Goal: Information Seeking & Learning: Learn about a topic

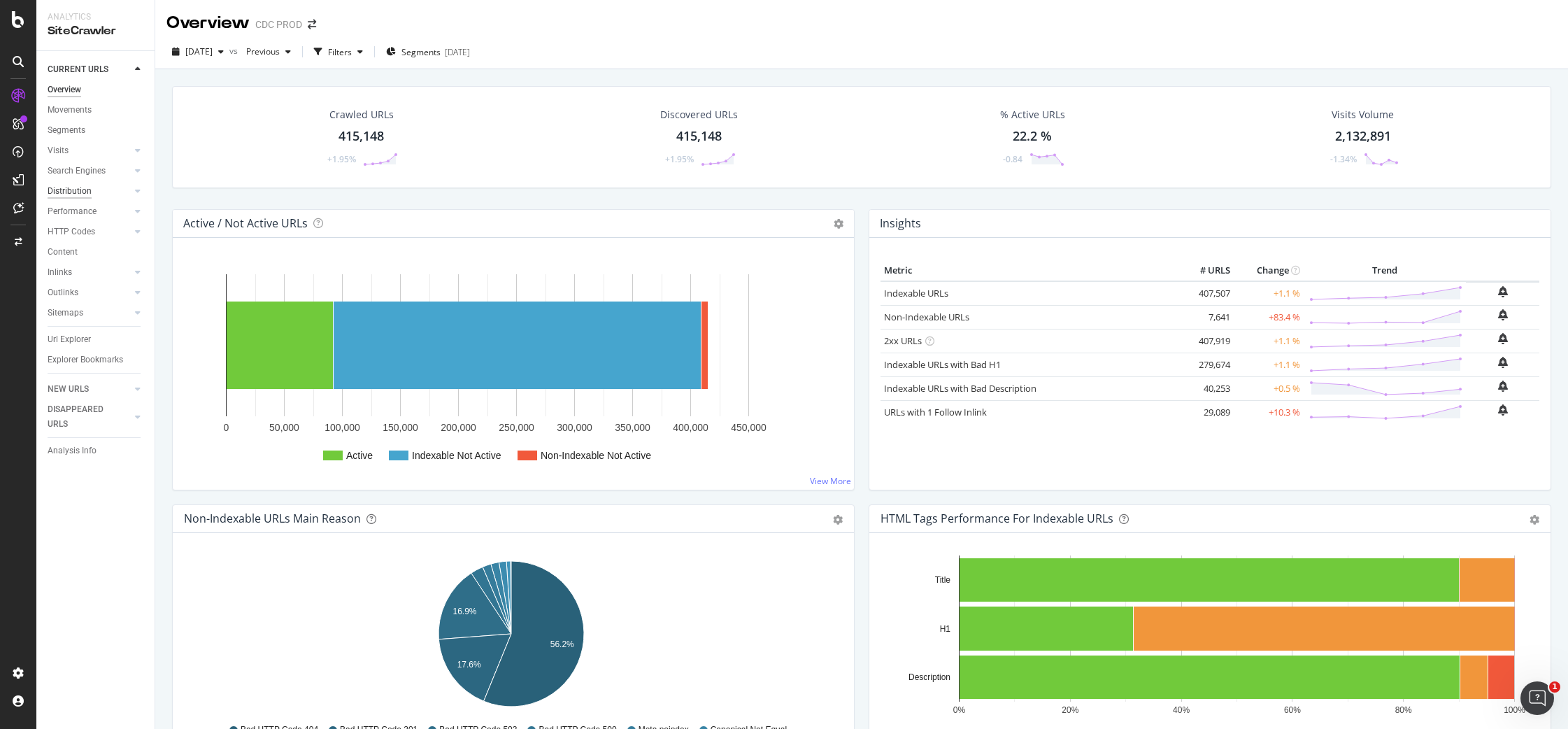
scroll to position [1300, 0]
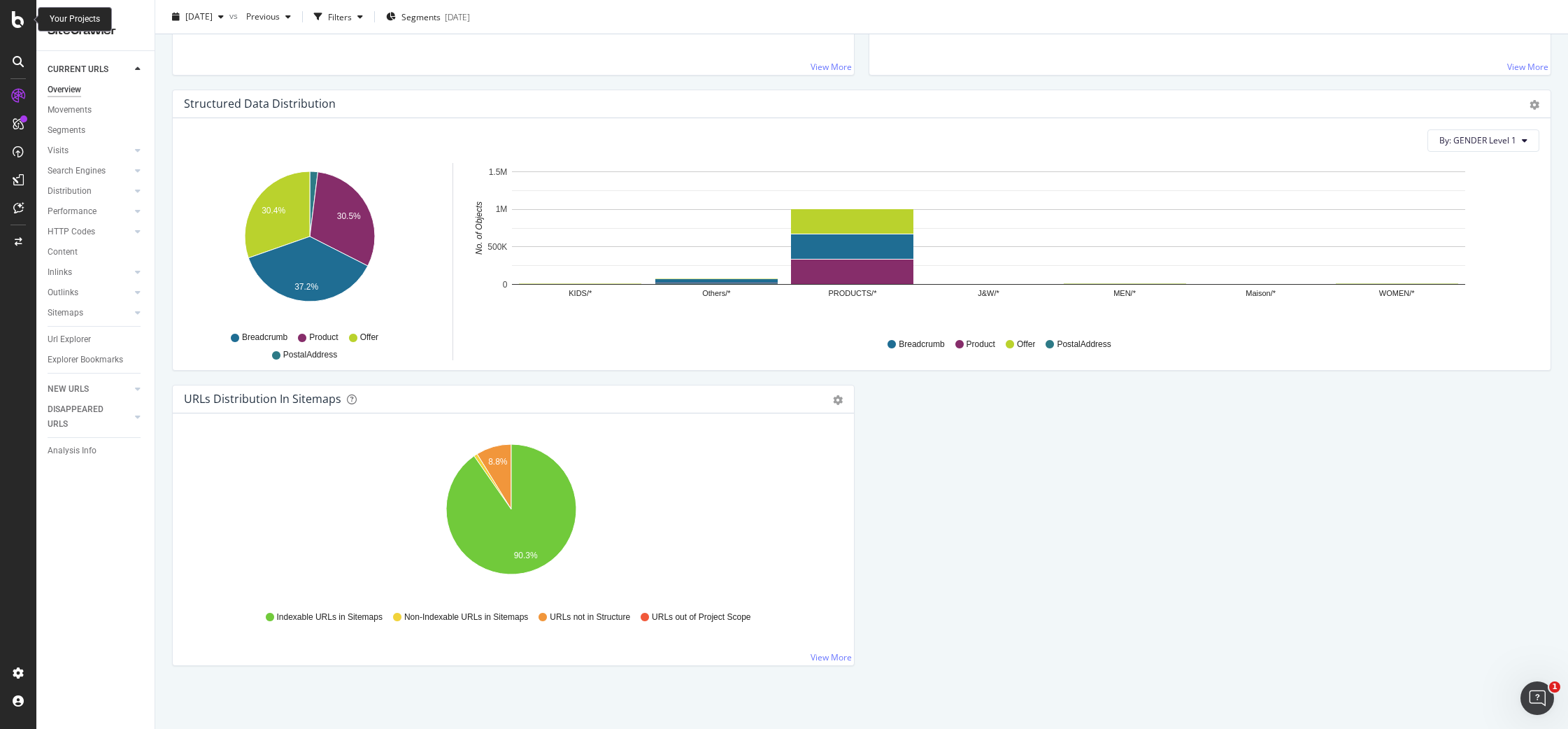
click at [19, 21] on icon at bounding box center [18, 19] width 13 height 17
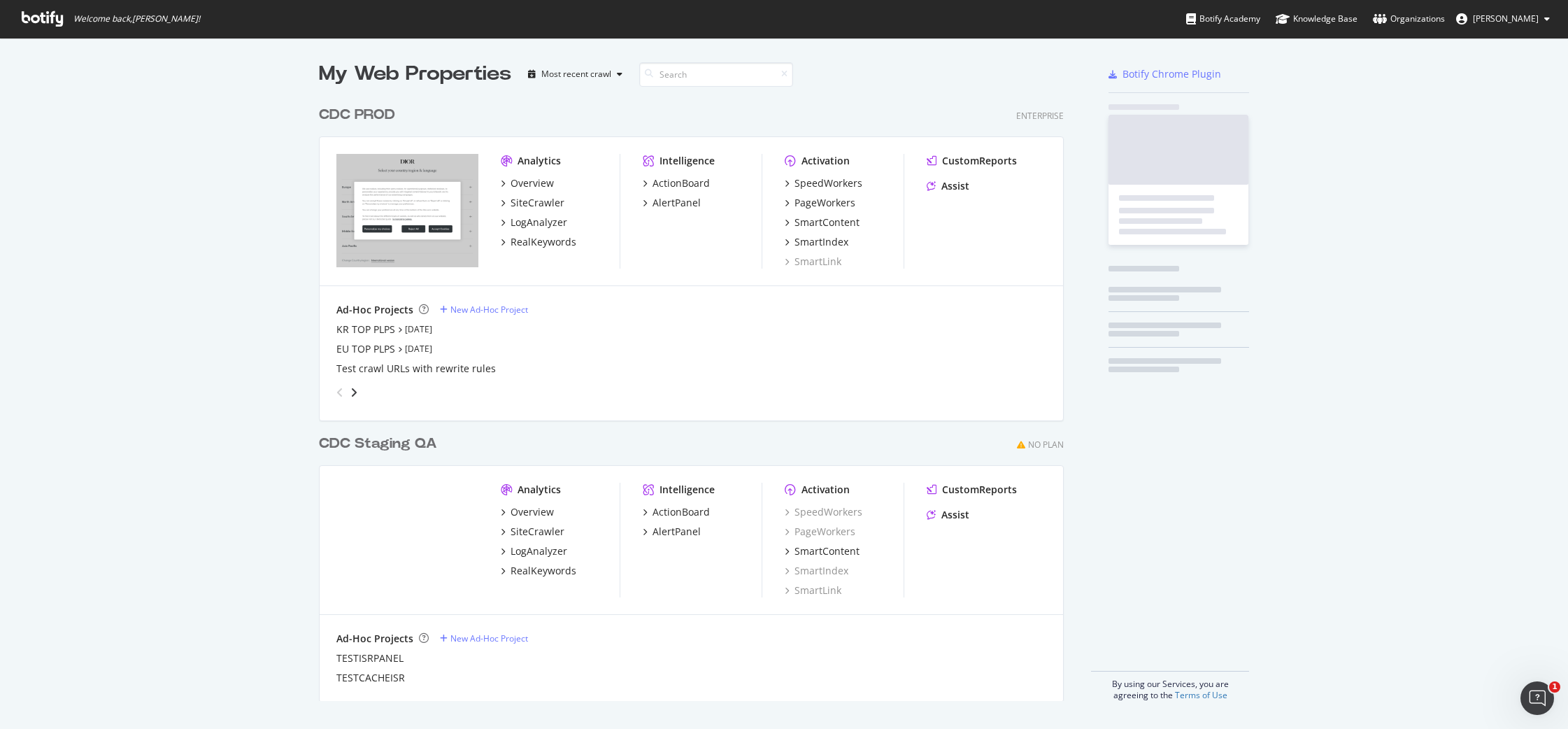
scroll to position [719, 1547]
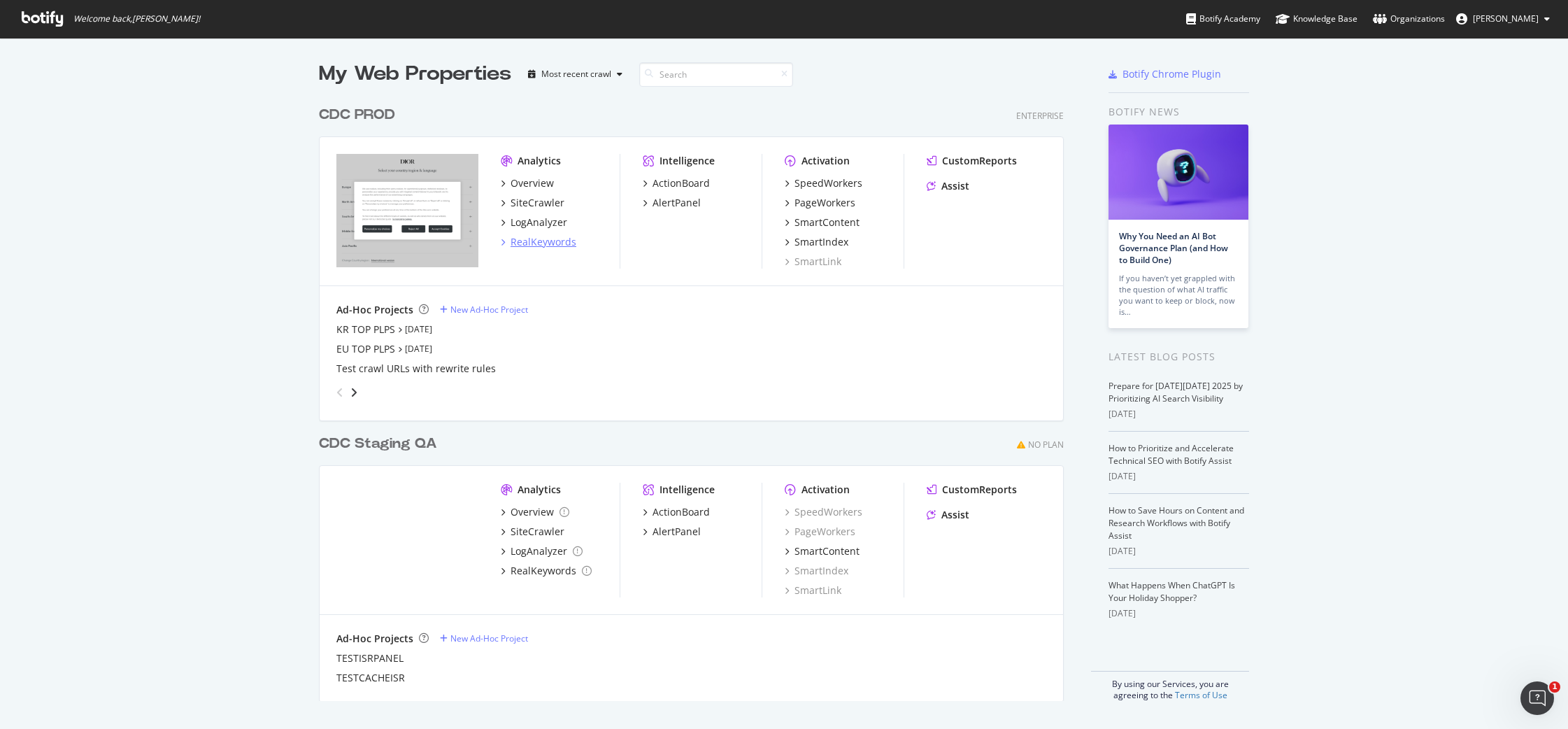
click at [542, 239] on div "RealKeywords" at bounding box center [543, 242] width 66 height 14
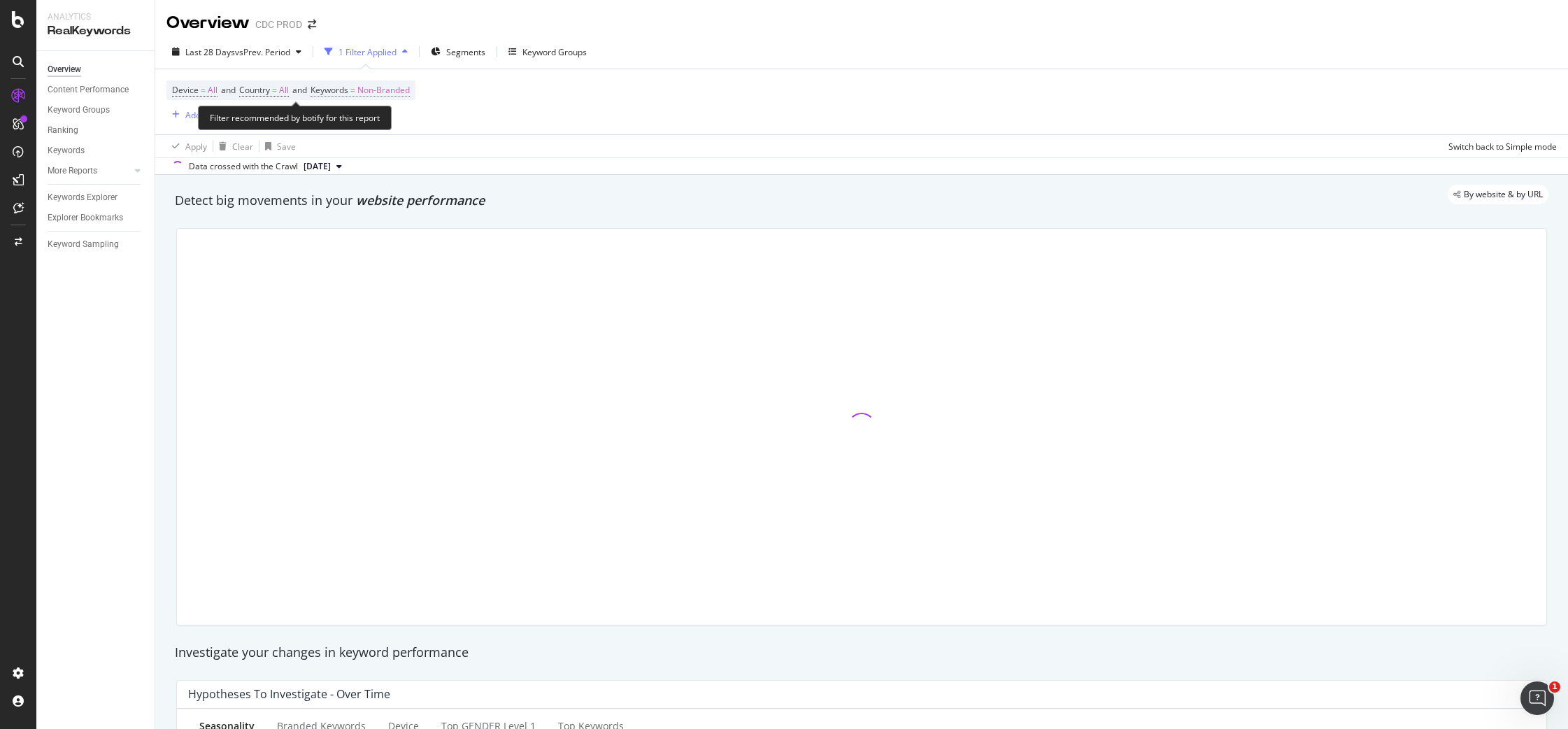
click at [401, 93] on span "Non-Branded" at bounding box center [384, 90] width 52 height 20
click at [381, 127] on span "Non-Branded" at bounding box center [359, 123] width 58 height 12
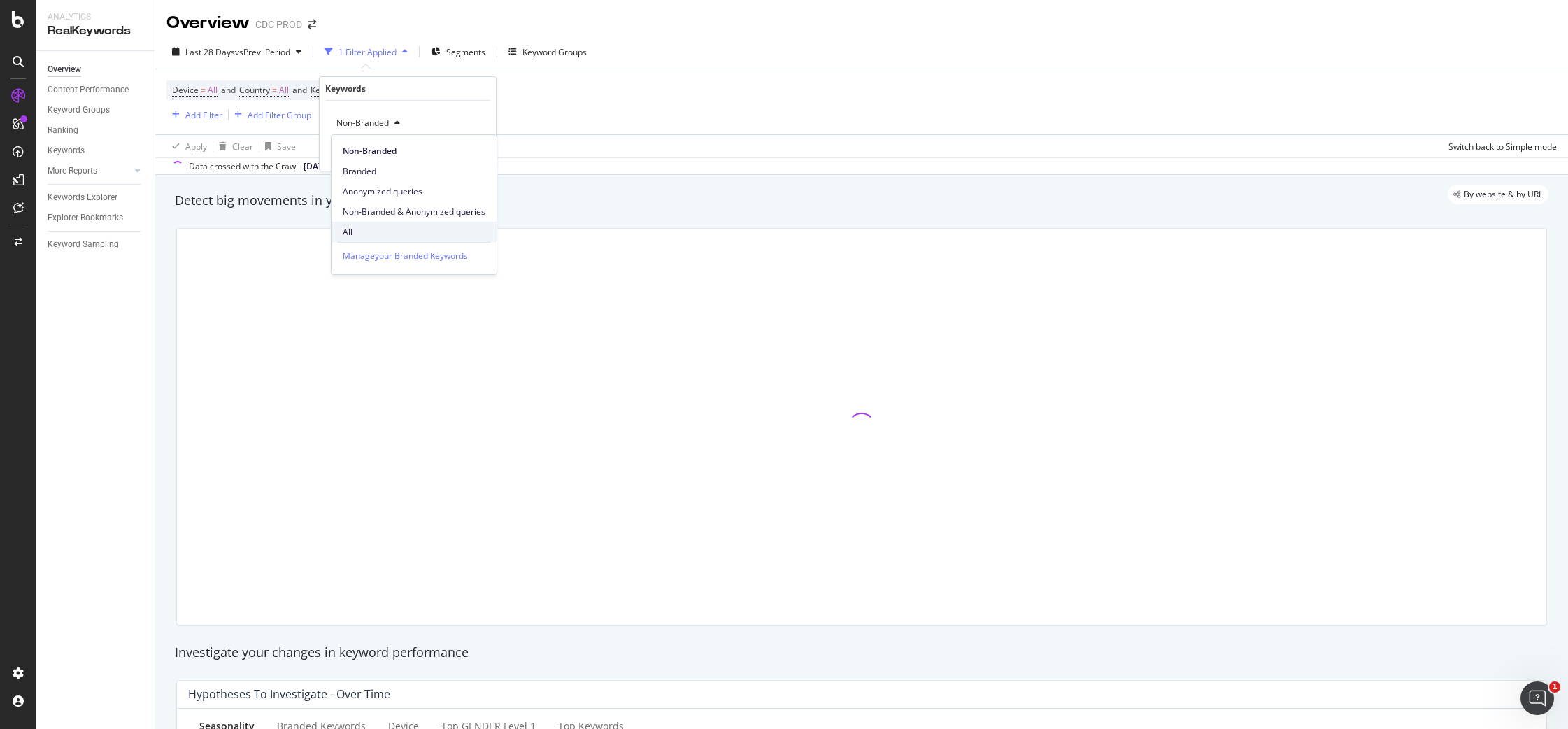
click at [380, 234] on span "All" at bounding box center [414, 232] width 142 height 13
click at [472, 154] on div "Apply" at bounding box center [473, 153] width 21 height 12
click at [643, 66] on div "Last 28 Days vs Prev. Period Filters Segments Keyword Groups" at bounding box center [861, 54] width 1412 height 28
click at [520, 55] on div "Keyword Groups" at bounding box center [520, 51] width 64 height 12
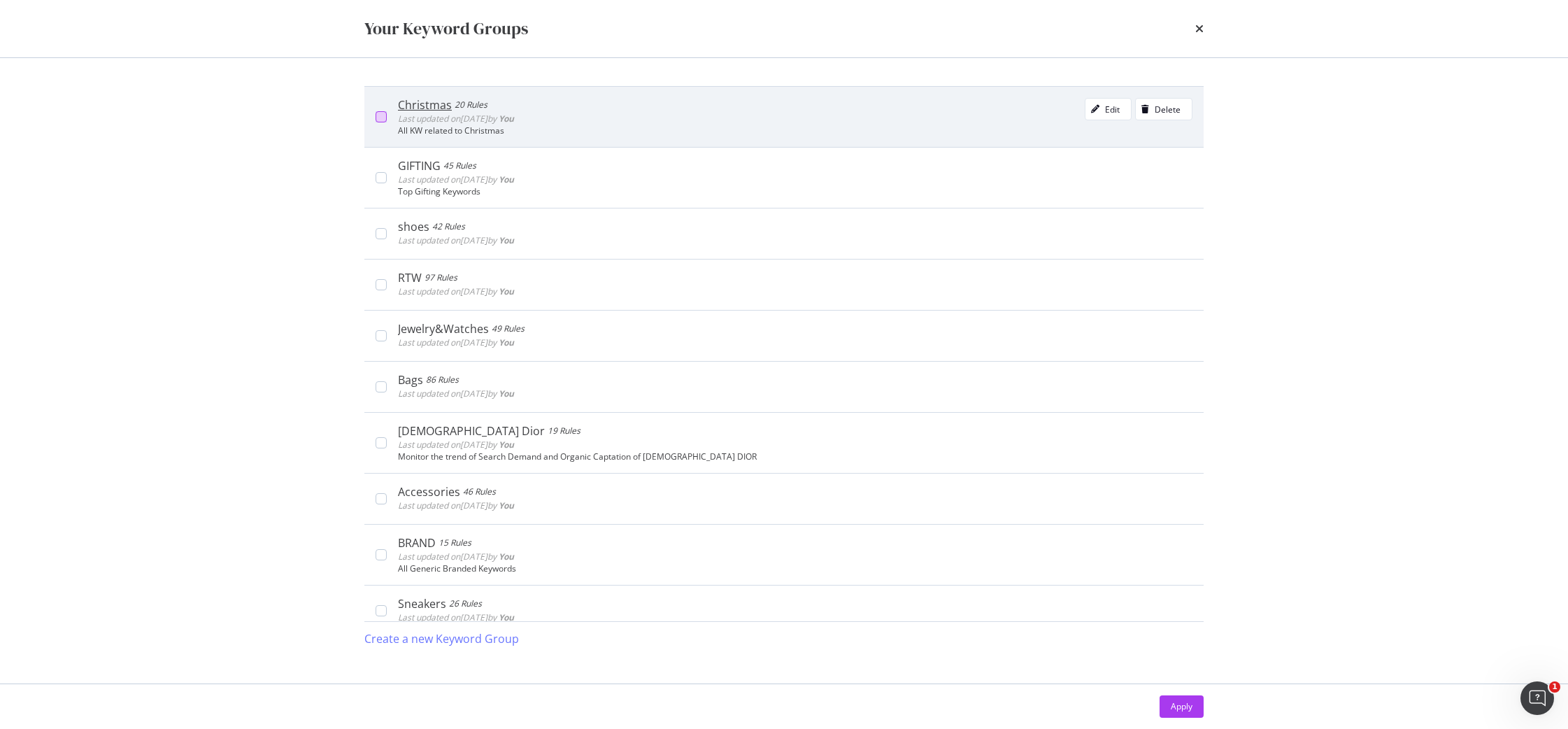
click at [381, 118] on div "modal" at bounding box center [381, 117] width 11 height 11
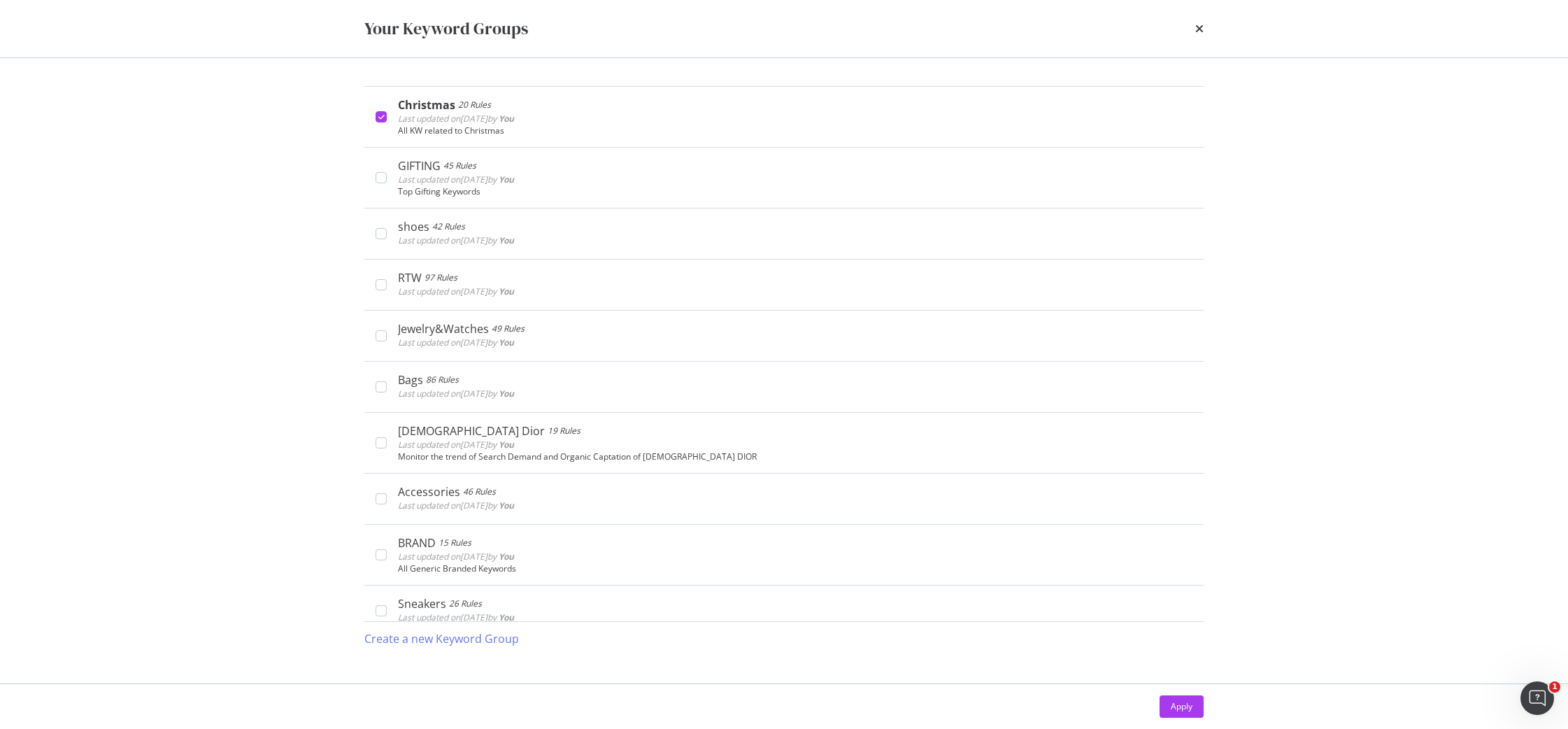
click at [1172, 711] on div "Apply" at bounding box center [1181, 706] width 21 height 12
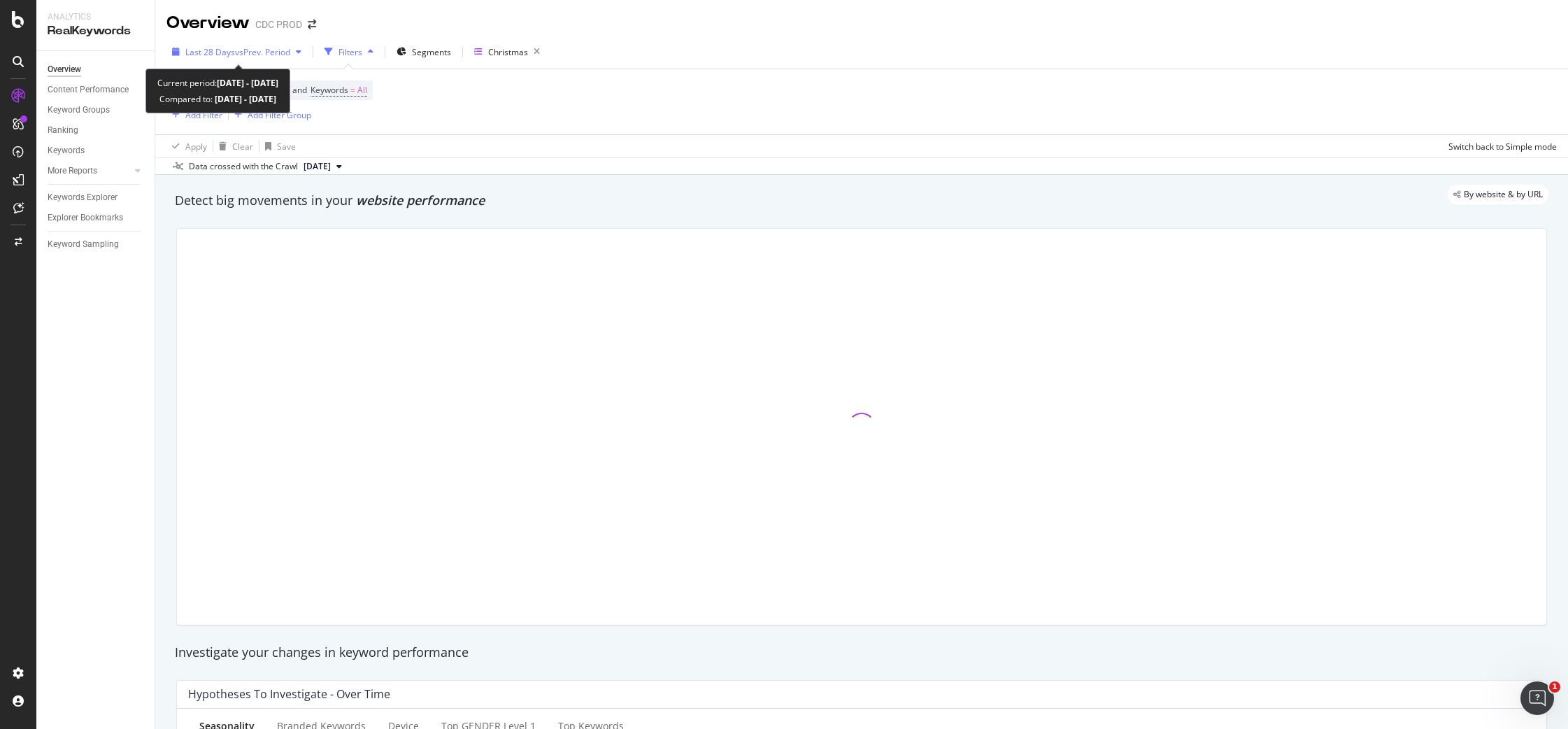
click at [218, 49] on span "Last 28 Days" at bounding box center [210, 51] width 50 height 12
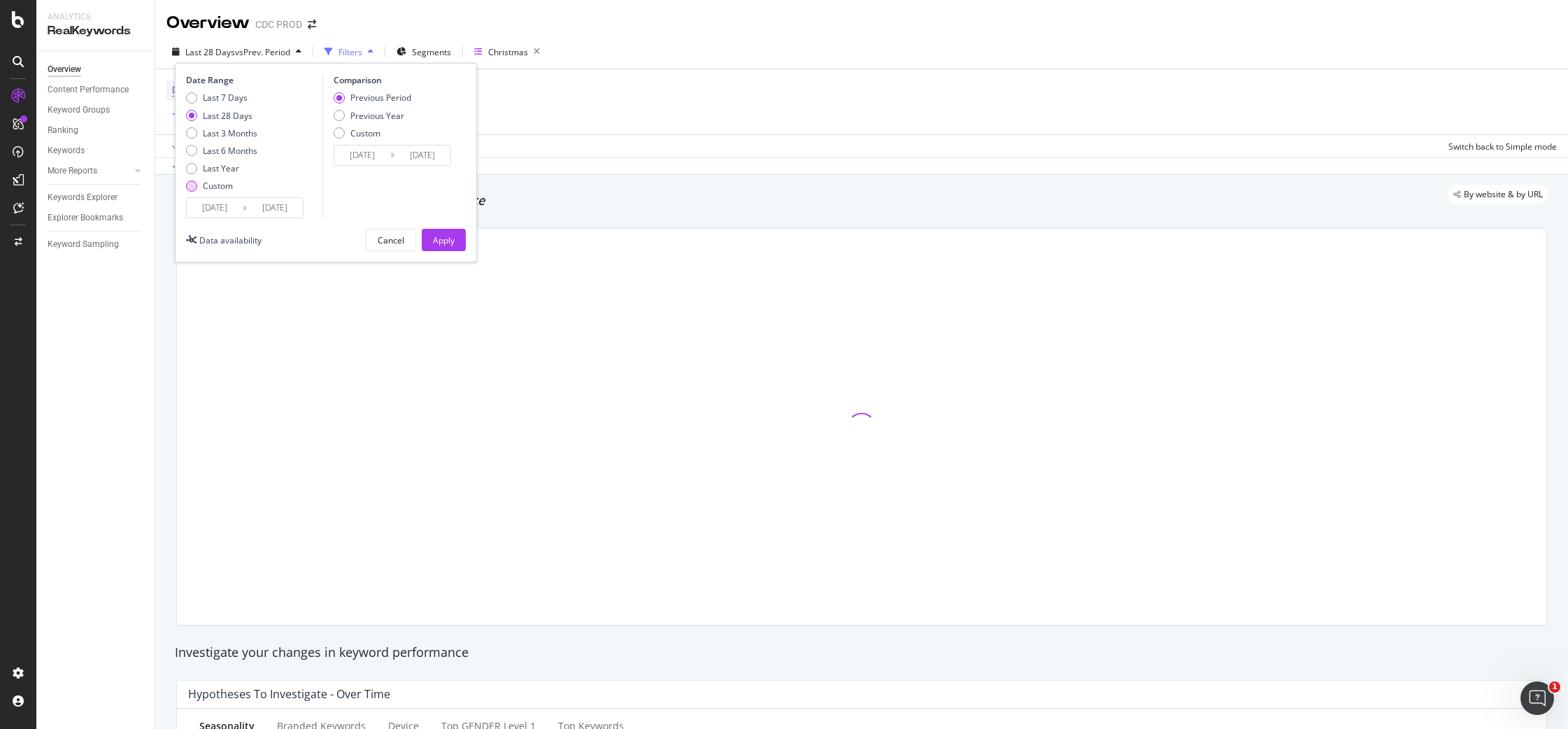
click at [221, 189] on div "Custom" at bounding box center [218, 185] width 30 height 12
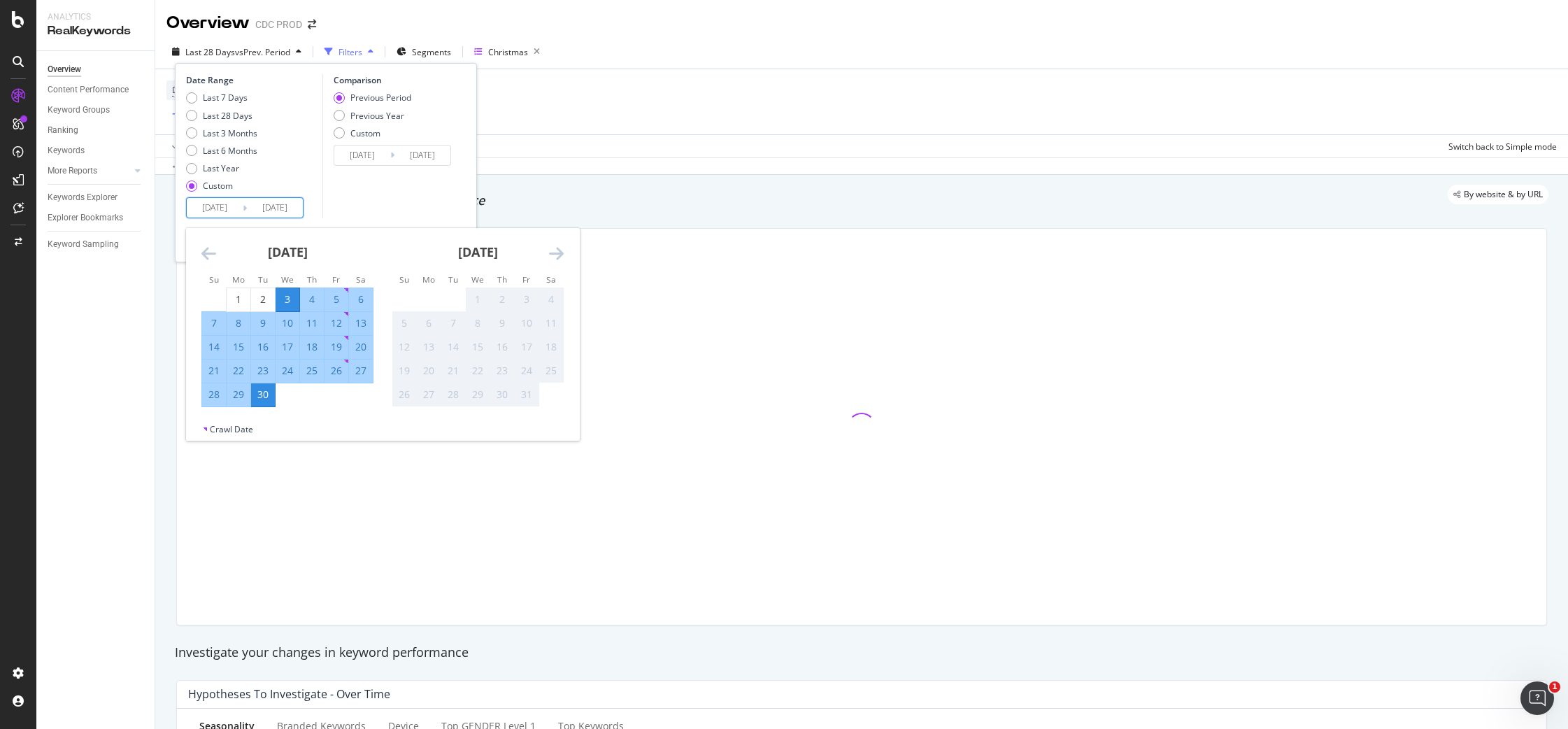
click at [228, 211] on input "2025/09/03" at bounding box center [214, 207] width 56 height 20
click at [212, 256] on icon "Move backward to switch to the previous month." at bounding box center [209, 252] width 15 height 17
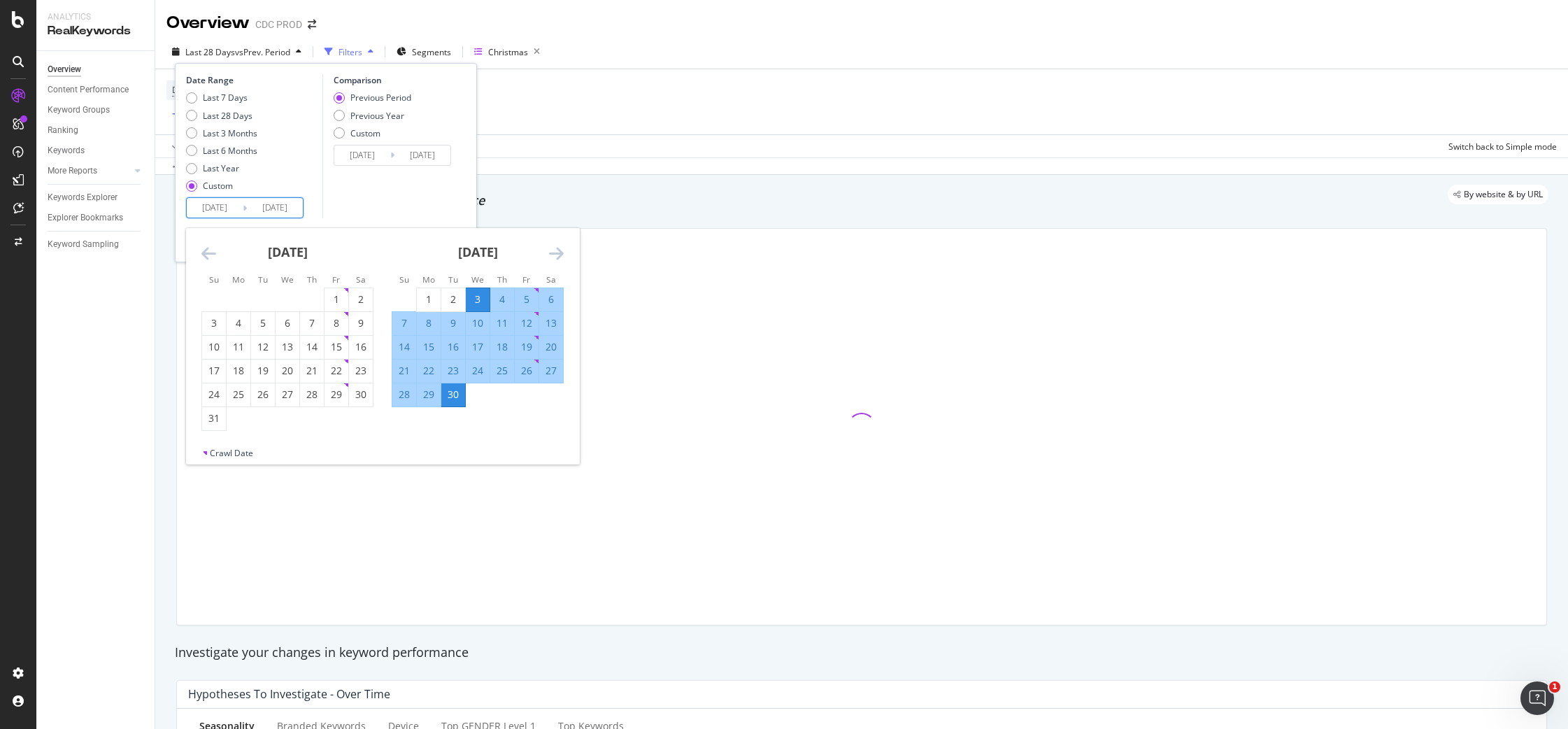
click at [212, 256] on icon "Move backward to switch to the previous month." at bounding box center [209, 252] width 15 height 17
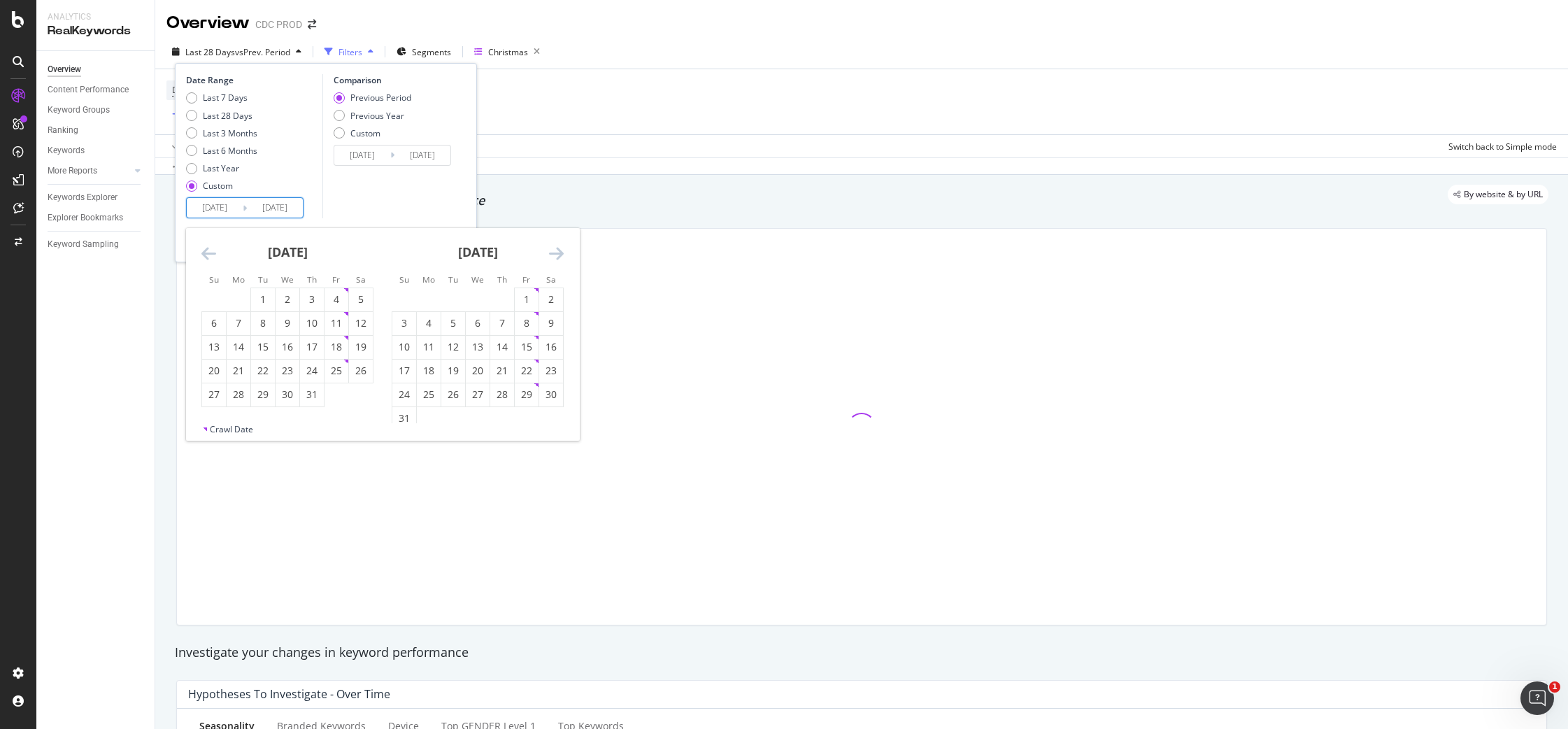
click at [212, 256] on icon "Move backward to switch to the previous month." at bounding box center [209, 252] width 15 height 17
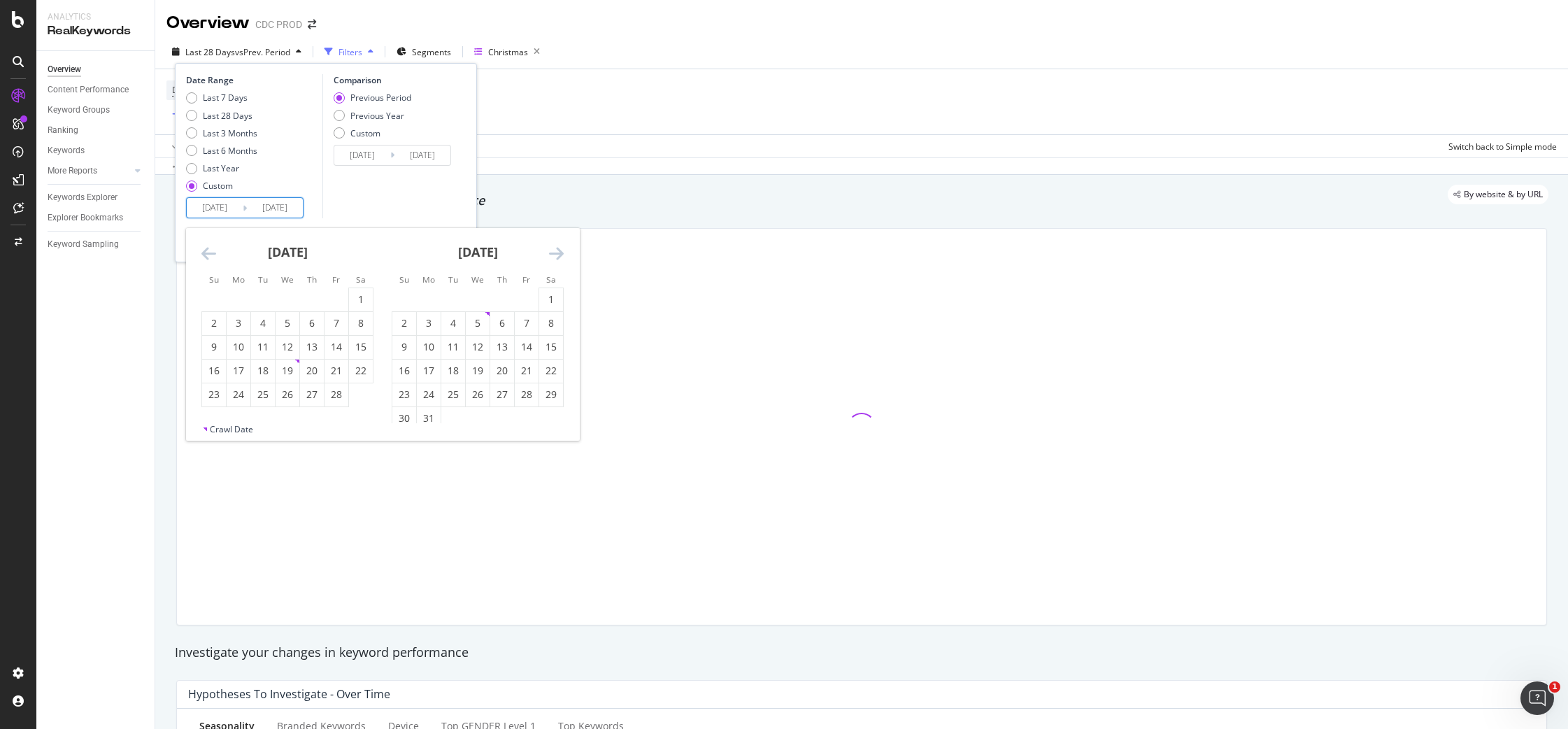
click at [212, 256] on icon "Move backward to switch to the previous month." at bounding box center [209, 252] width 15 height 17
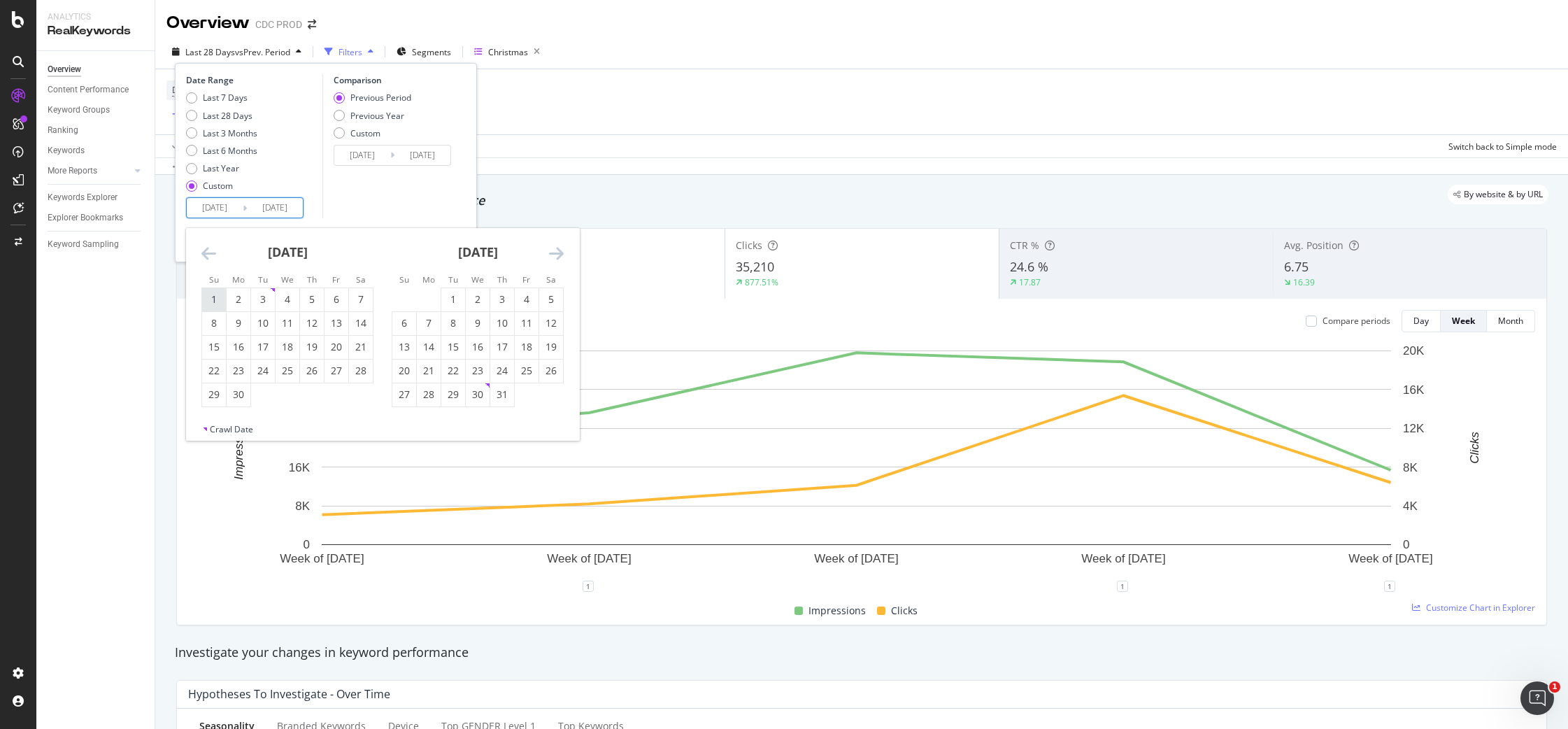
click at [210, 301] on div "1" at bounding box center [214, 299] width 24 height 14
type input "[DATE]"
type input "2023/08/03"
type input "2024/08/31"
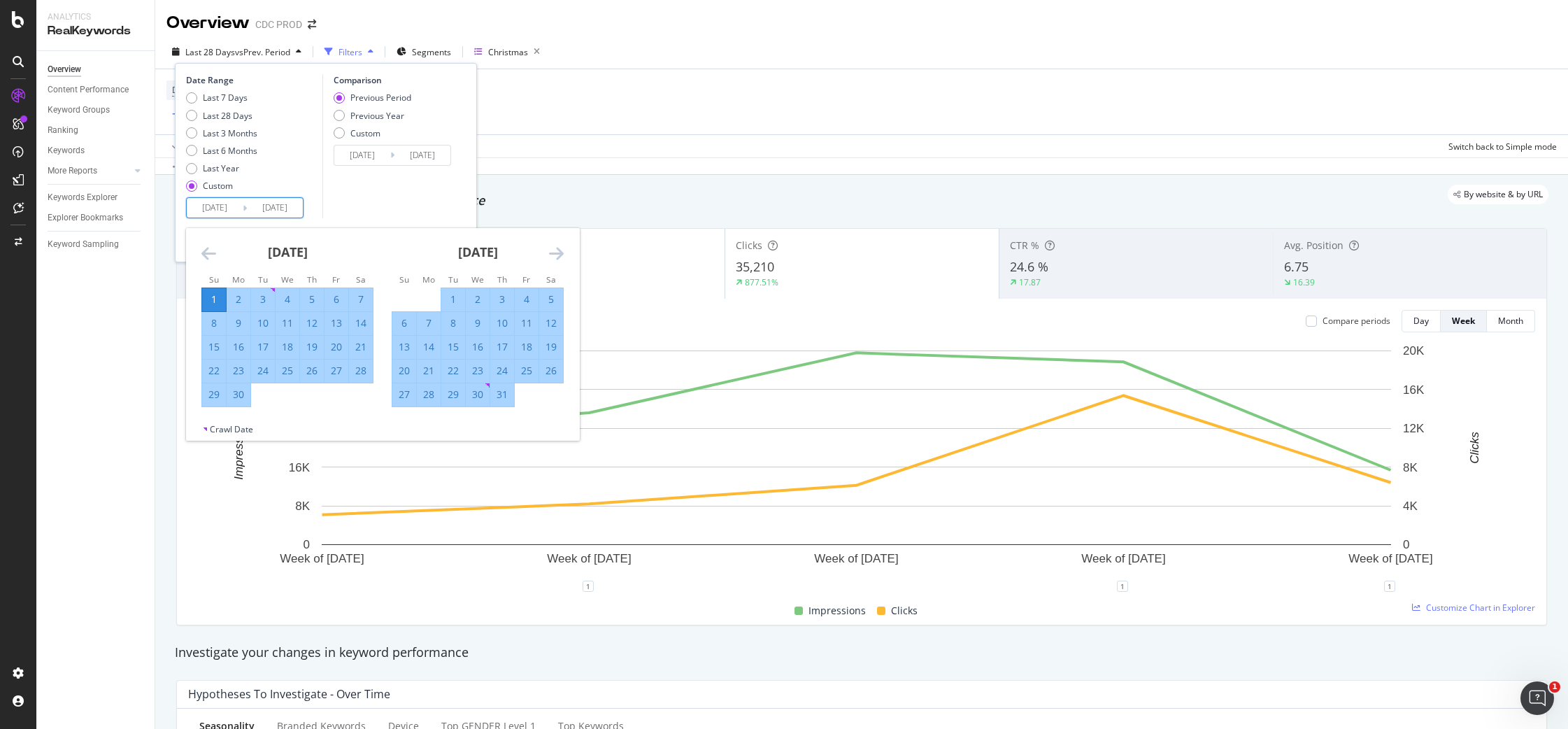
click at [560, 252] on icon "Move forward to switch to the next month." at bounding box center [556, 252] width 15 height 17
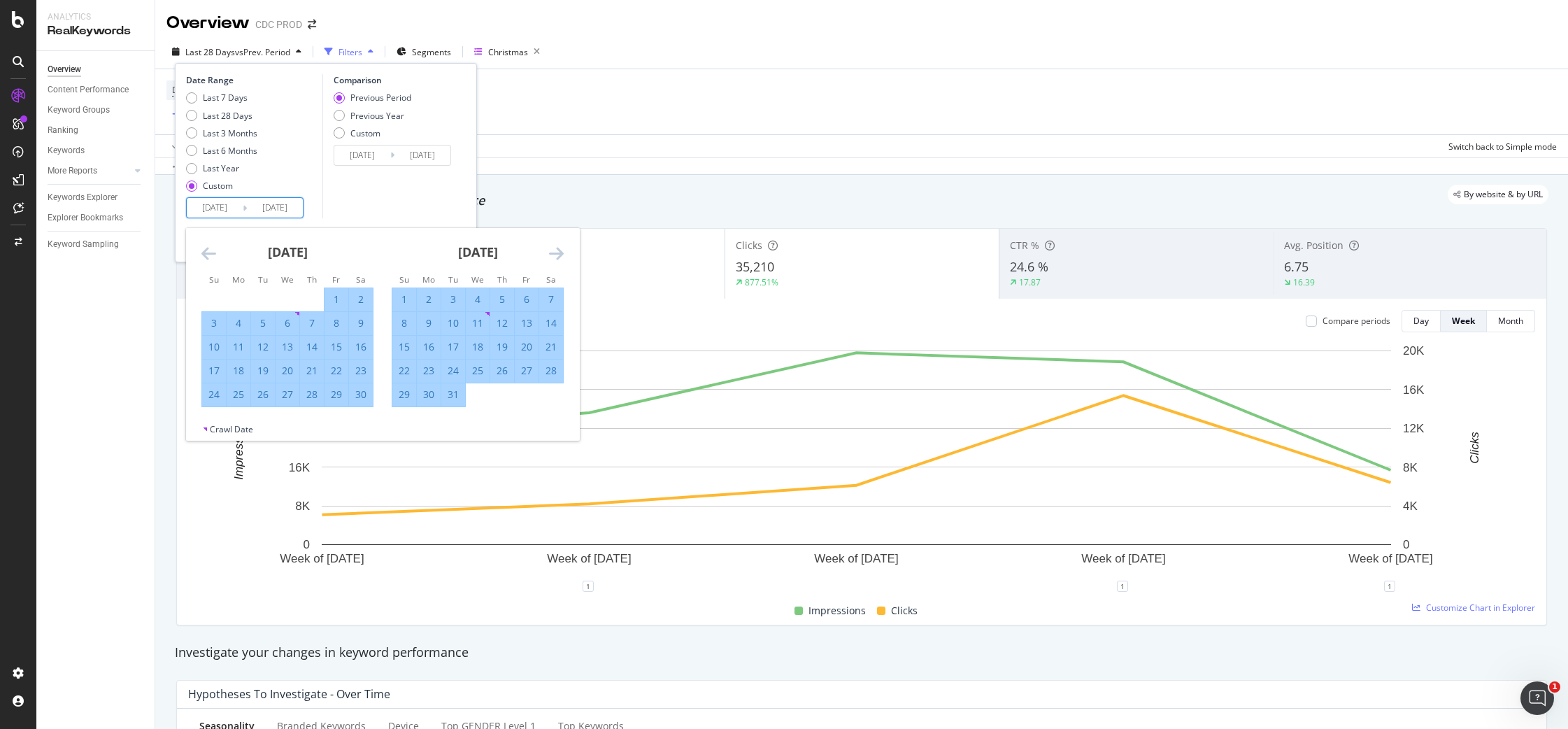
click at [560, 252] on icon "Move forward to switch to the next month." at bounding box center [556, 252] width 15 height 17
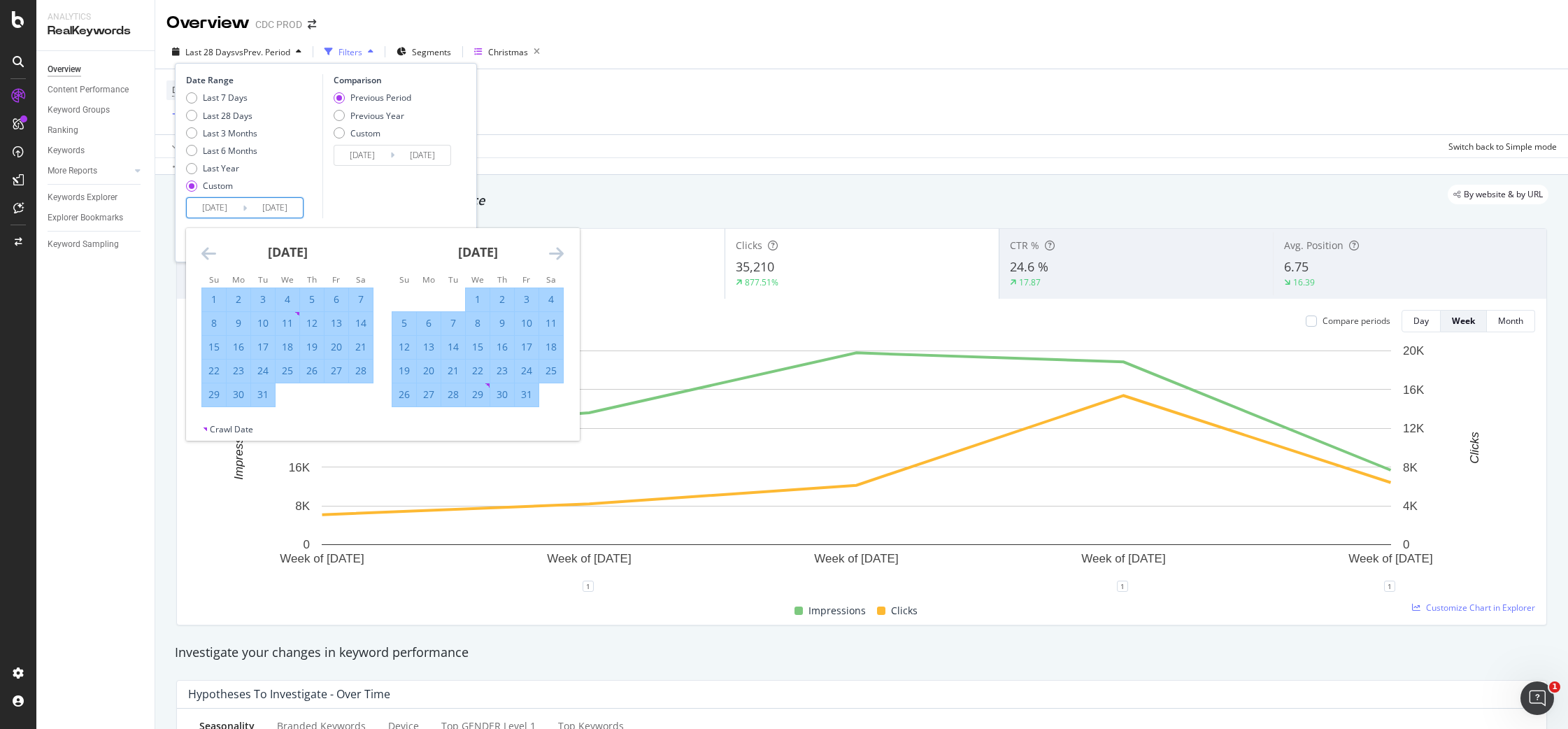
click at [560, 252] on icon "Move forward to switch to the next month." at bounding box center [556, 252] width 15 height 17
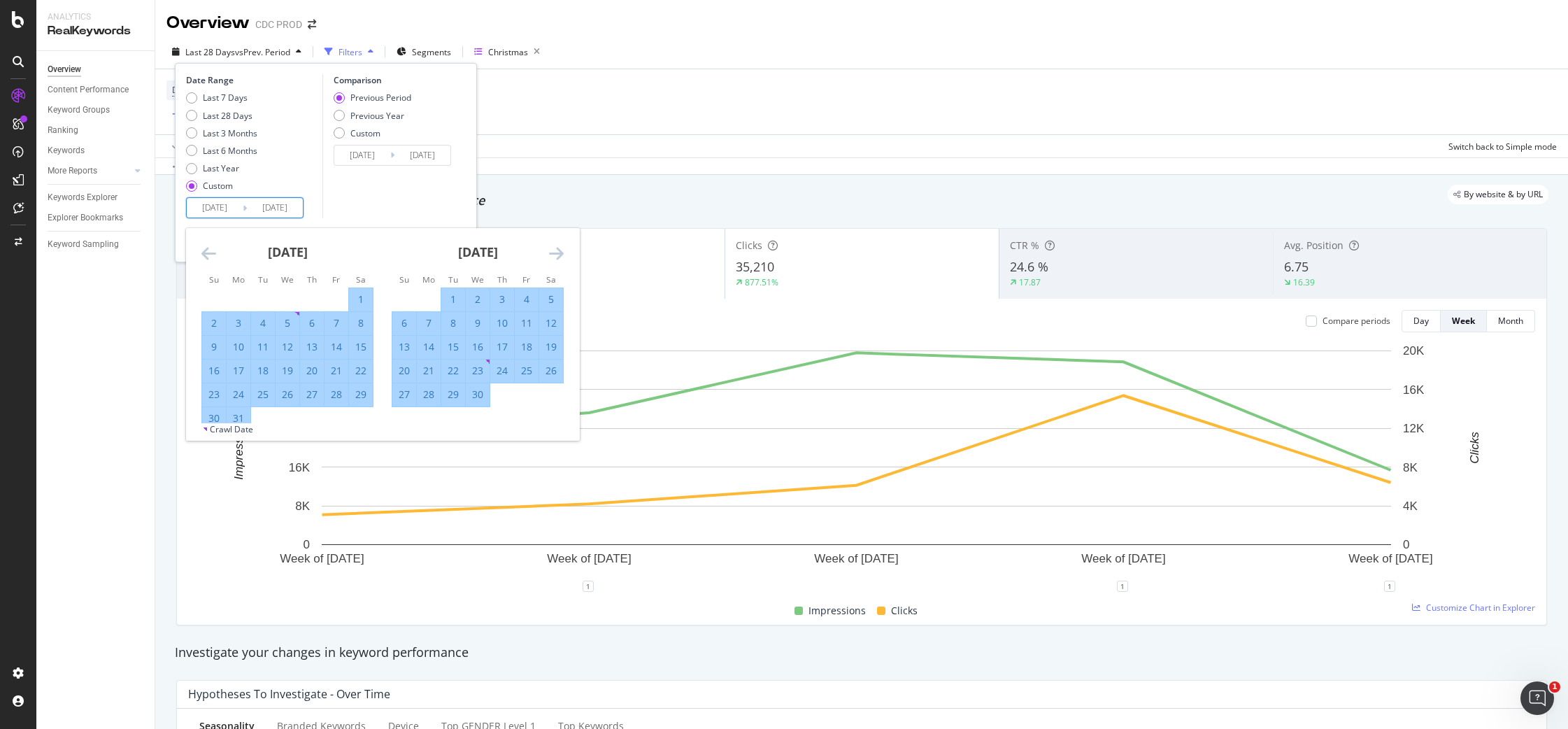
click at [560, 252] on icon "Move forward to switch to the next month." at bounding box center [556, 252] width 15 height 17
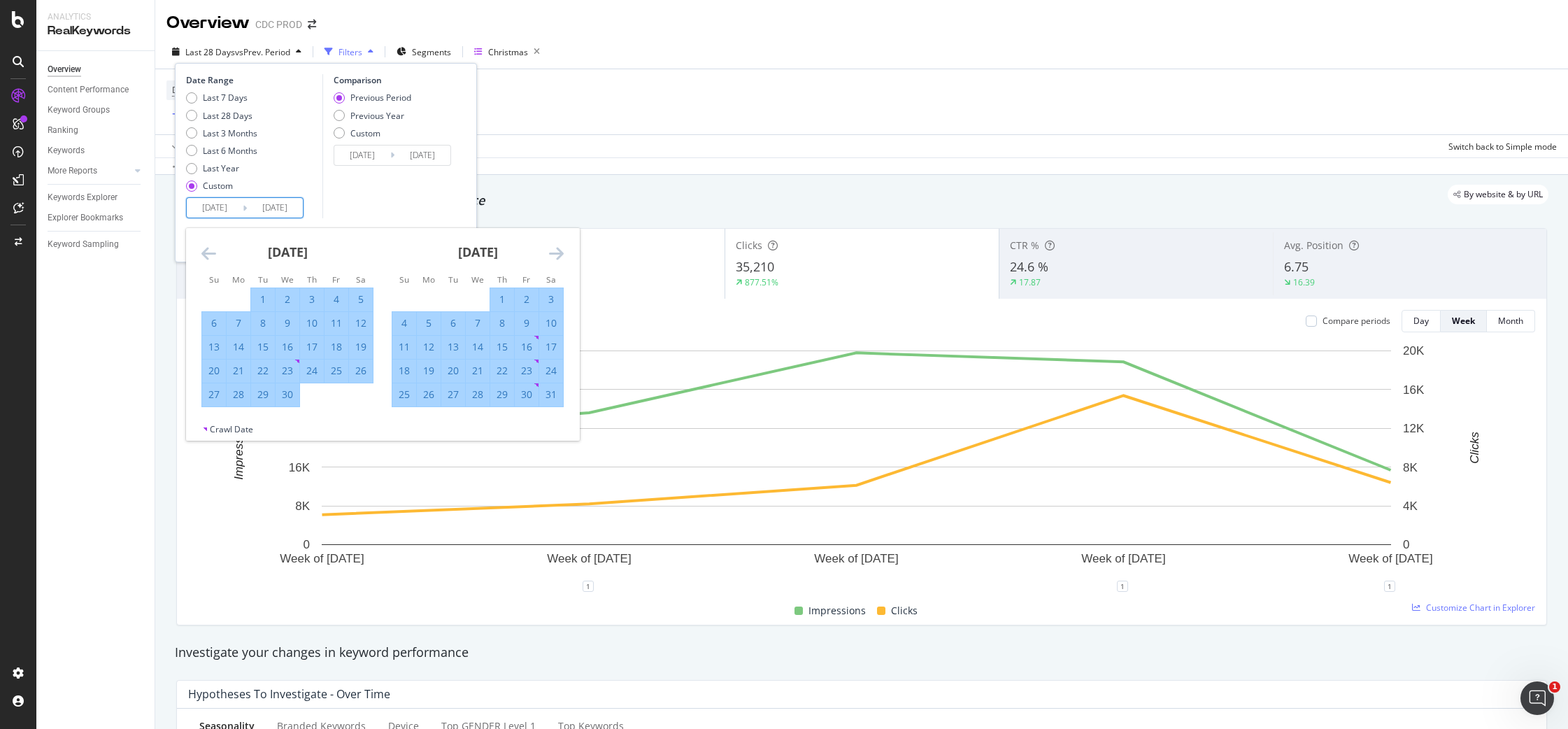
click at [560, 252] on icon "Move forward to switch to the next month." at bounding box center [556, 252] width 15 height 17
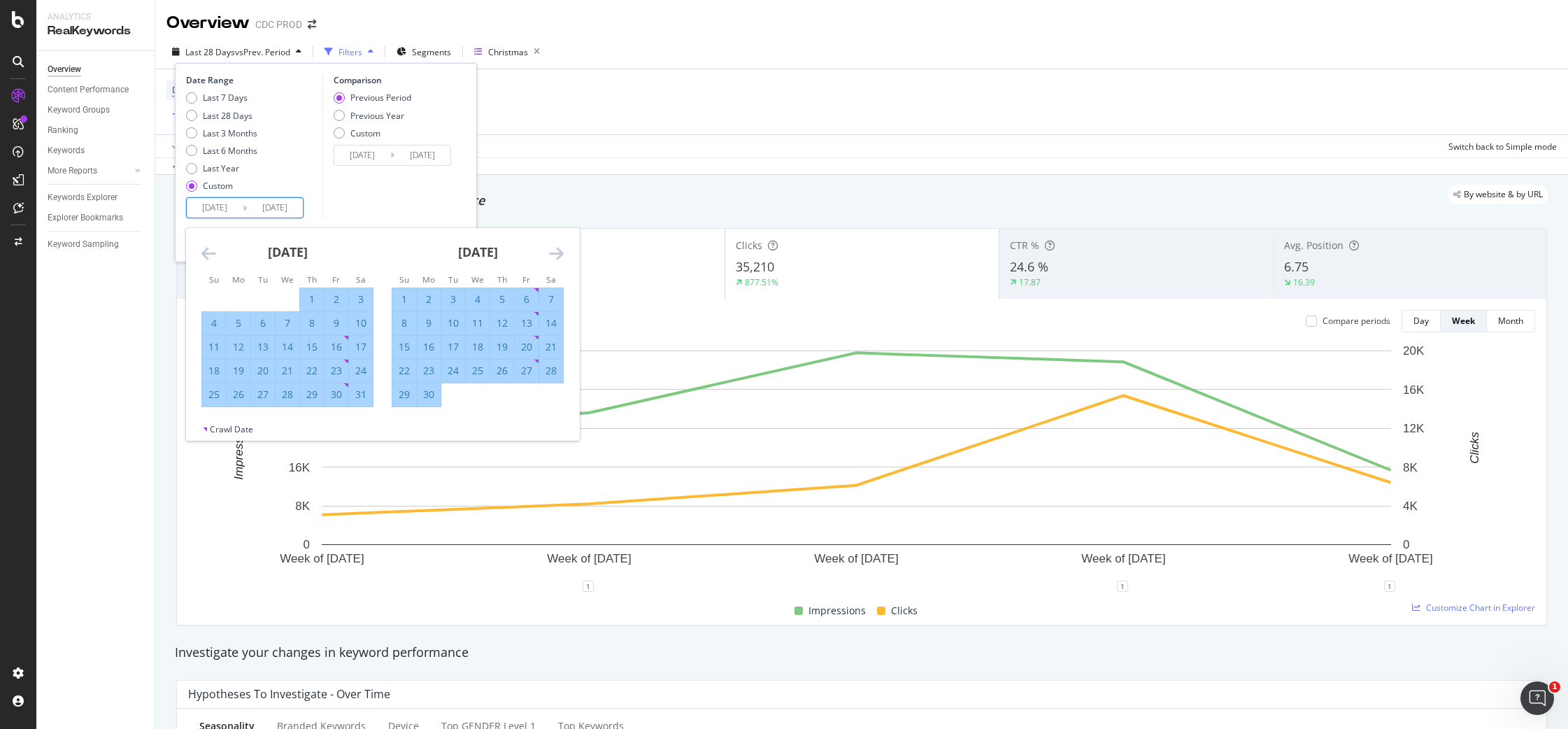
click at [560, 252] on icon "Move forward to switch to the next month." at bounding box center [556, 252] width 15 height 17
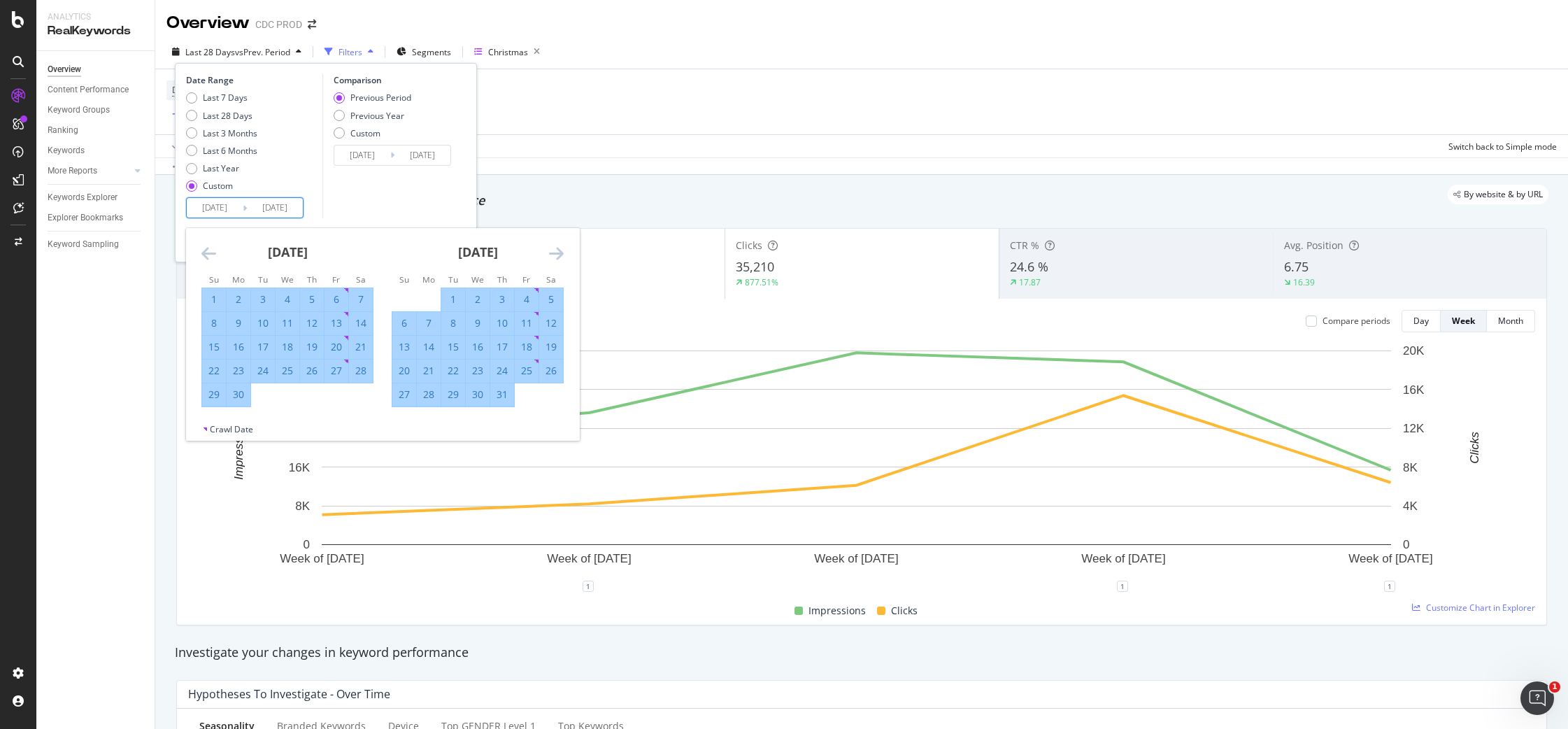
click at [560, 252] on icon "Move forward to switch to the next month." at bounding box center [556, 252] width 15 height 17
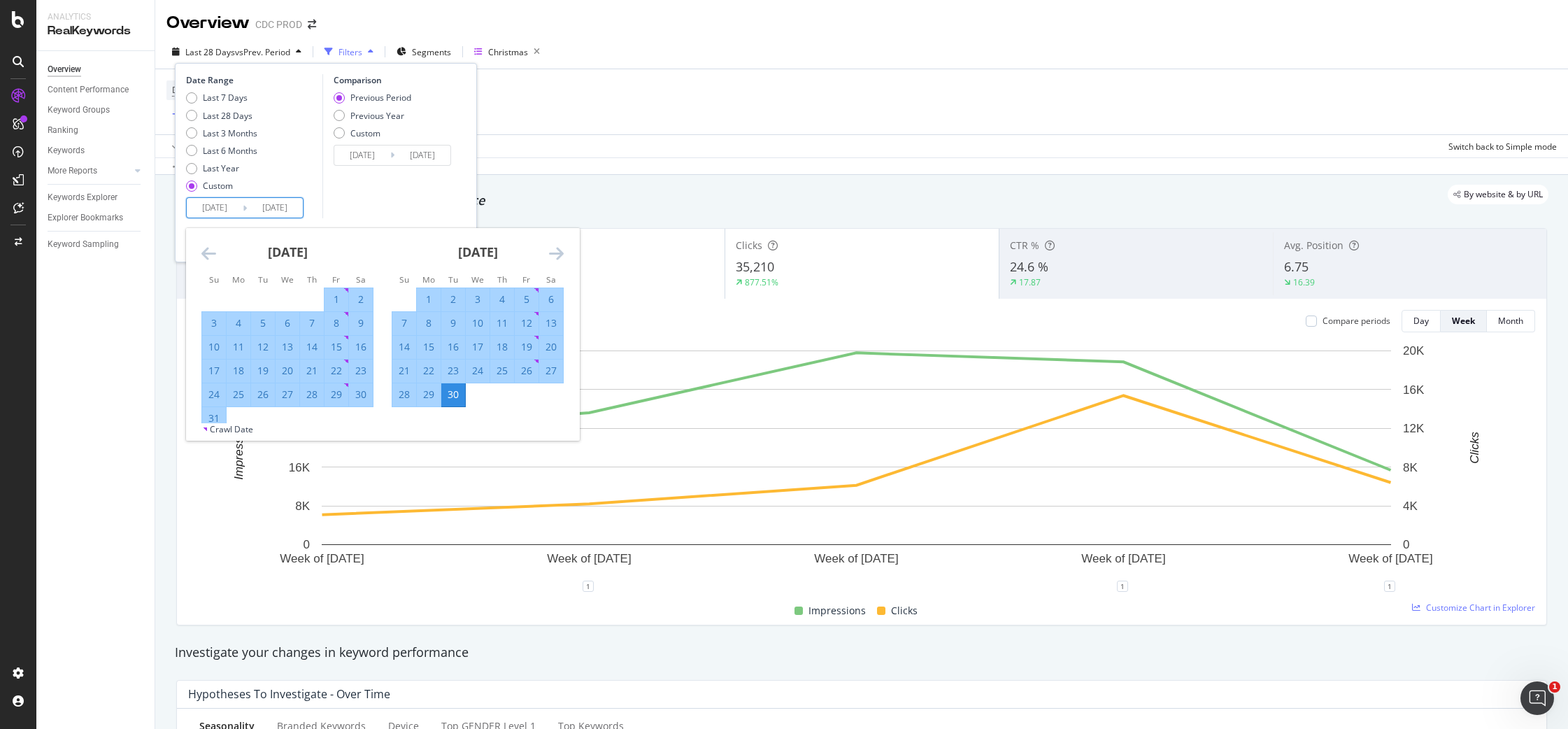
click at [560, 252] on icon "Move forward to switch to the next month." at bounding box center [556, 252] width 15 height 17
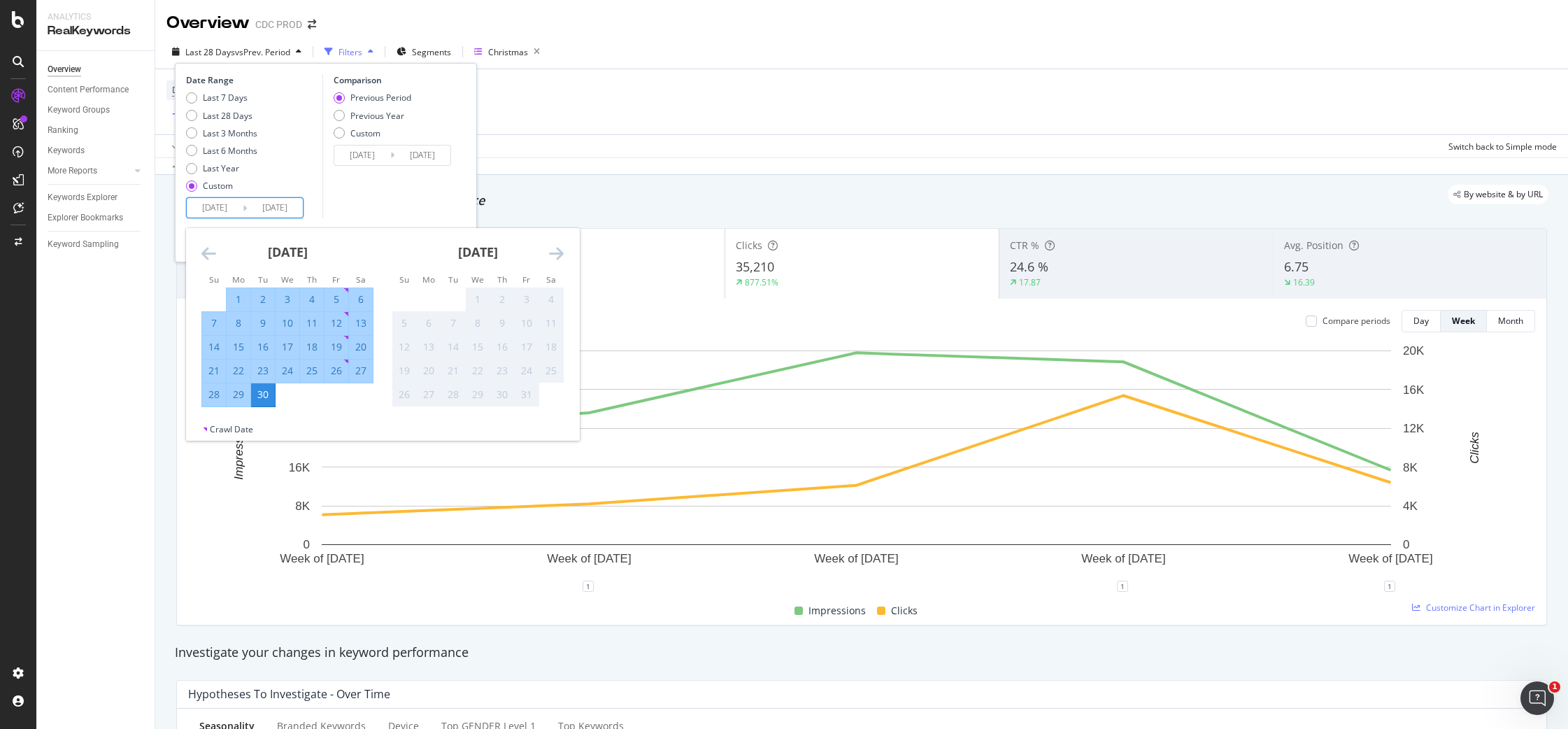
click at [560, 252] on icon "Move forward to switch to the next month." at bounding box center [556, 252] width 15 height 17
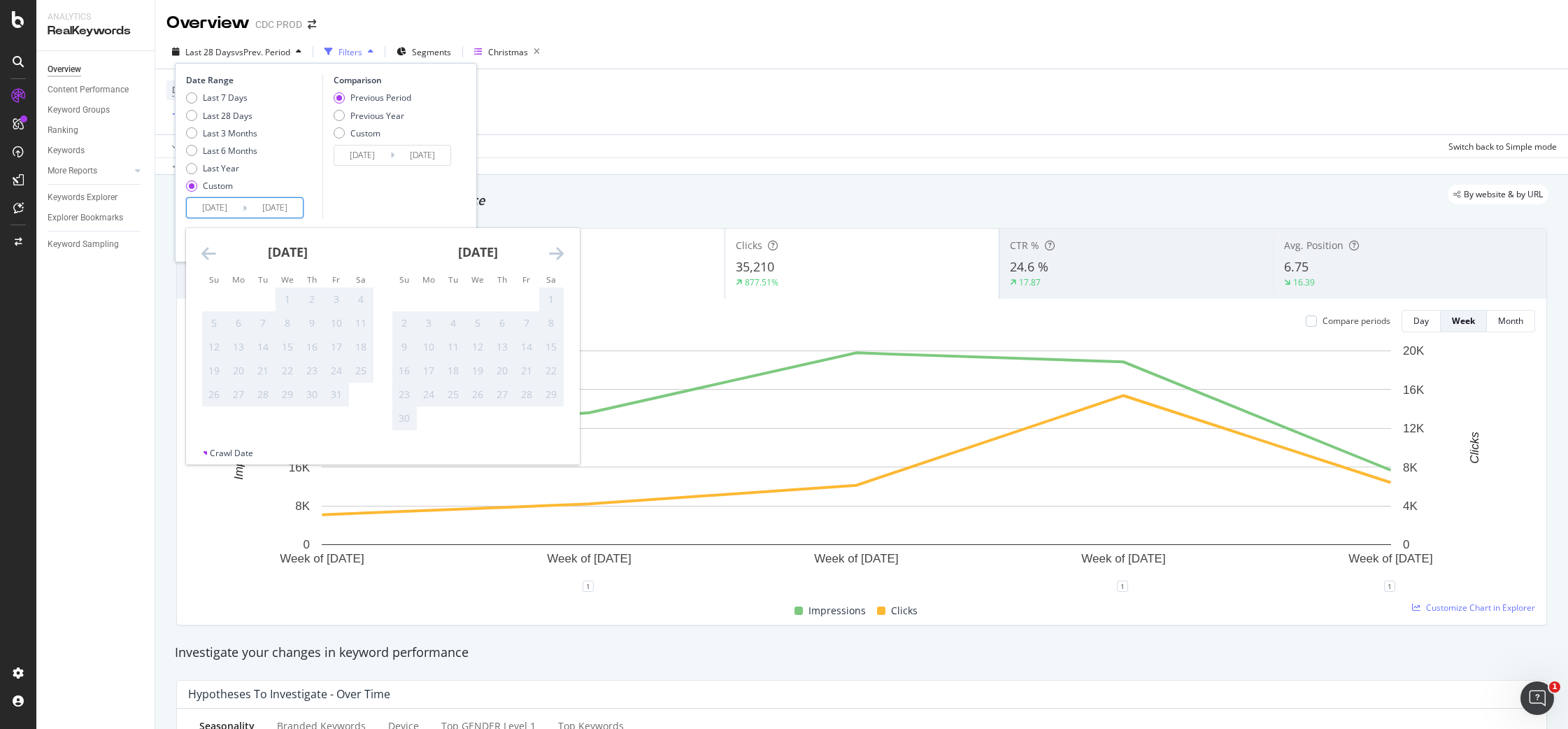
click at [207, 253] on icon "Move backward to switch to the previous month." at bounding box center [209, 252] width 15 height 17
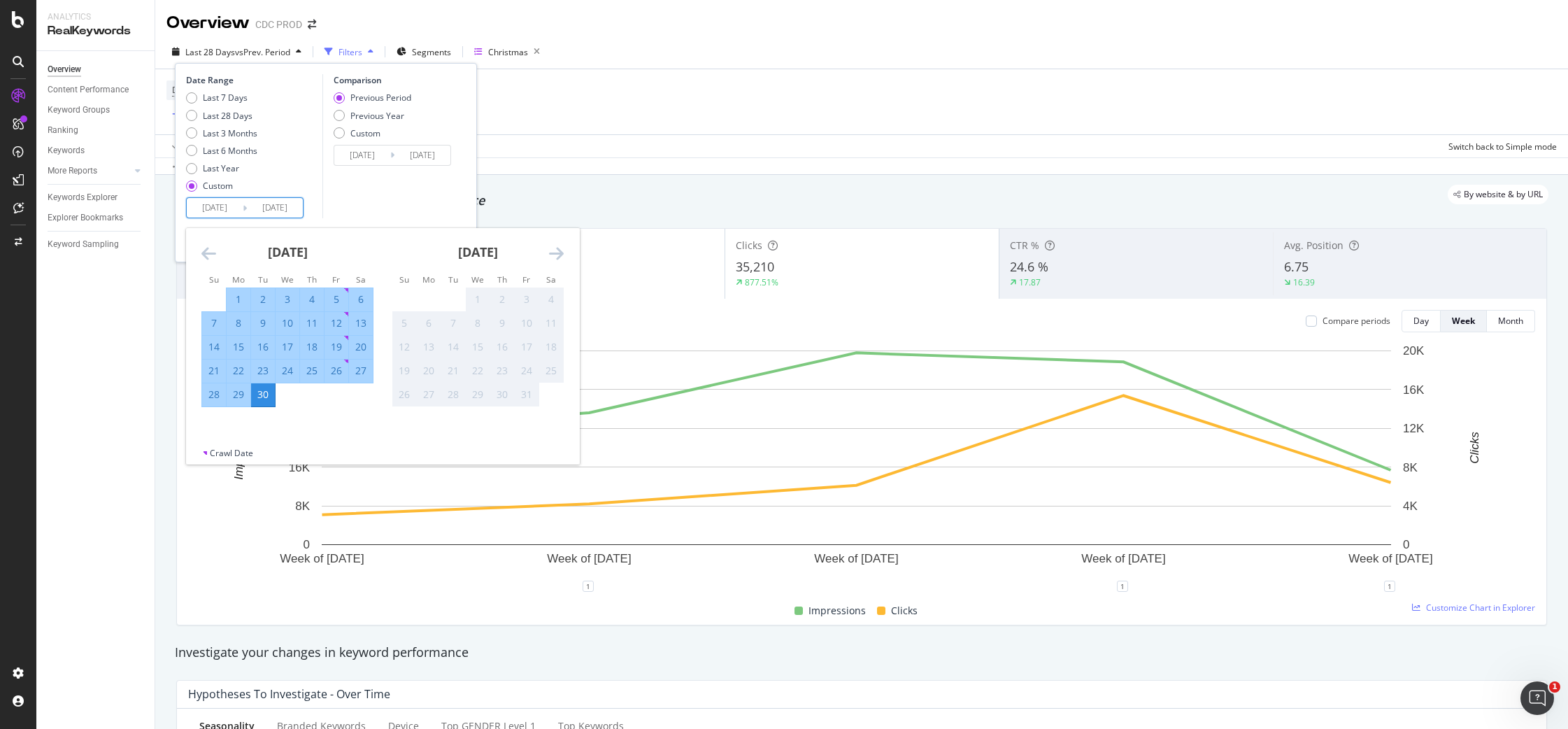
click at [267, 393] on div "30" at bounding box center [263, 395] width 24 height 14
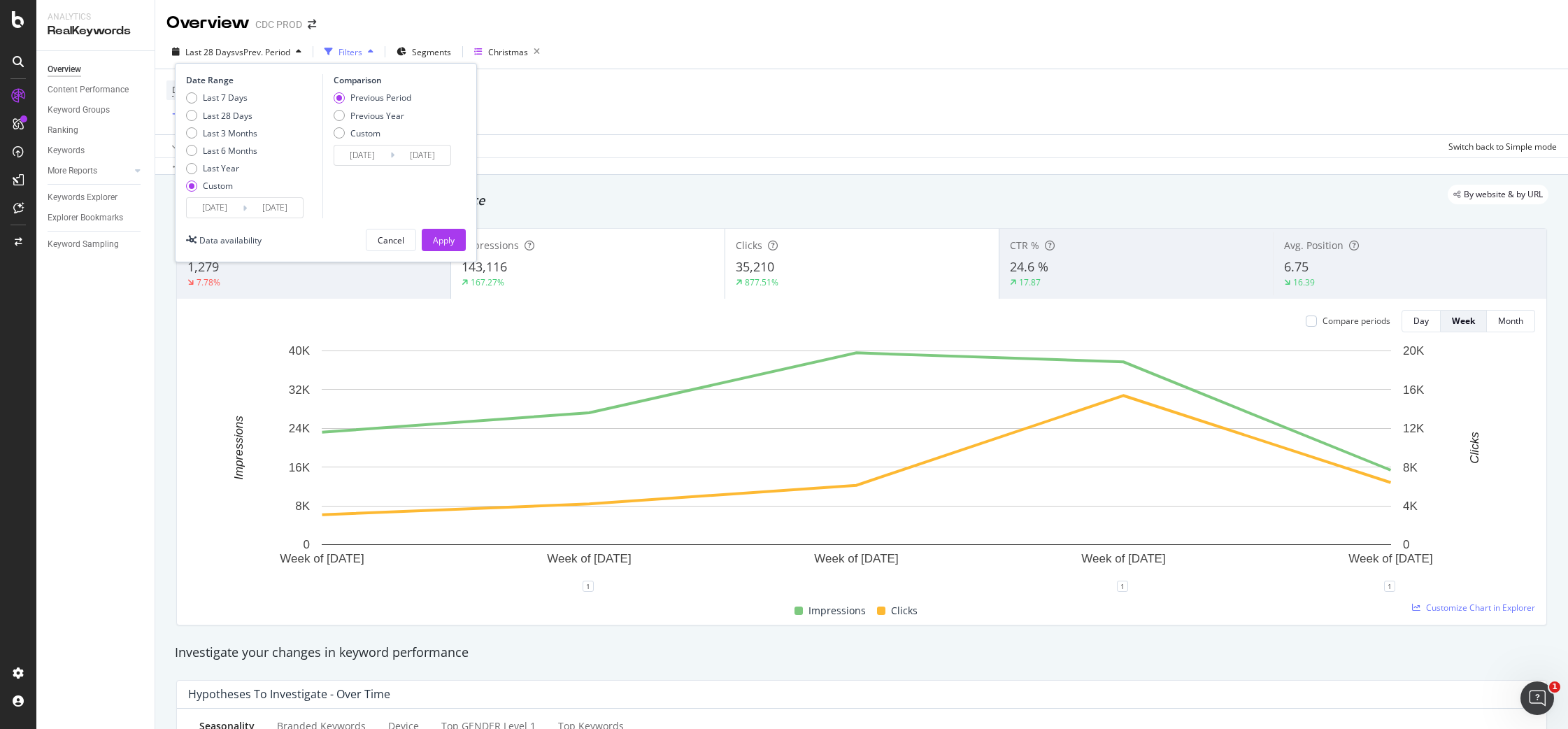
click at [384, 122] on div "Previous Period Previous Year Custom" at bounding box center [373, 118] width 78 height 52
drag, startPoint x: 388, startPoint y: 118, endPoint x: 403, endPoint y: 143, distance: 29.2
click at [388, 118] on div "Previous Year" at bounding box center [377, 116] width 54 height 12
type input "[DATE]"
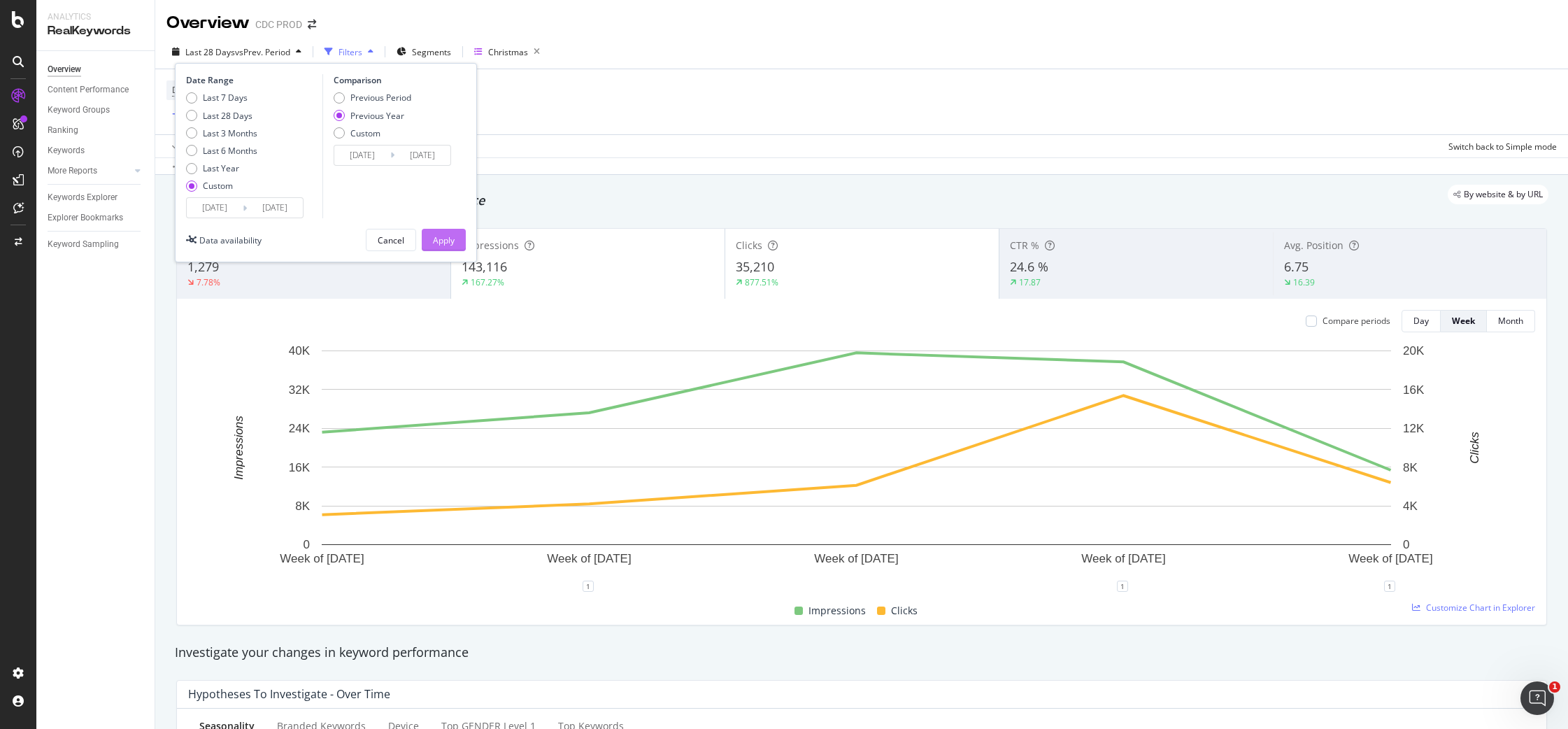
drag, startPoint x: 441, startPoint y: 237, endPoint x: 502, endPoint y: 214, distance: 65.2
click at [441, 237] on div "Apply" at bounding box center [443, 240] width 21 height 12
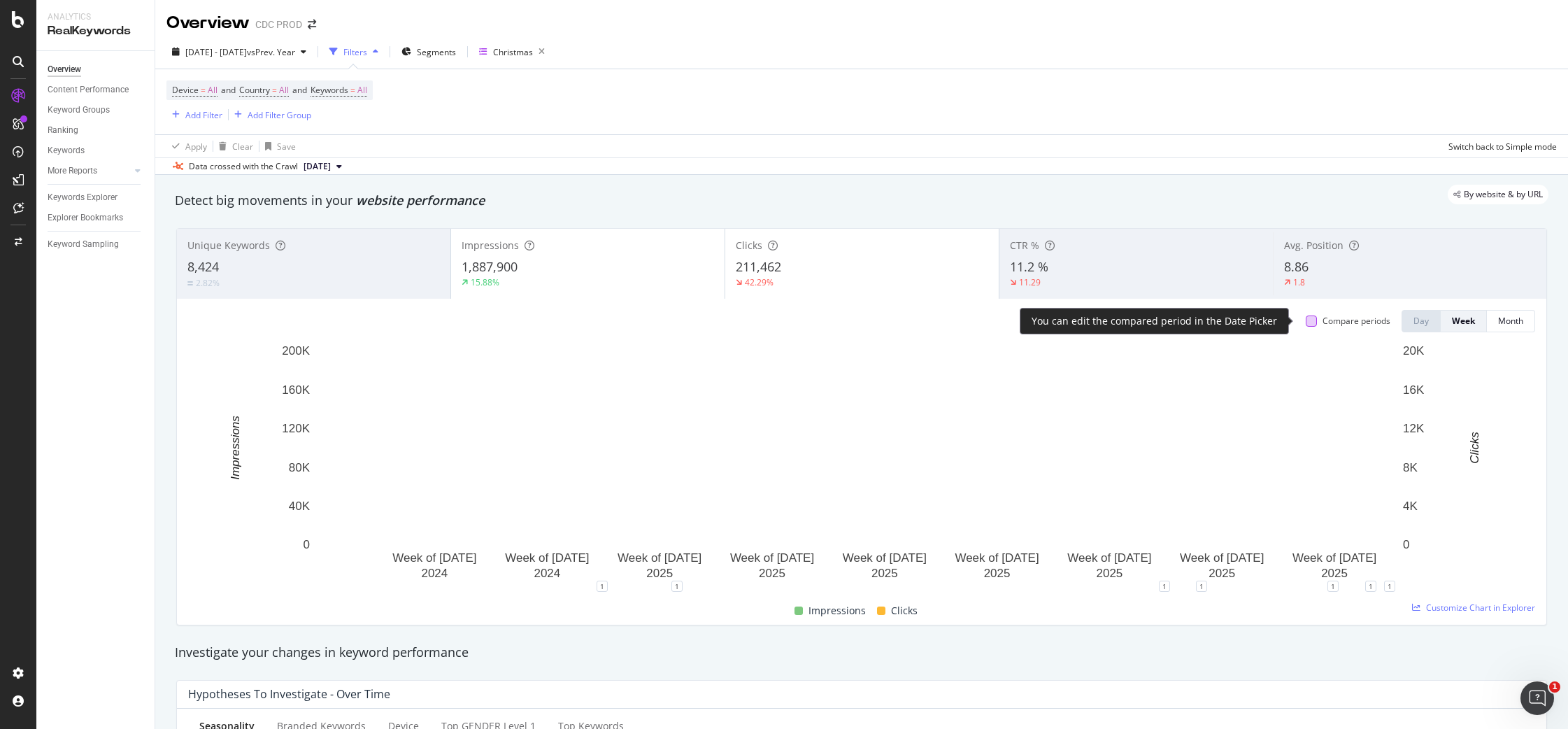
click at [1305, 322] on div at bounding box center [1311, 321] width 11 height 11
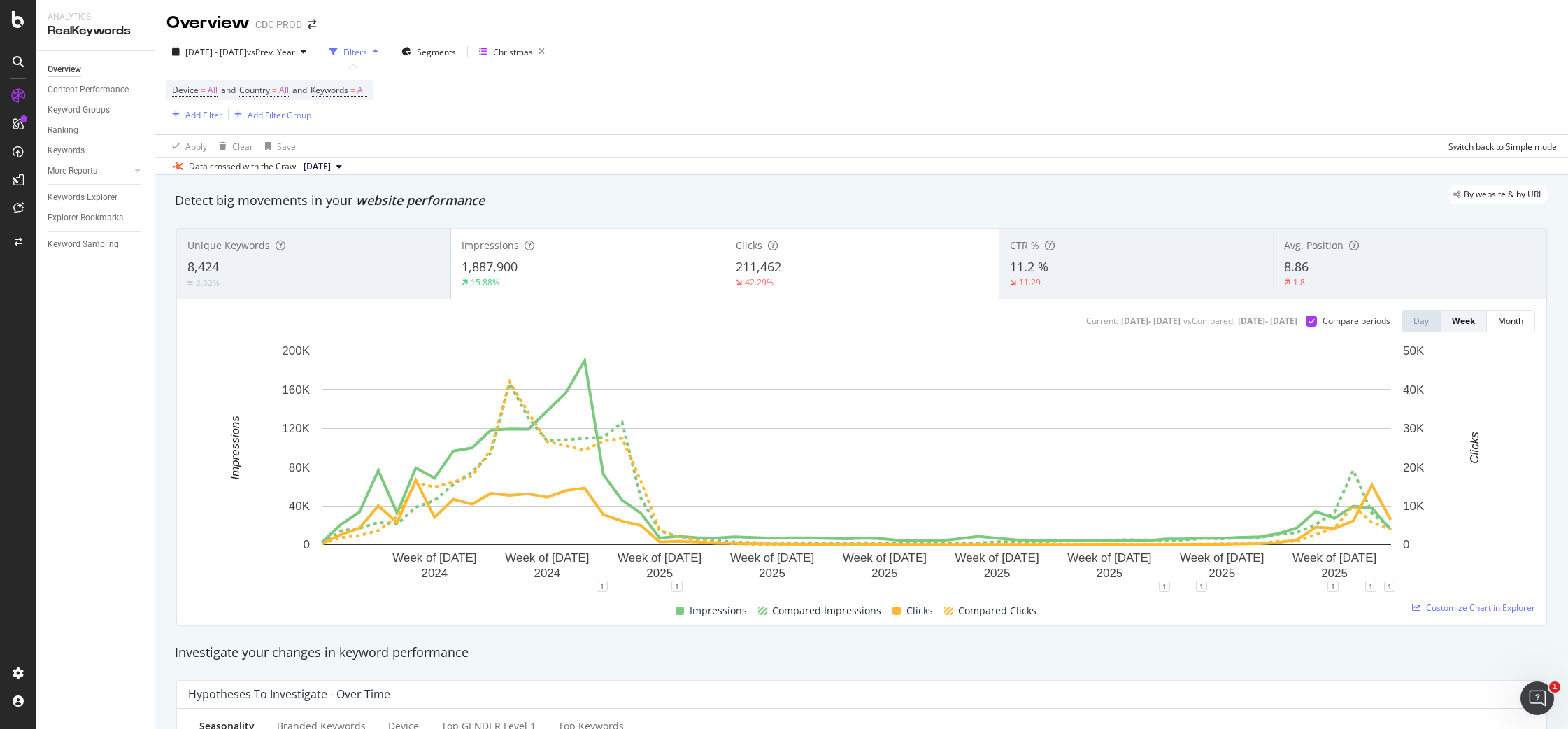
click at [791, 268] on div "211,462" at bounding box center [862, 267] width 252 height 18
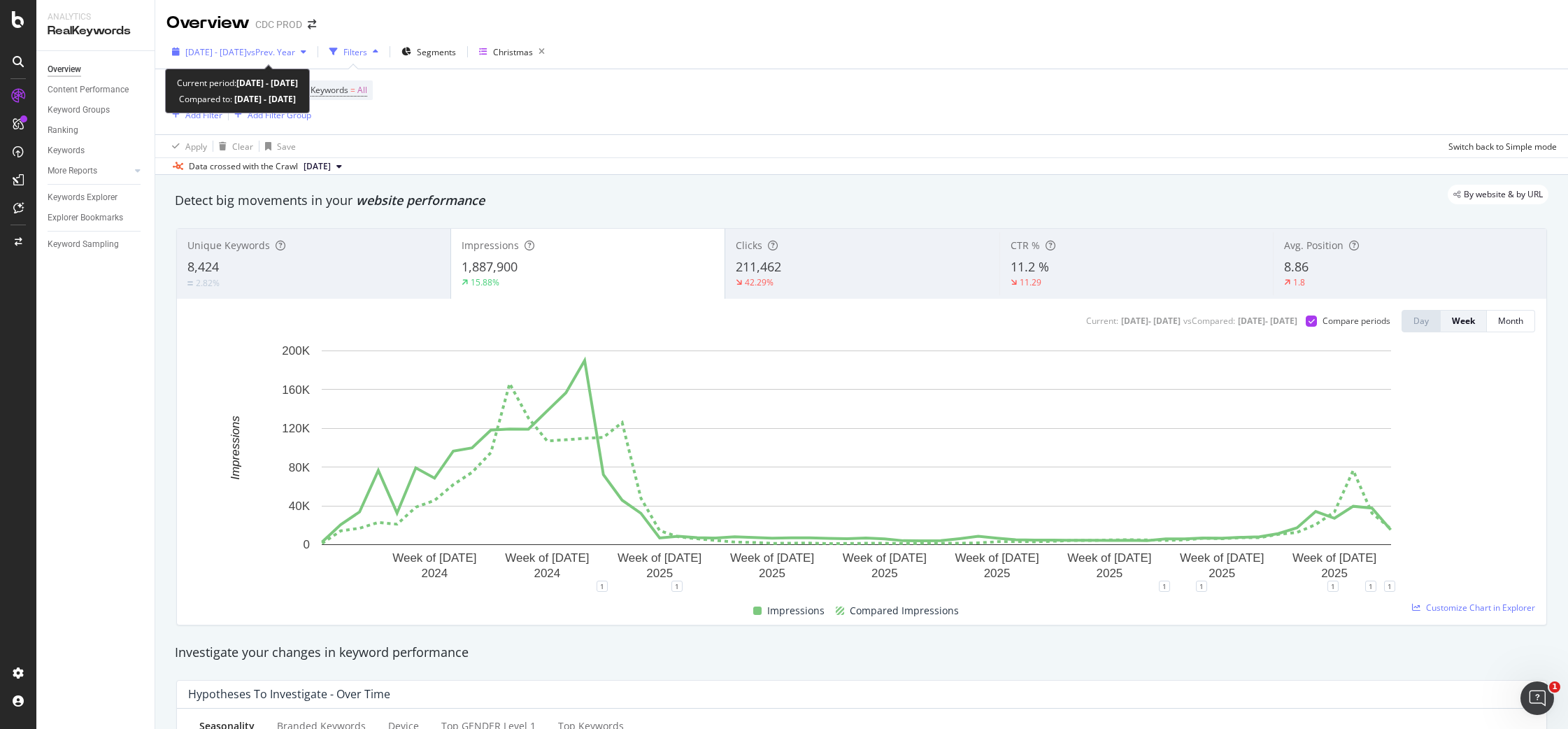
click at [247, 51] on span "[DATE] - [DATE]" at bounding box center [216, 51] width 62 height 12
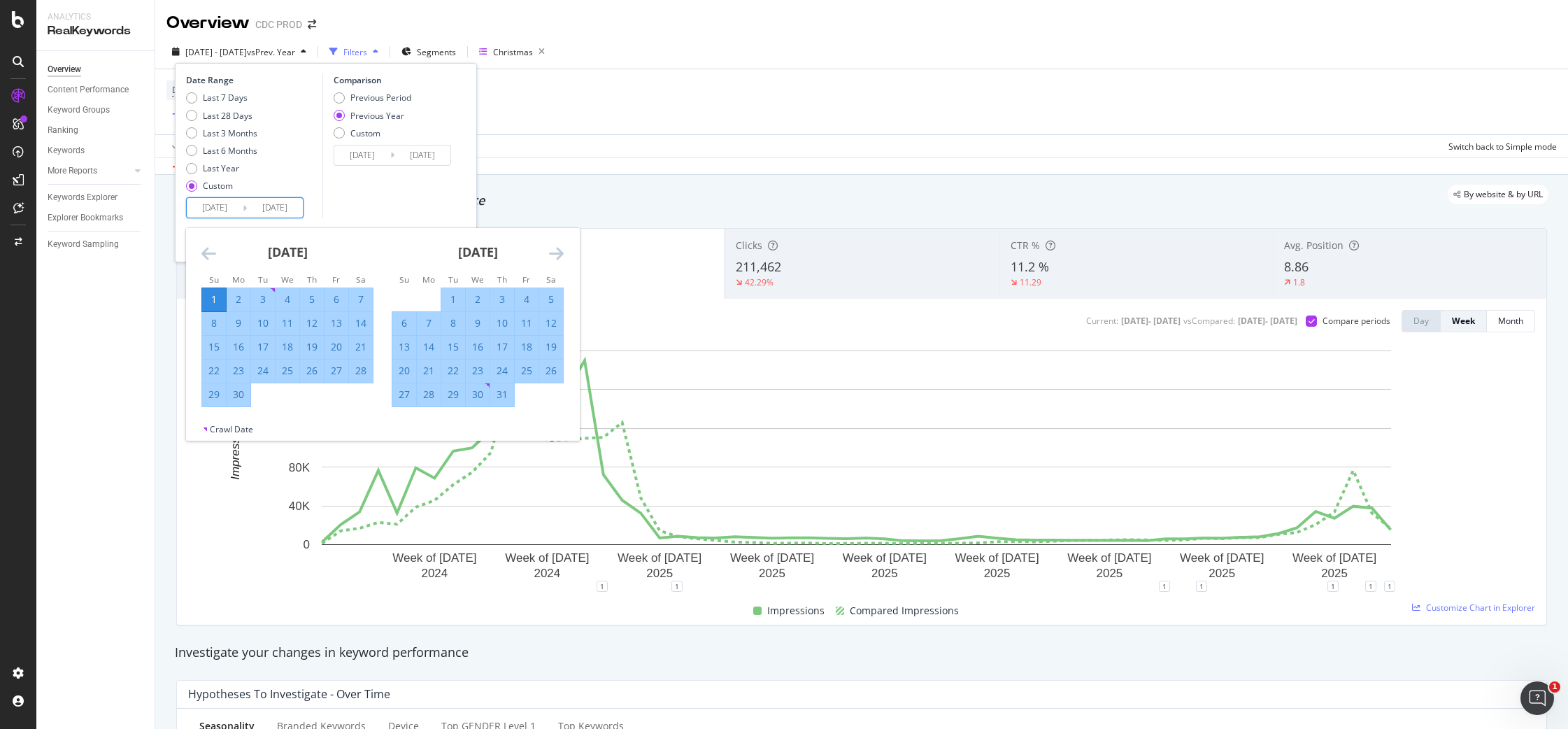
click at [226, 204] on input "[DATE]" at bounding box center [214, 207] width 56 height 20
click at [559, 251] on icon "Move forward to switch to the next month." at bounding box center [556, 252] width 15 height 17
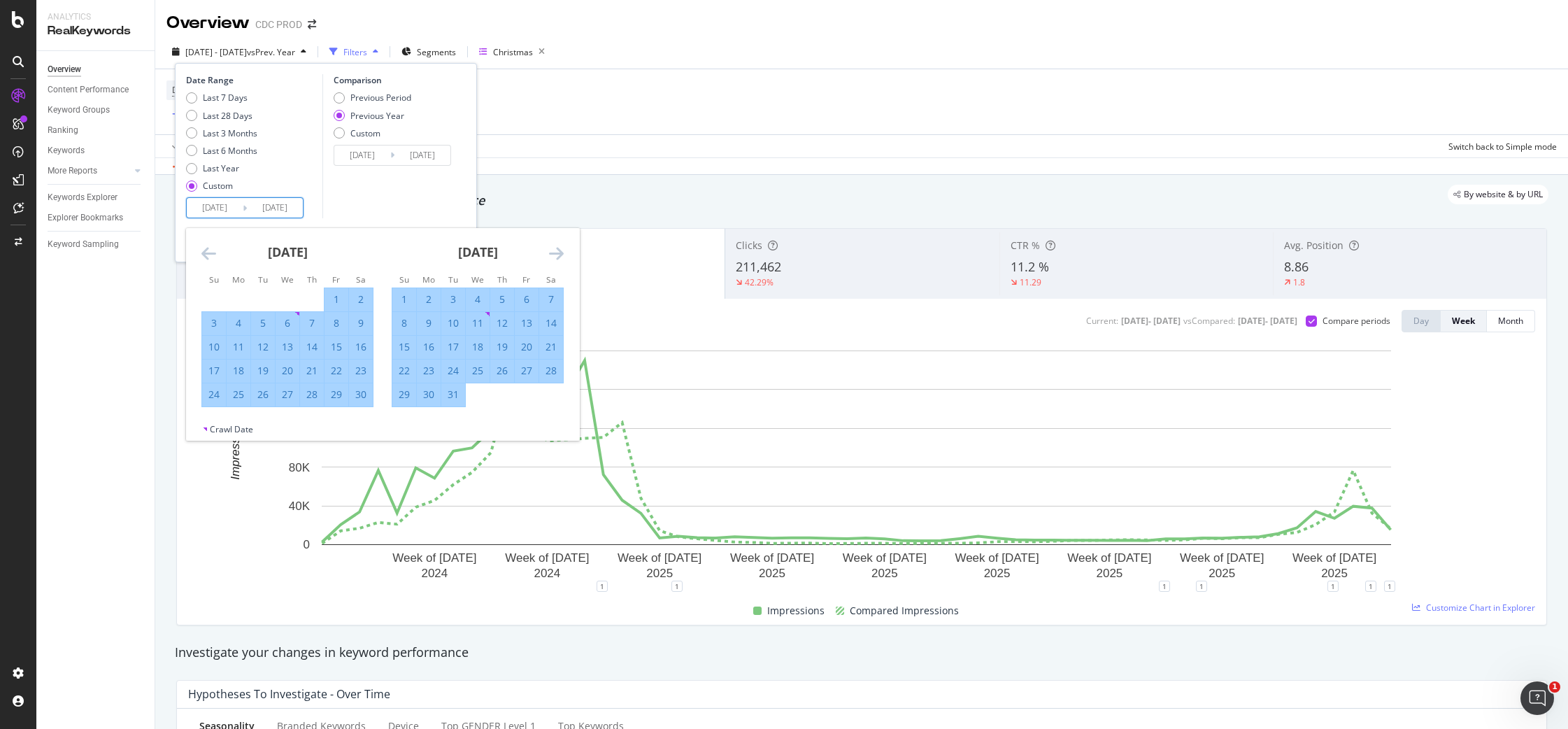
click at [559, 251] on icon "Move forward to switch to the next month." at bounding box center [556, 252] width 15 height 17
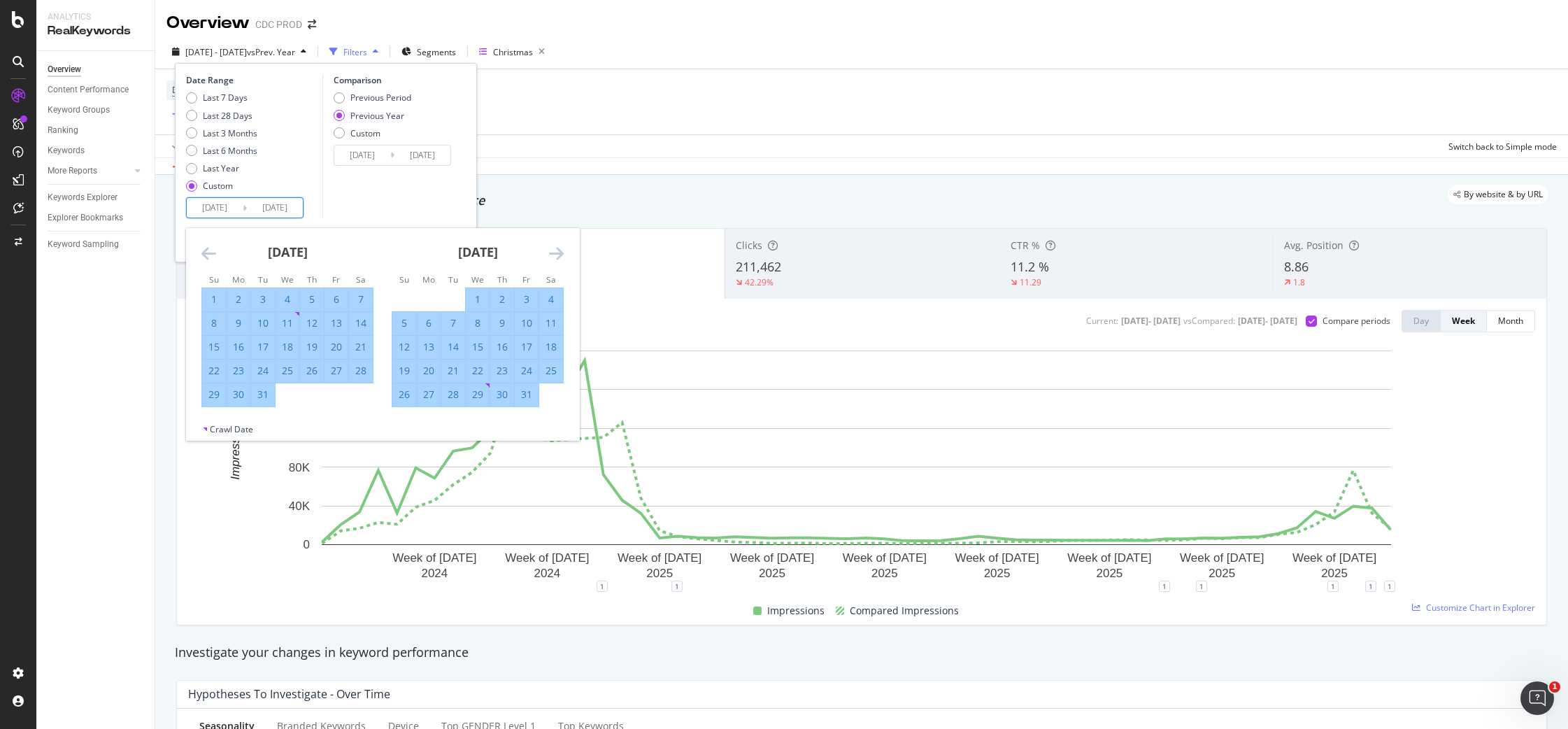
click at [559, 251] on icon "Move forward to switch to the next month." at bounding box center [556, 252] width 15 height 17
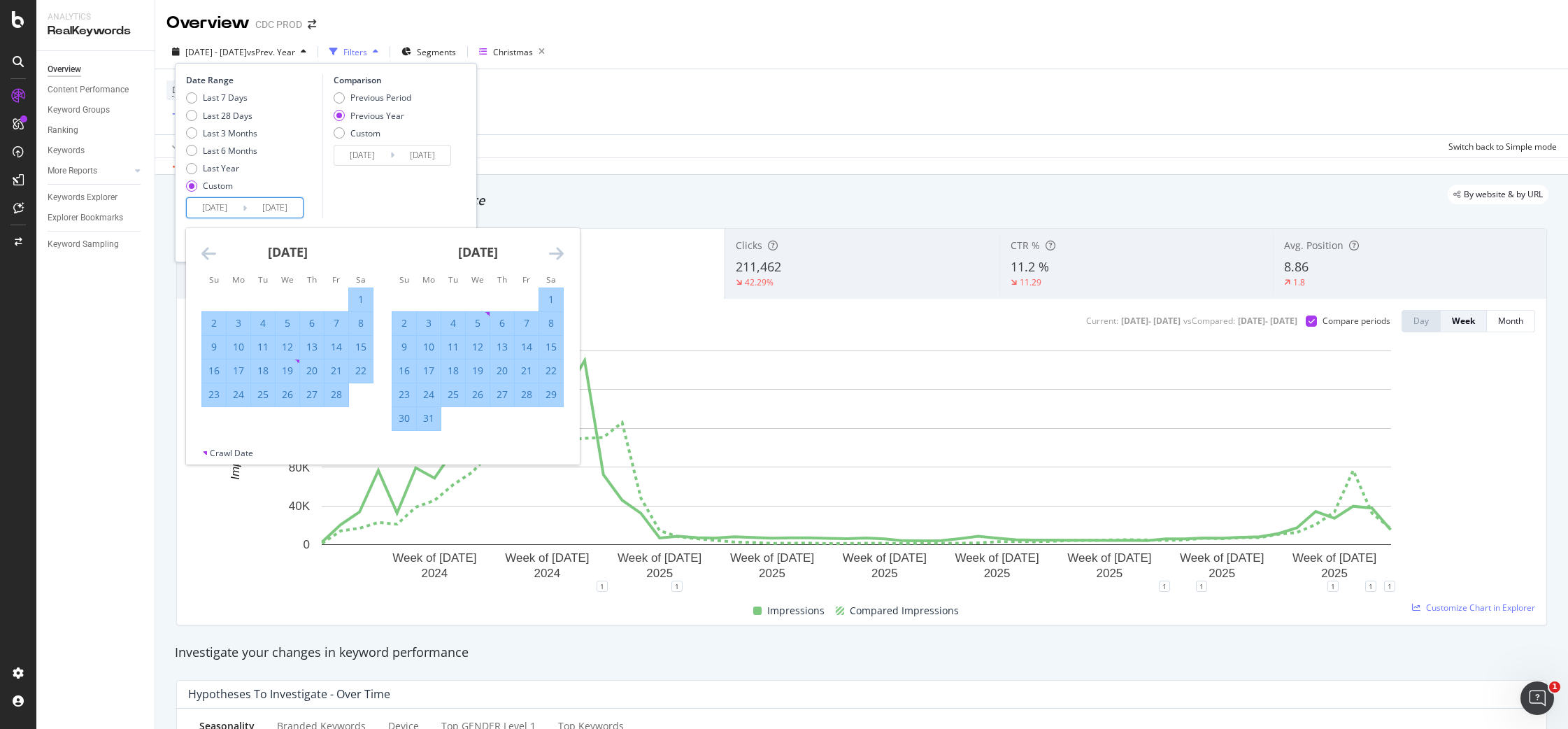
click at [559, 251] on icon "Move forward to switch to the next month." at bounding box center [556, 252] width 15 height 17
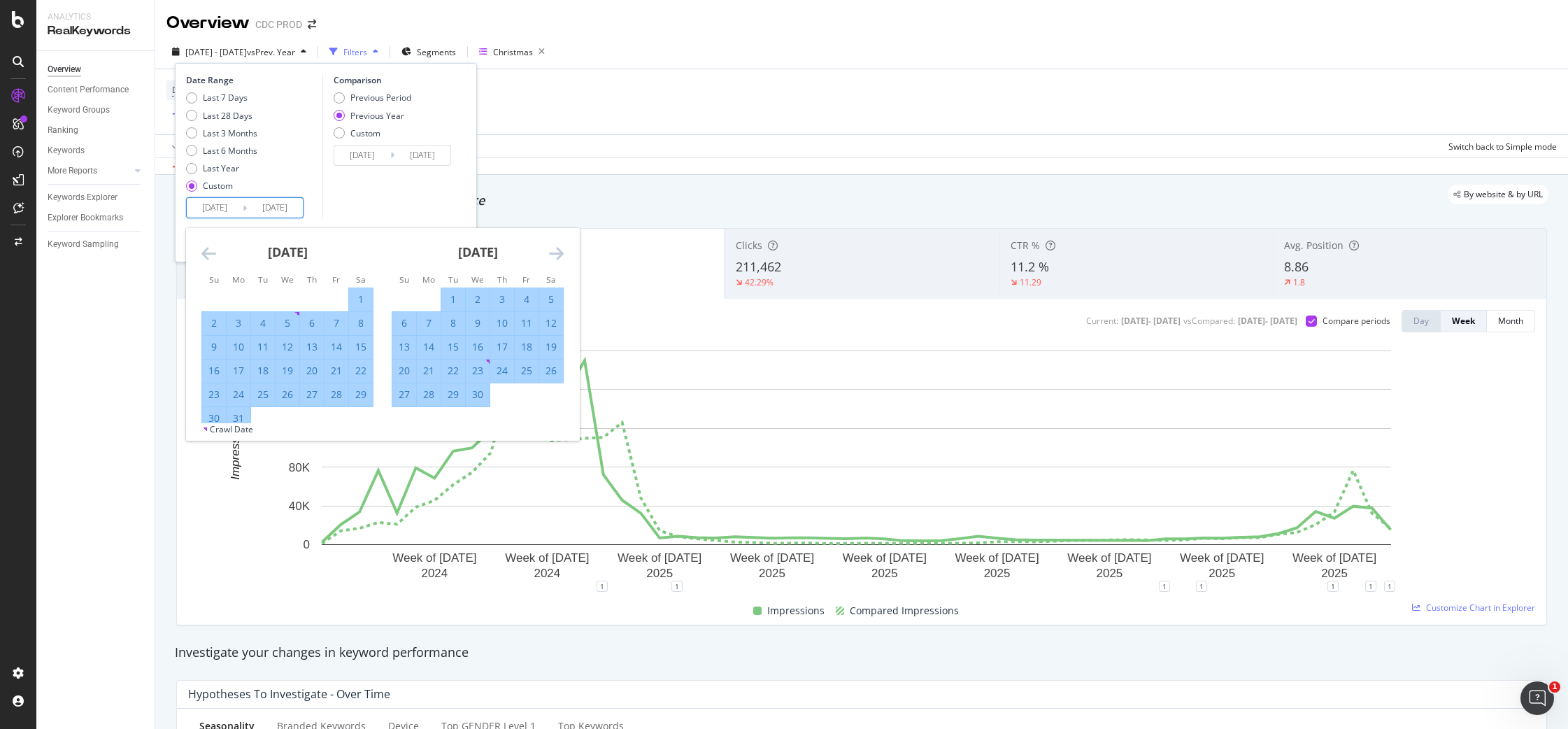
click at [559, 251] on icon "Move forward to switch to the next month." at bounding box center [556, 252] width 15 height 17
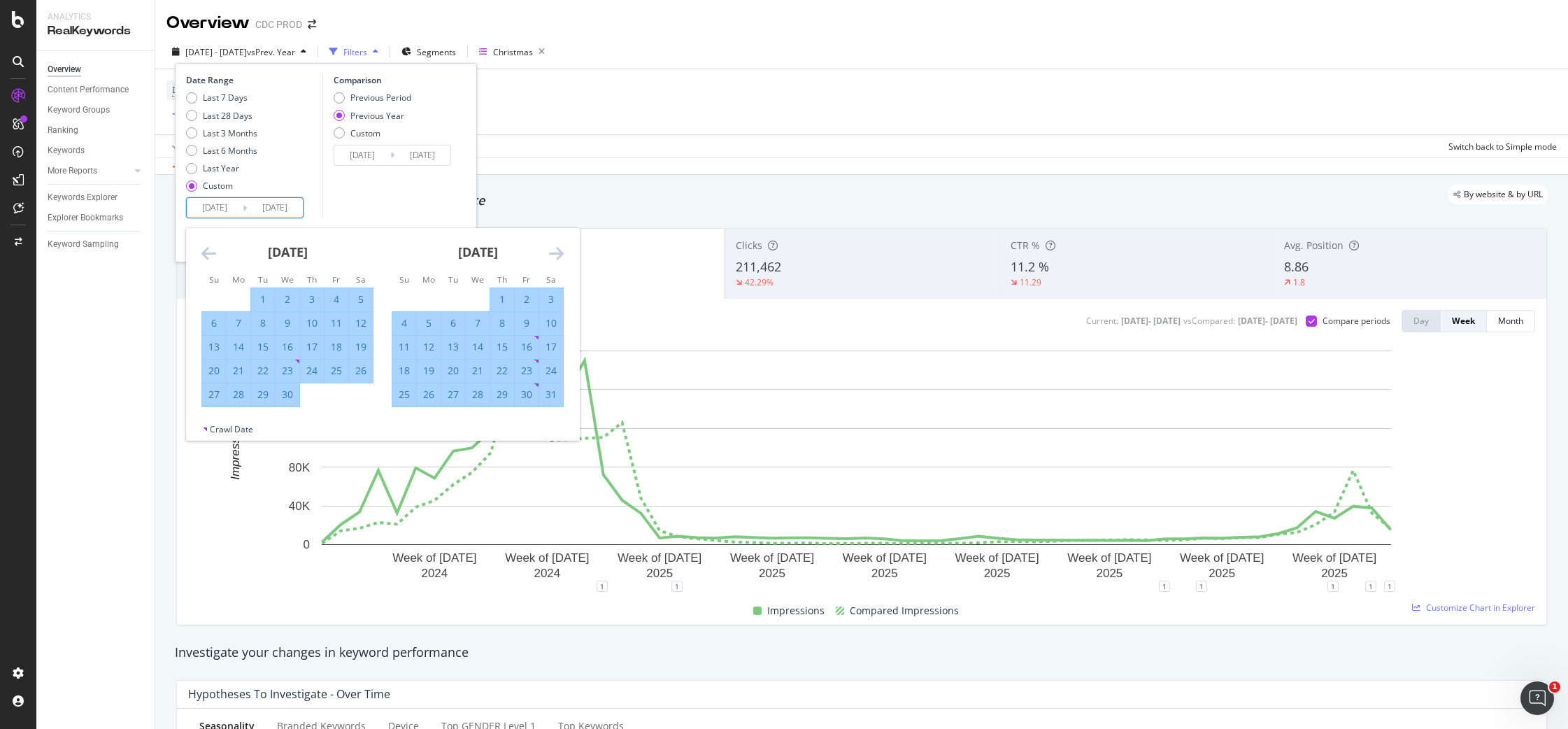
click at [559, 251] on icon "Move forward to switch to the next month." at bounding box center [556, 252] width 15 height 17
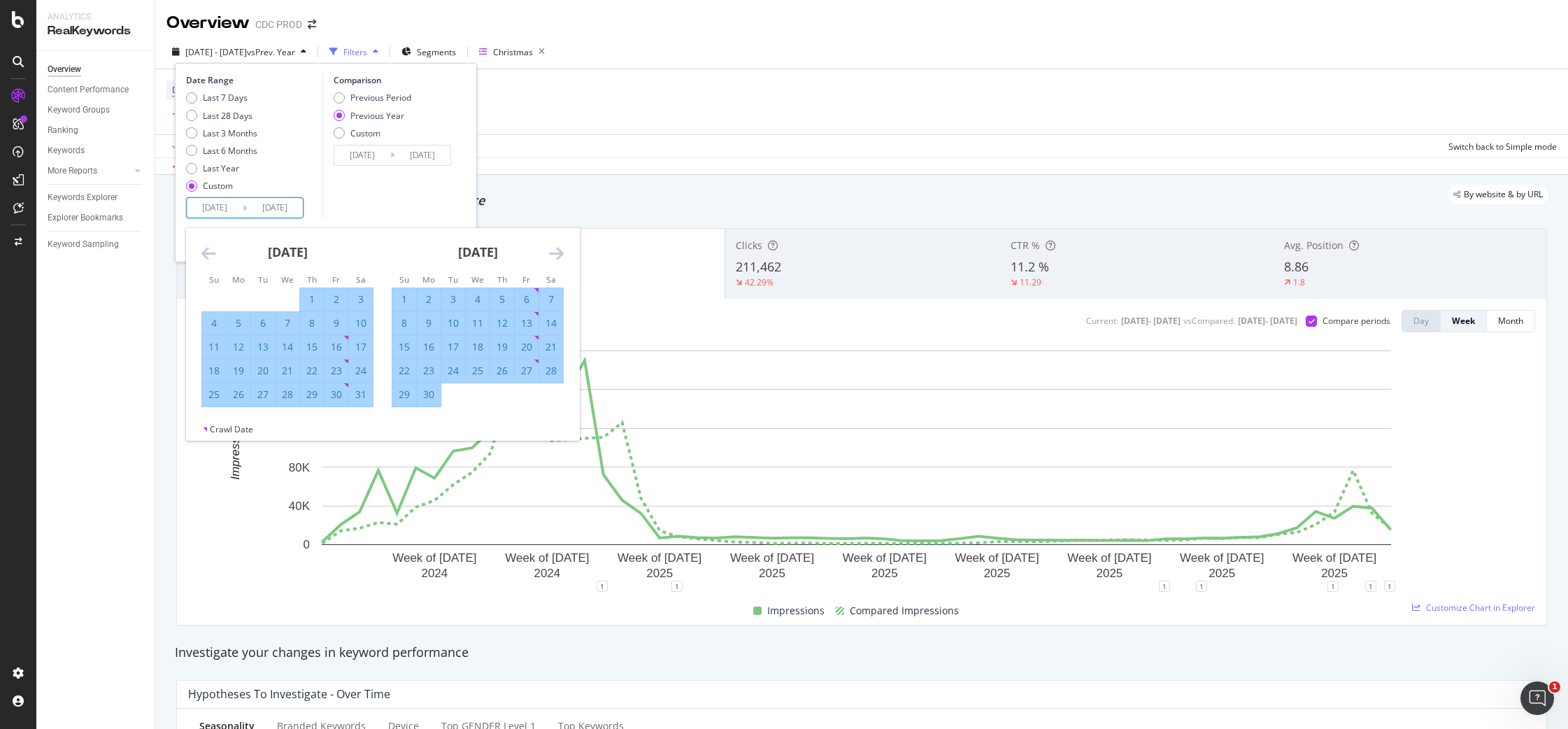
click at [559, 251] on icon "Move forward to switch to the next month." at bounding box center [556, 252] width 15 height 17
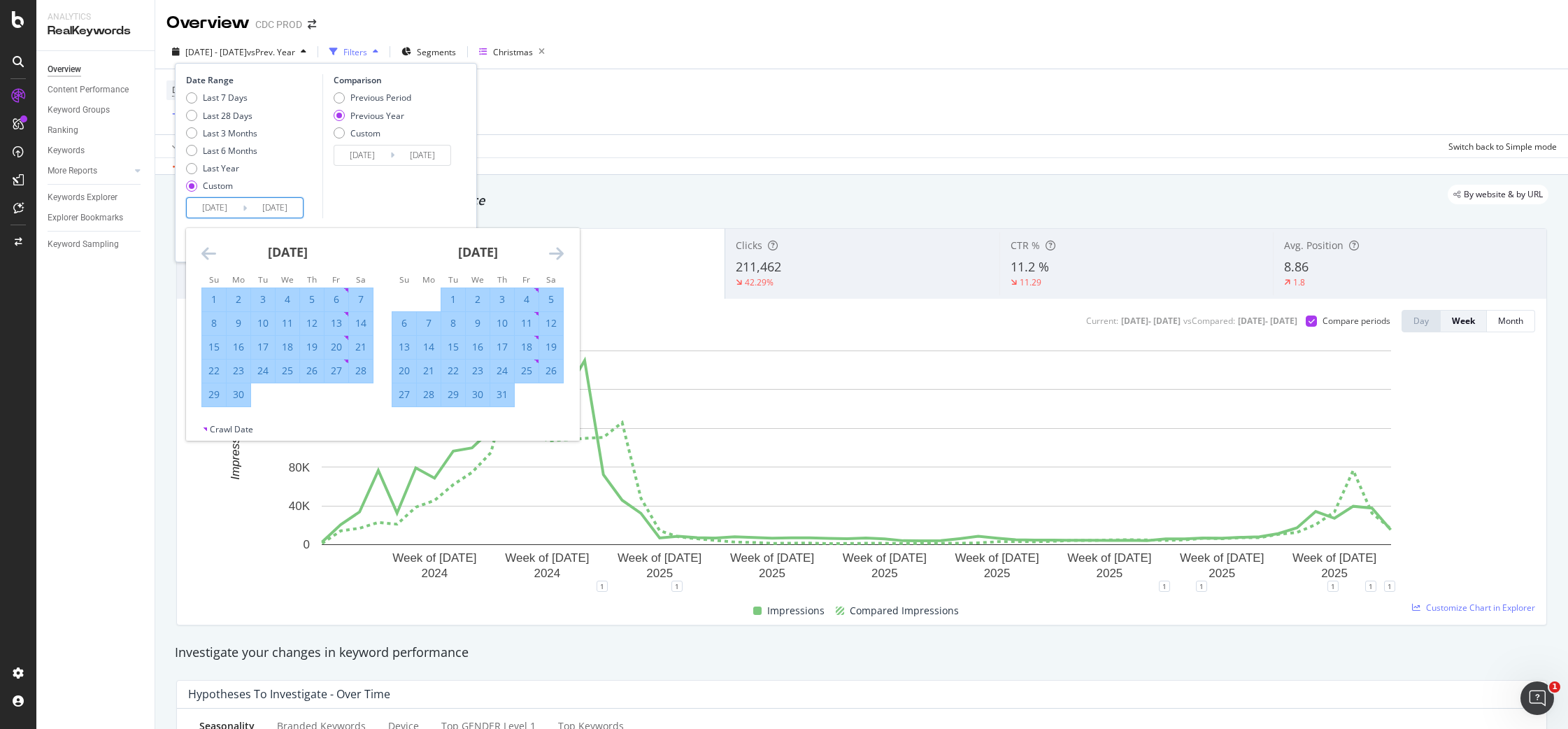
click at [559, 251] on icon "Move forward to switch to the next month." at bounding box center [556, 252] width 15 height 17
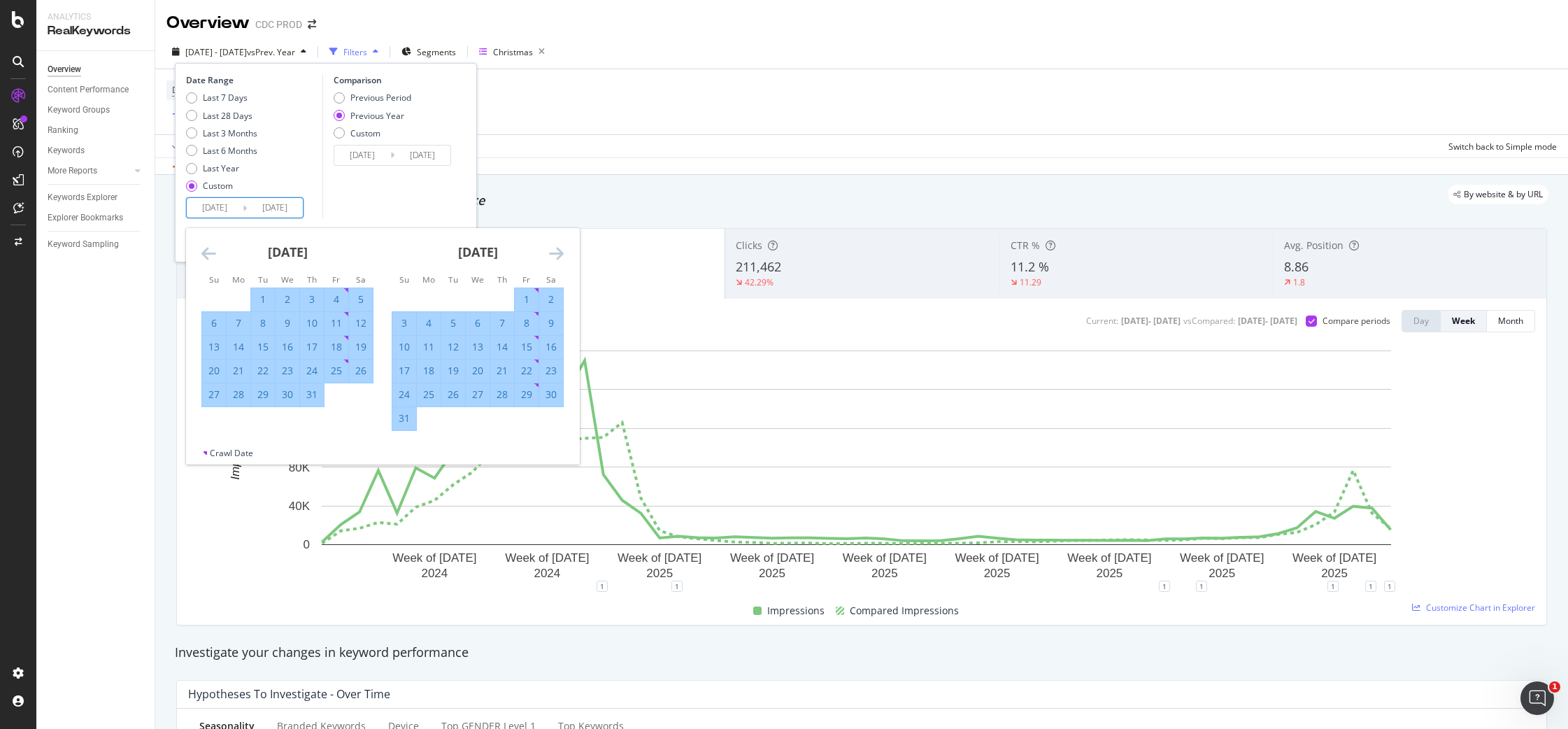
click at [559, 251] on icon "Move forward to switch to the next month." at bounding box center [556, 252] width 15 height 17
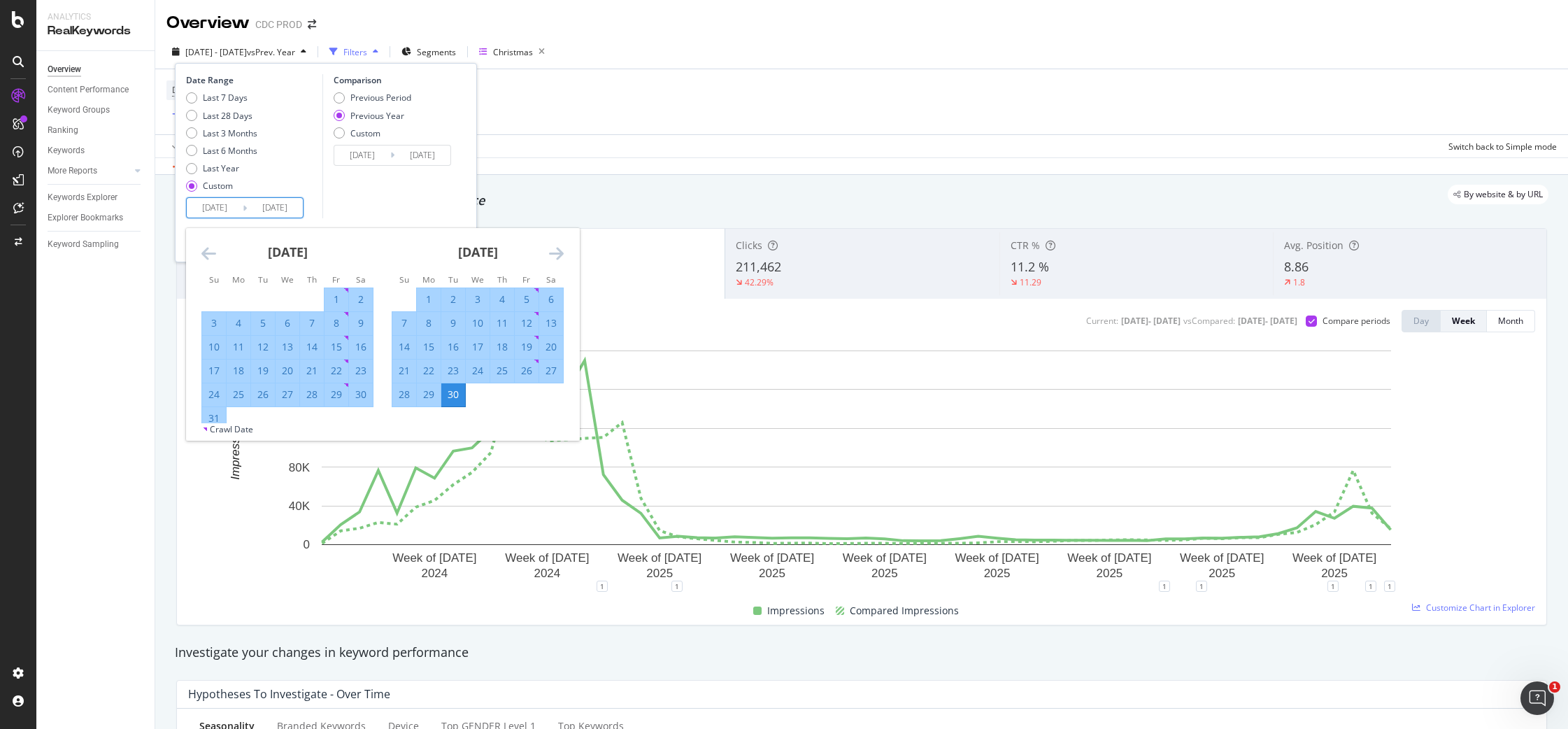
click at [559, 251] on icon "Move forward to switch to the next month." at bounding box center [556, 252] width 15 height 17
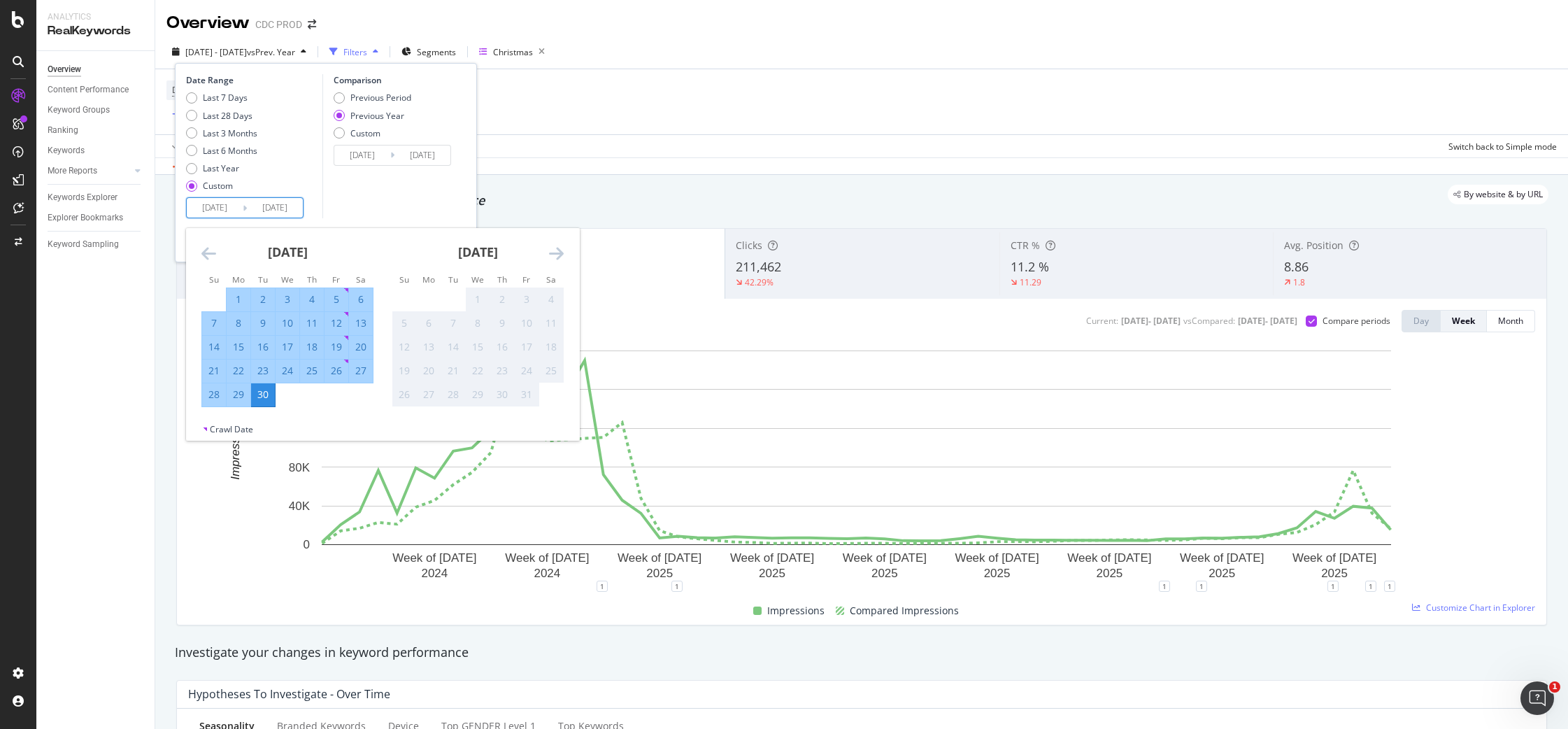
click at [476, 298] on div "1" at bounding box center [478, 299] width 24 height 14
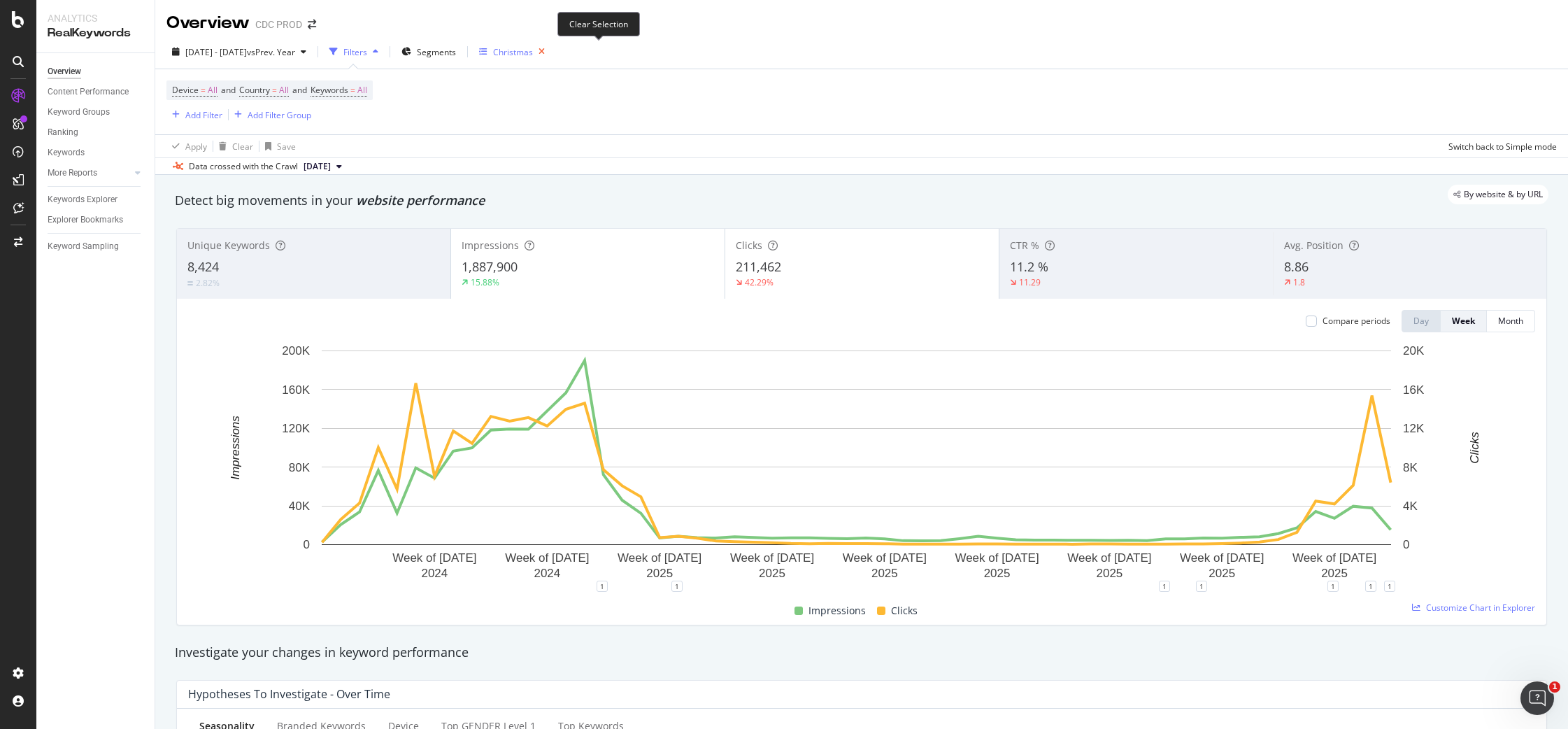
click at [551, 49] on icon "button" at bounding box center [541, 51] width 17 height 20
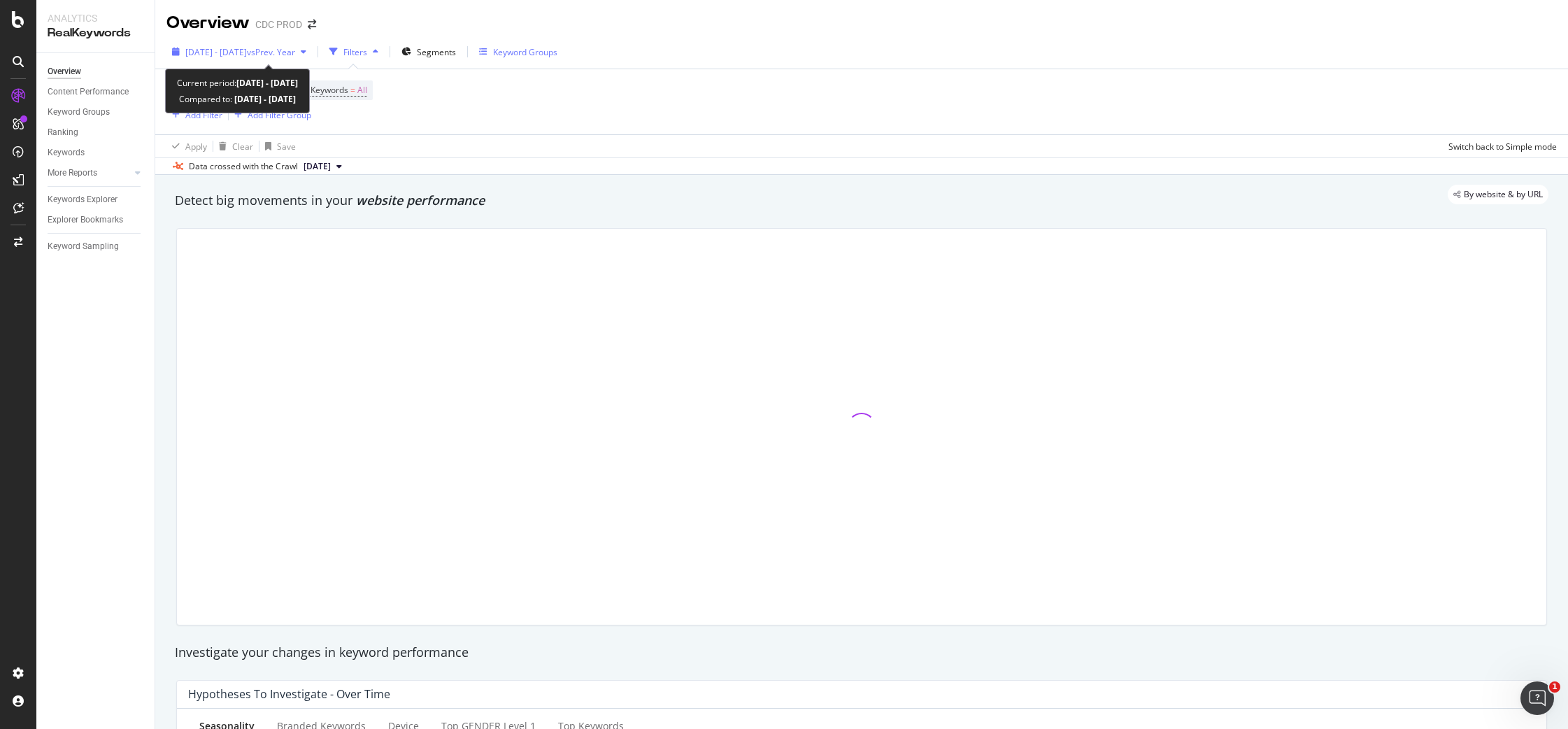
click at [237, 50] on span "[DATE] - [DATE]" at bounding box center [216, 51] width 62 height 12
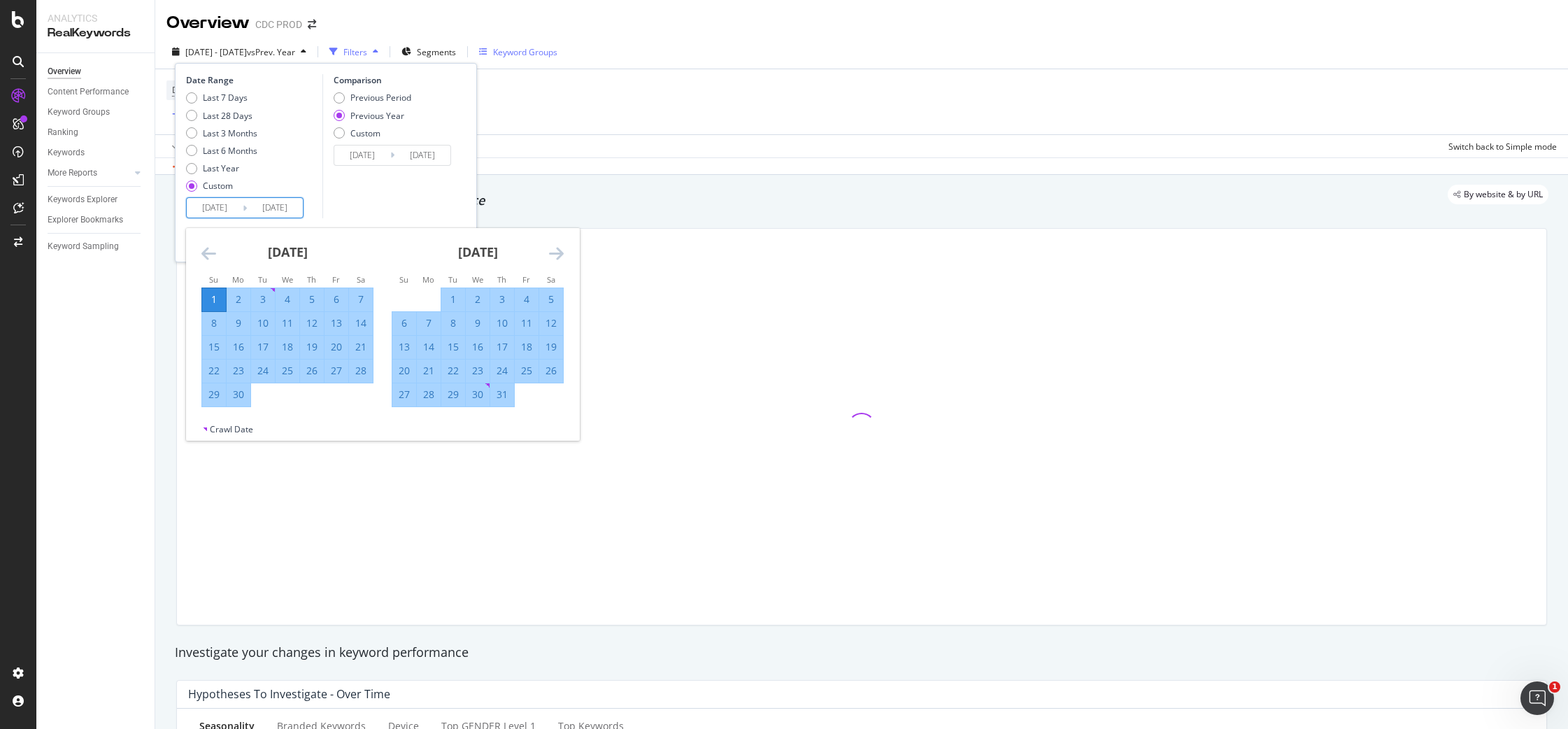
click at [233, 208] on input "[DATE]" at bounding box center [214, 207] width 56 height 20
click at [557, 256] on icon "Move forward to switch to the next month." at bounding box center [556, 252] width 15 height 17
click at [557, 255] on icon "Move forward to switch to the next month." at bounding box center [556, 252] width 15 height 17
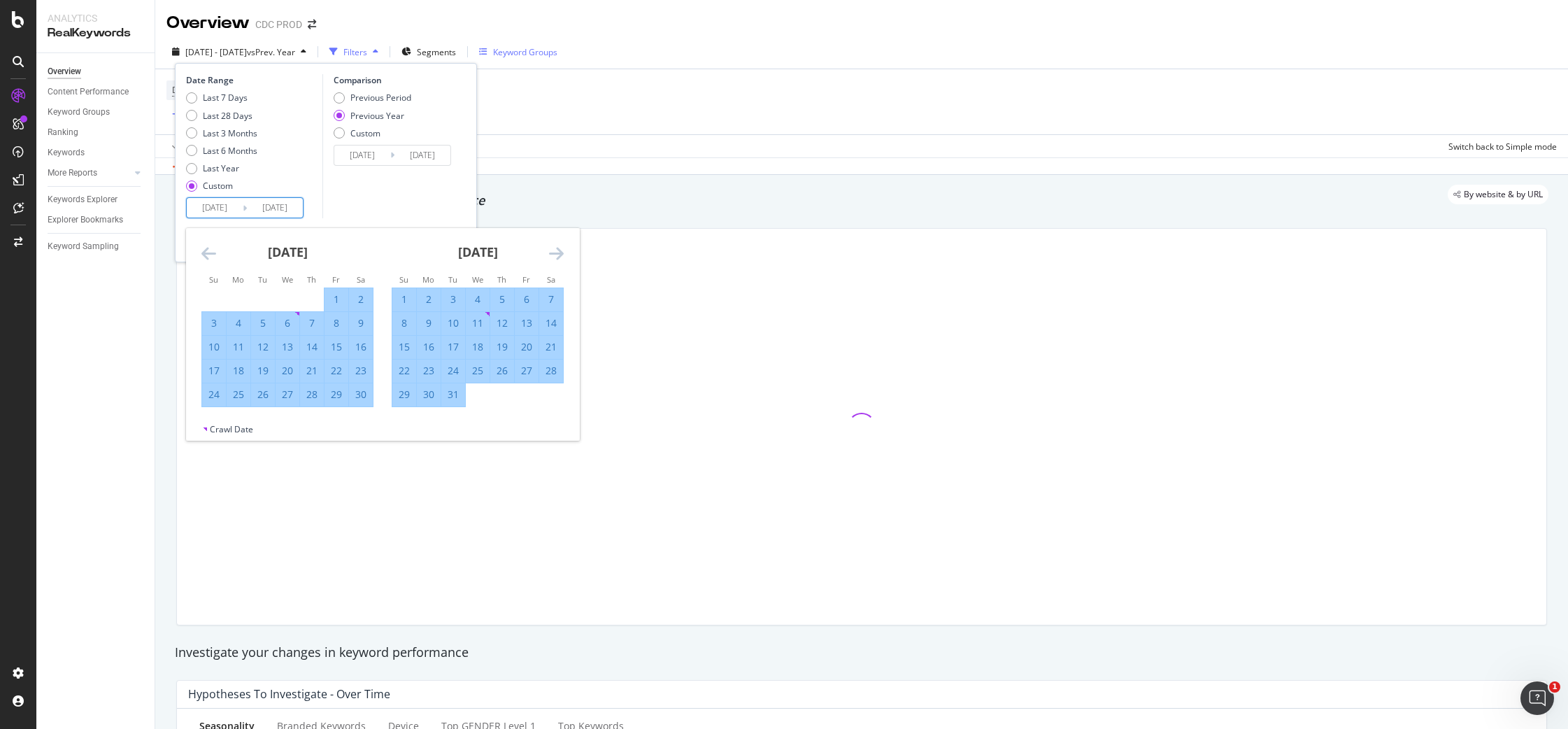
click at [557, 254] on icon "Move forward to switch to the next month." at bounding box center [556, 252] width 15 height 17
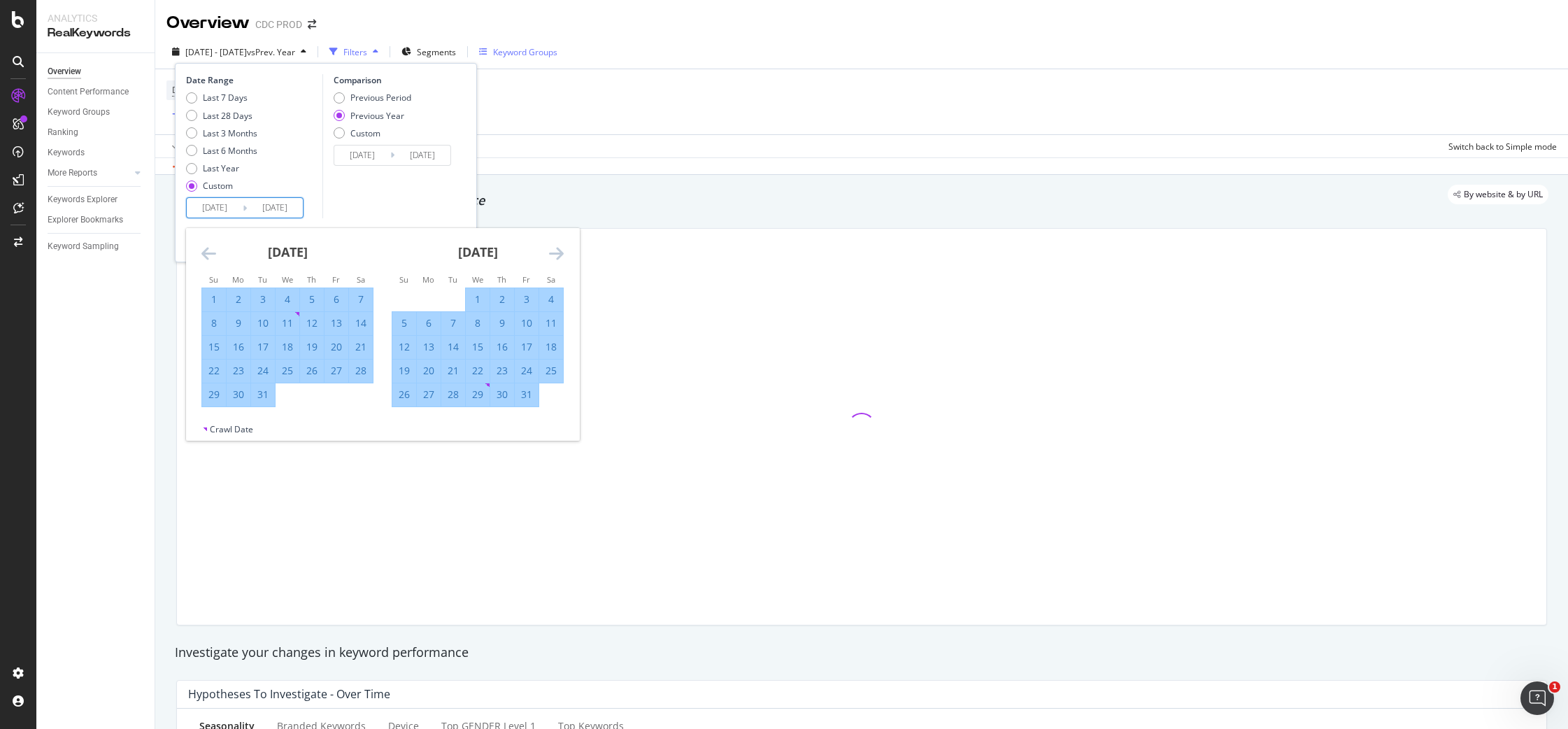
click at [557, 254] on icon "Move forward to switch to the next month." at bounding box center [556, 252] width 15 height 17
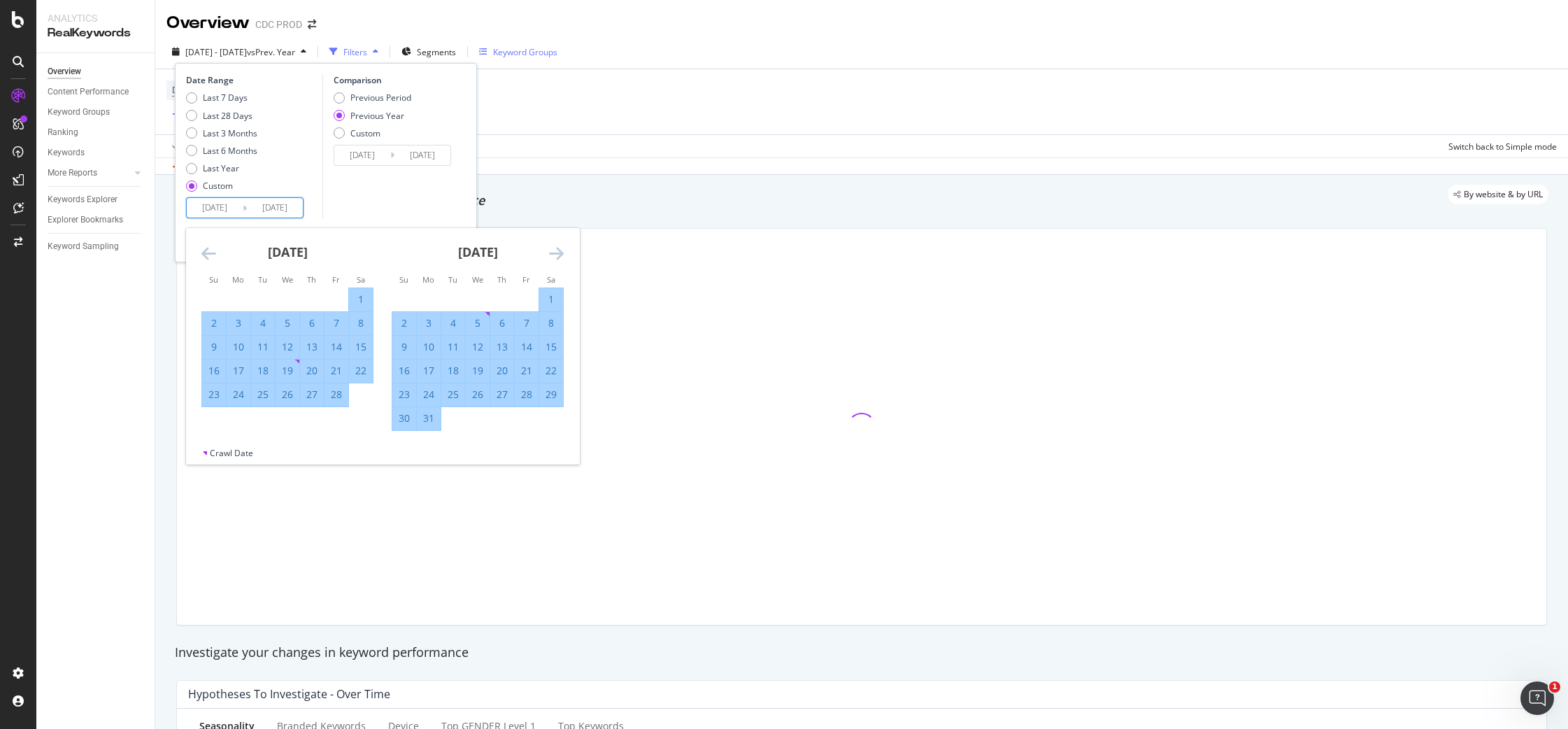
click at [557, 254] on icon "Move forward to switch to the next month." at bounding box center [556, 252] width 15 height 17
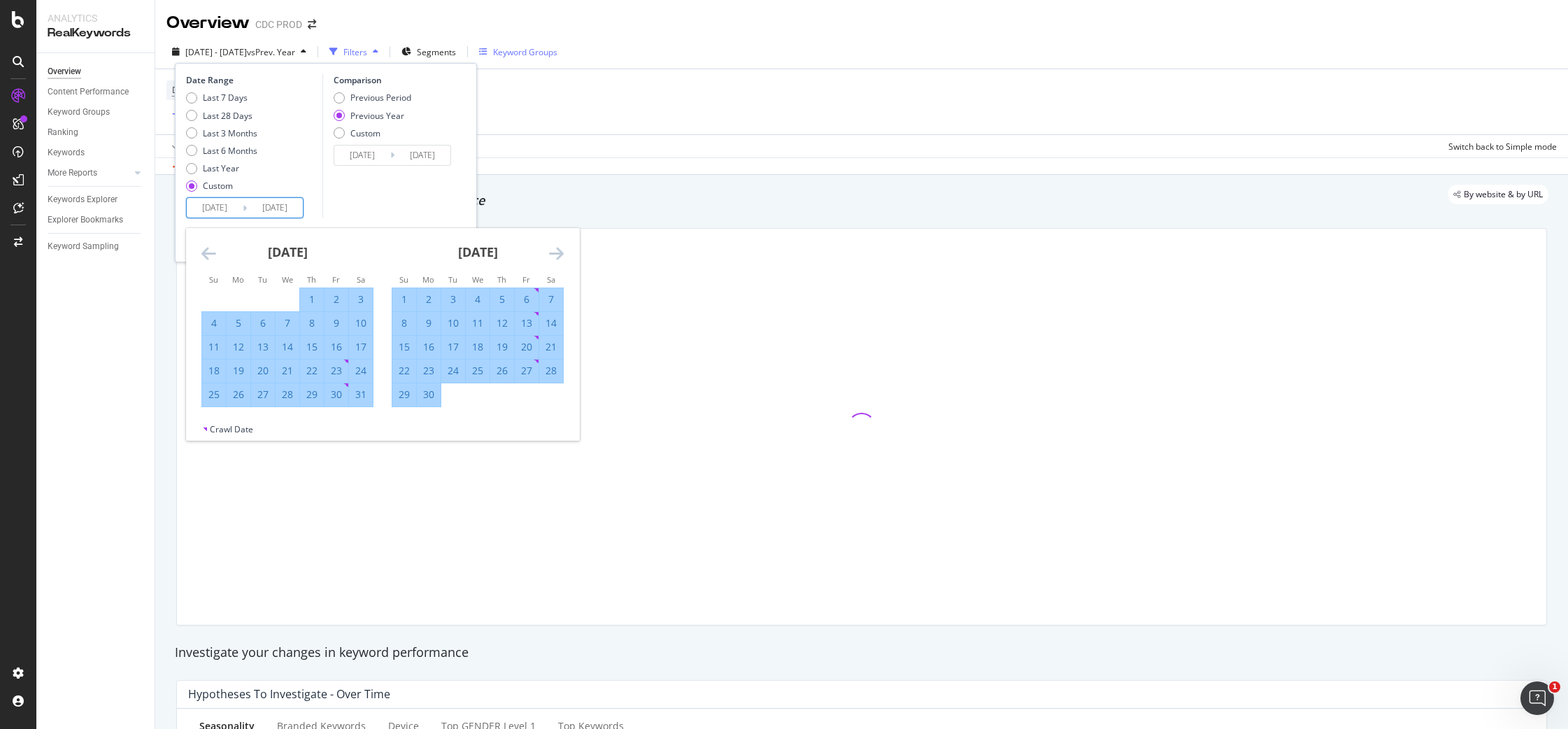
click at [557, 254] on icon "Move forward to switch to the next month." at bounding box center [556, 252] width 15 height 17
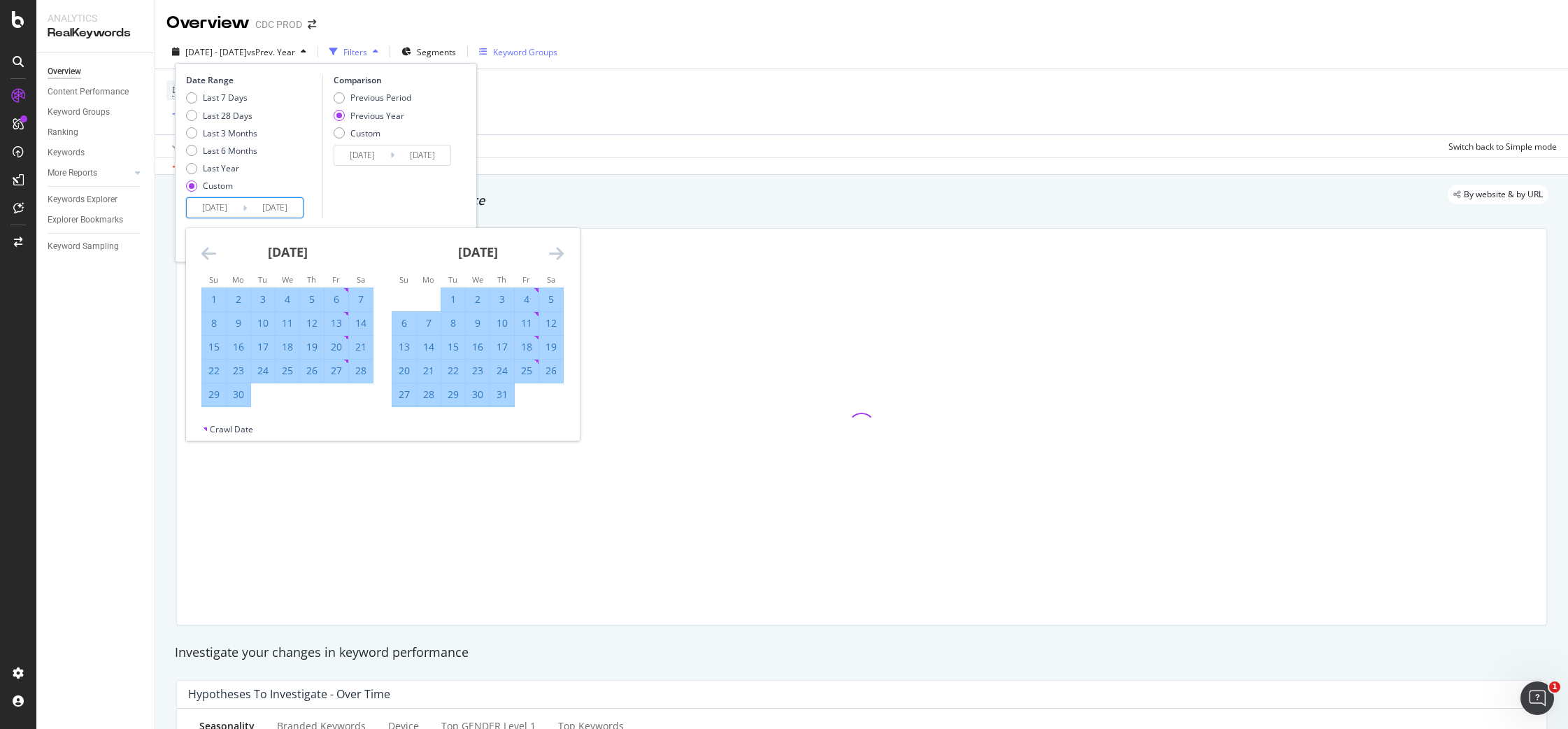
click at [557, 254] on icon "Move forward to switch to the next month." at bounding box center [556, 252] width 15 height 17
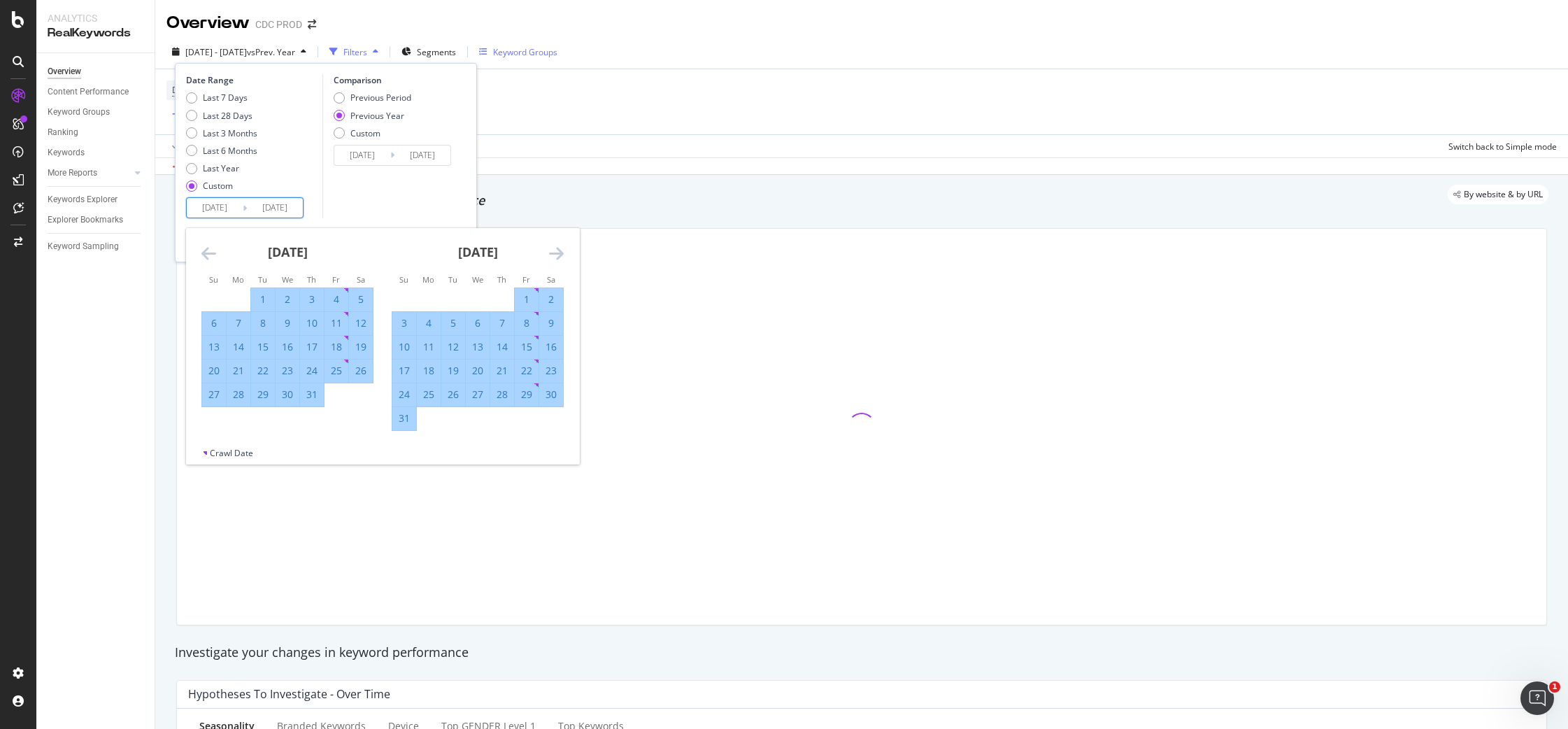
click at [557, 254] on icon "Move forward to switch to the next month." at bounding box center [556, 252] width 15 height 17
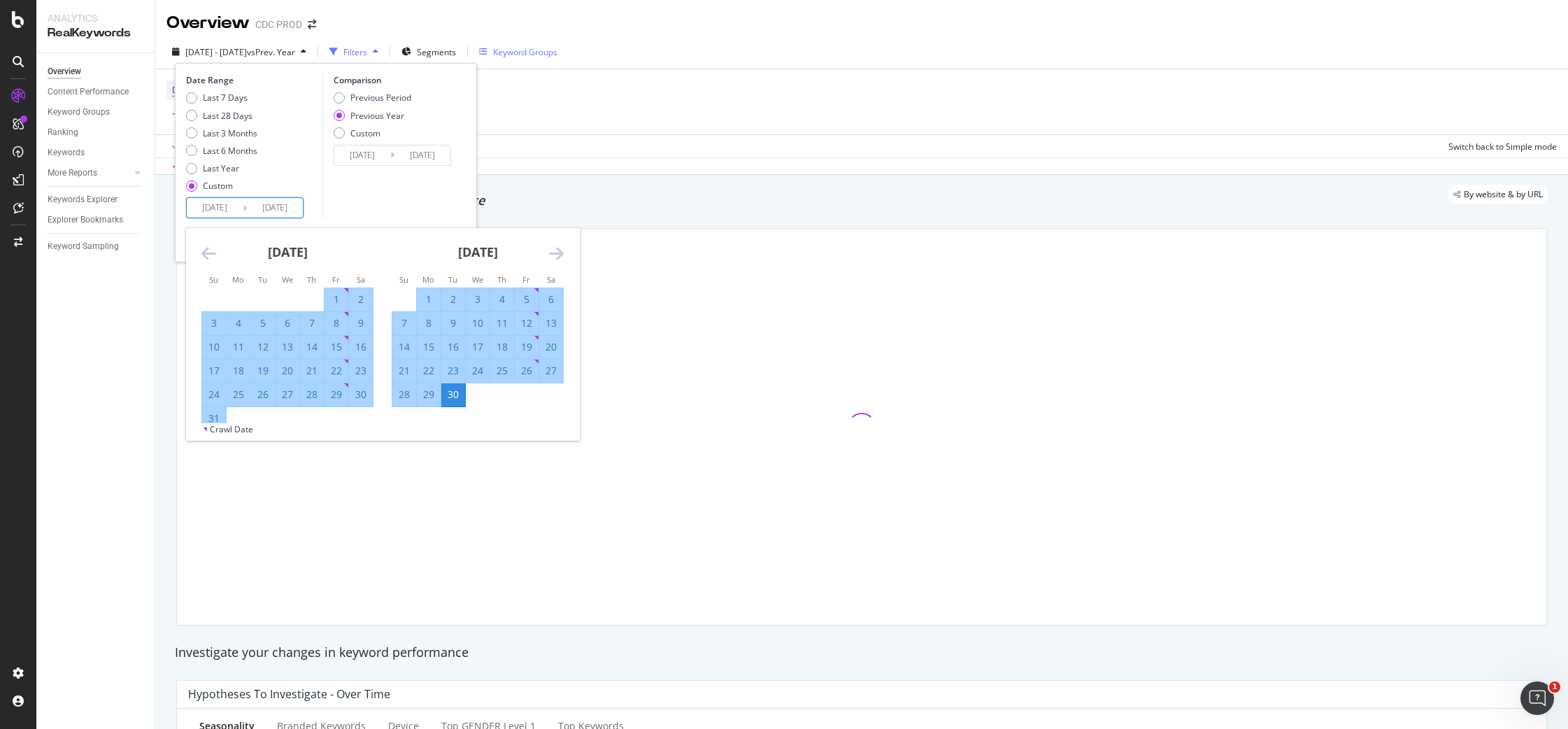
click at [557, 254] on icon "Move forward to switch to the next month." at bounding box center [556, 252] width 15 height 17
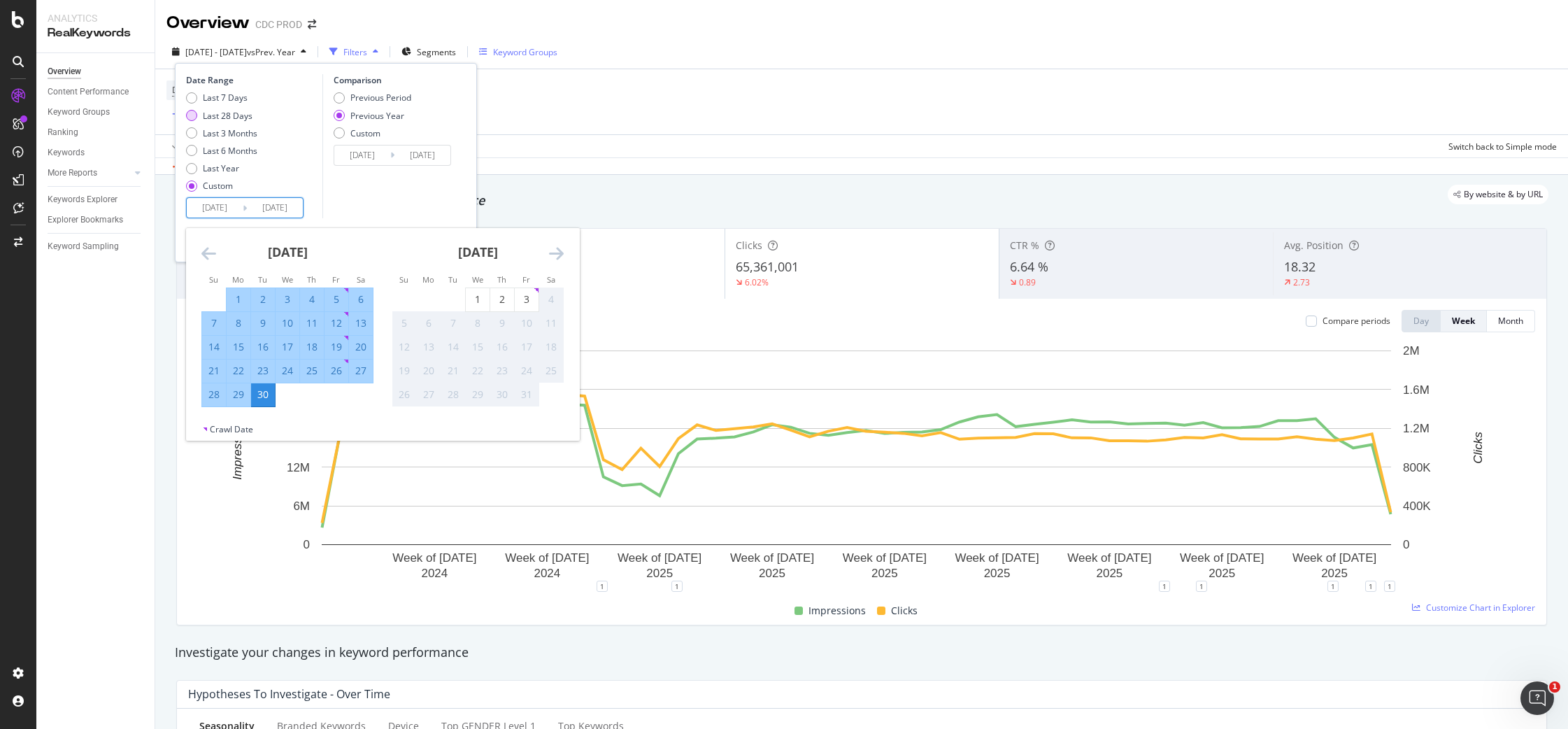
click at [230, 113] on div "Last 28 Days" at bounding box center [227, 116] width 50 height 12
type input "[DATE]"
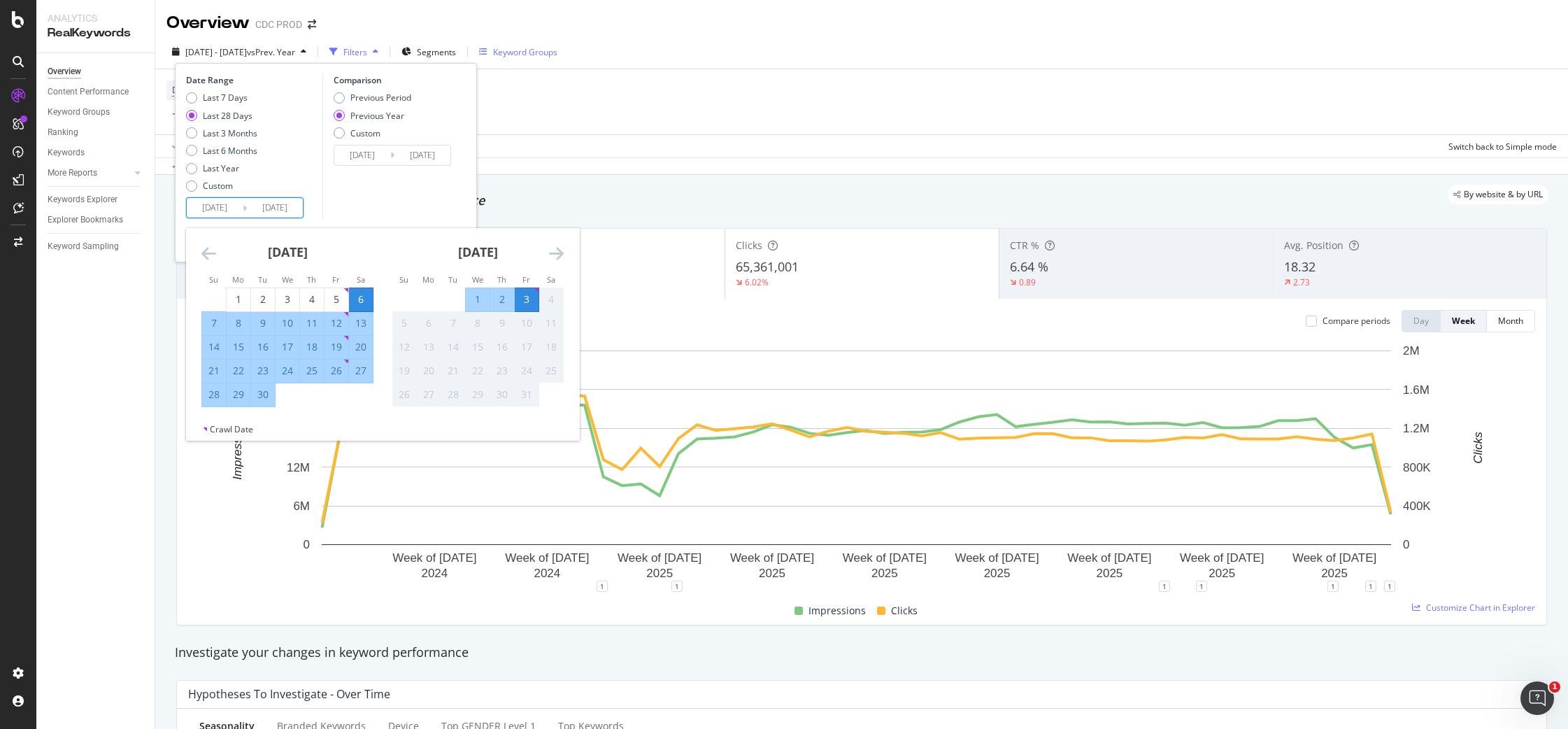
click at [247, 207] on input "[DATE]" at bounding box center [275, 207] width 56 height 20
click at [426, 196] on div "Comparison Previous Period Previous Year Custom [DATE] Navigate forward to inte…" at bounding box center [388, 146] width 133 height 144
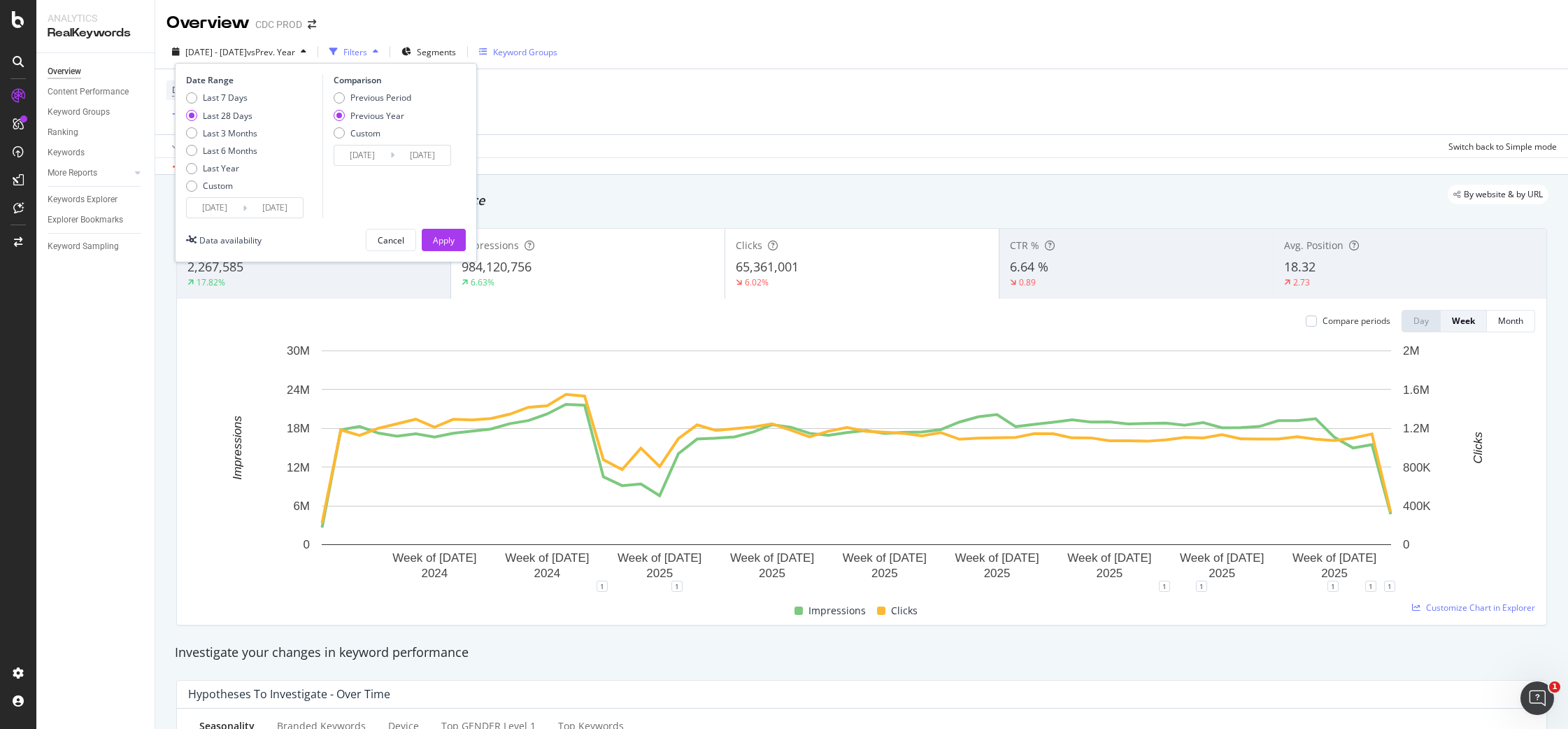
click at [441, 226] on div "Date Range Last 7 Days Last 28 Days Last 3 Months Last 6 Months Last Year Custo…" at bounding box center [326, 163] width 302 height 199
click at [445, 232] on div "Apply" at bounding box center [443, 240] width 21 height 21
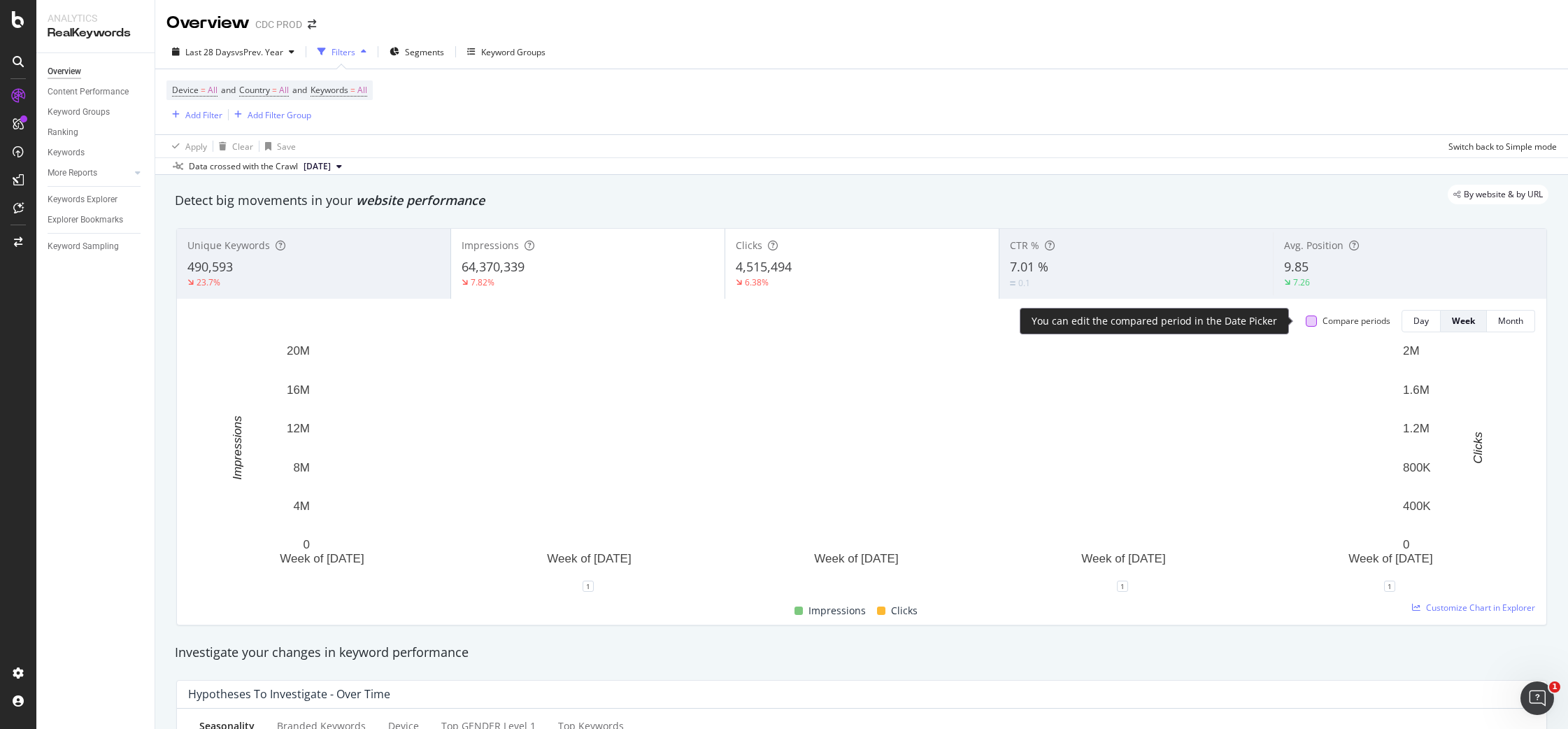
click at [1305, 324] on div at bounding box center [1311, 321] width 11 height 11
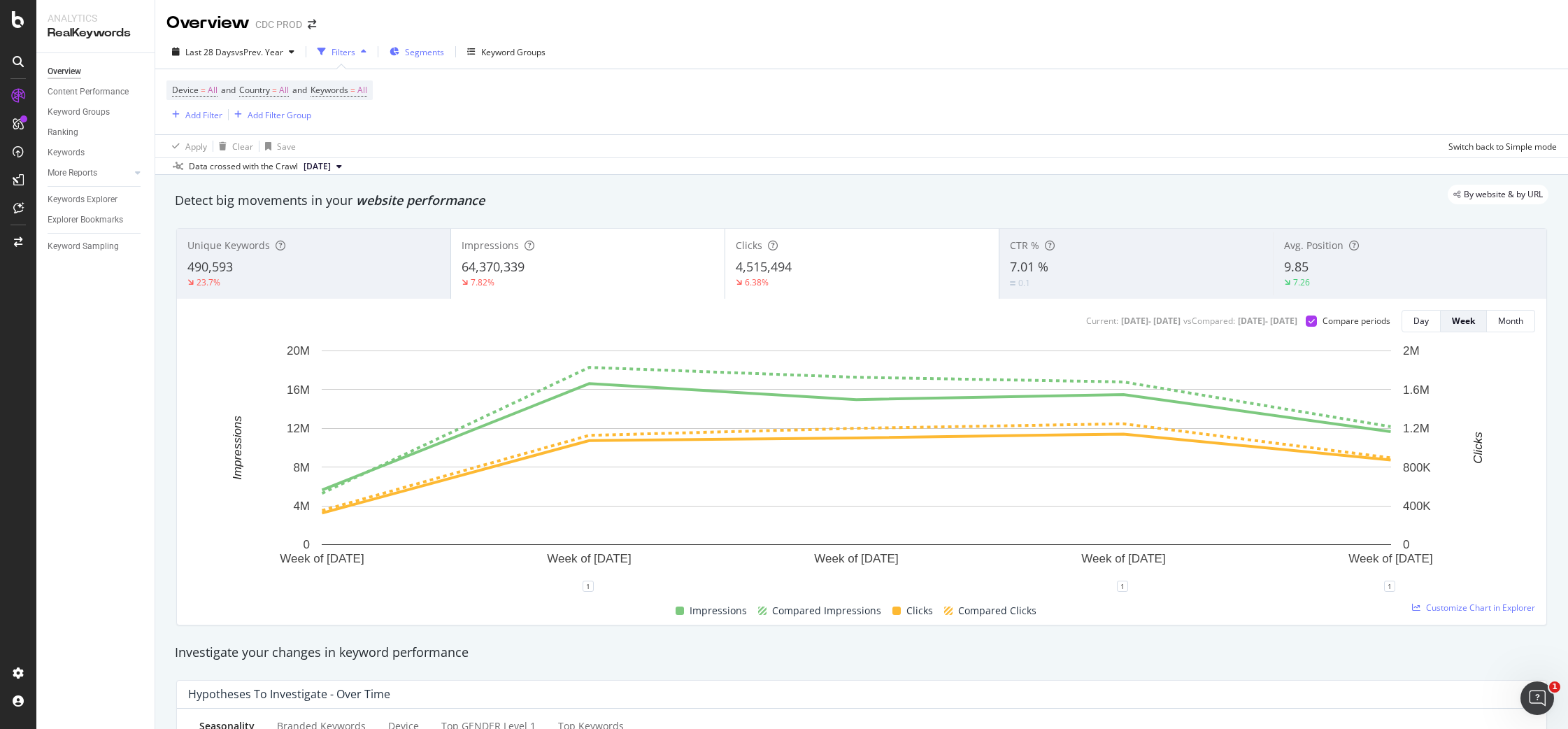
click at [414, 53] on span "Segments" at bounding box center [424, 51] width 39 height 12
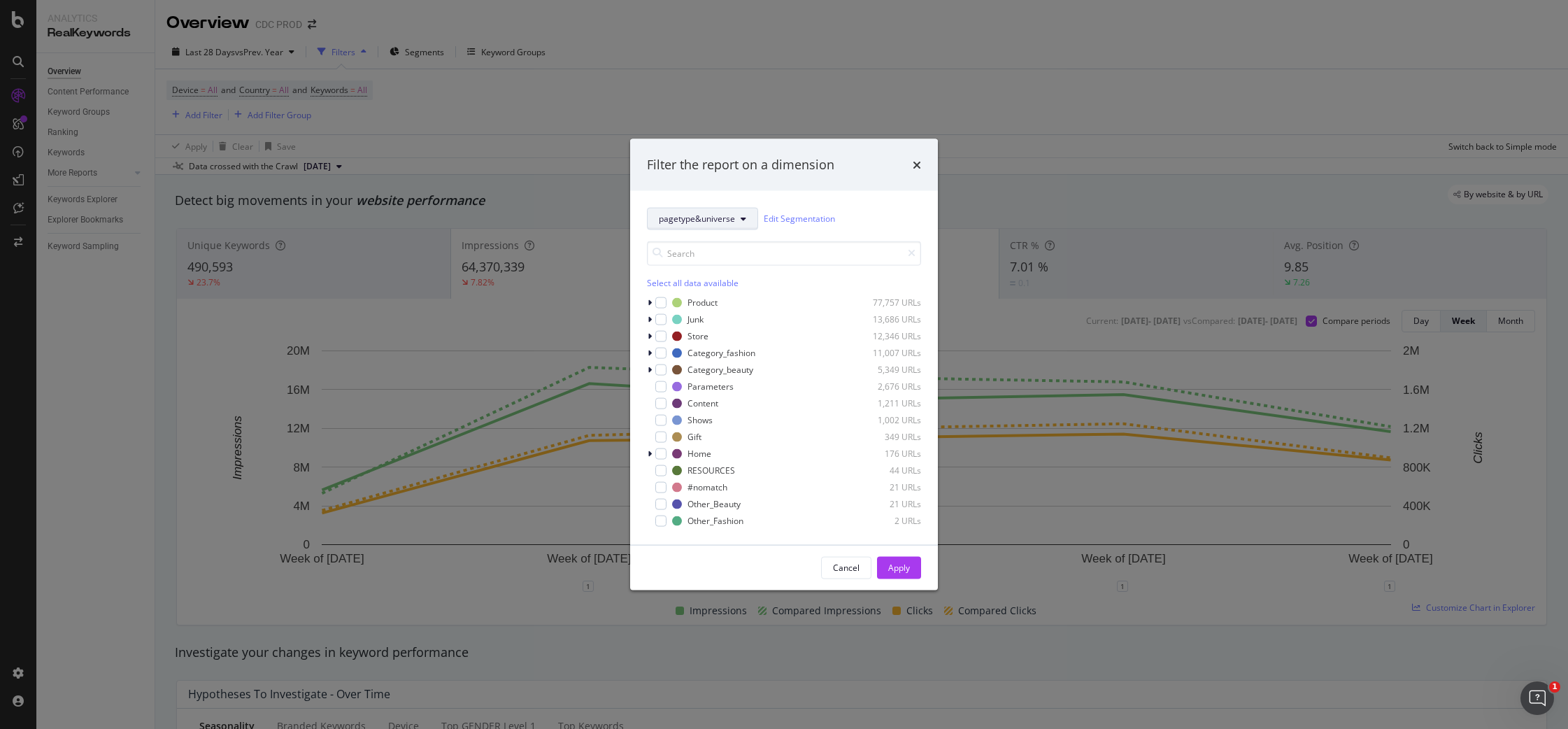
click at [694, 221] on span "pagetype&universe" at bounding box center [697, 218] width 76 height 12
drag, startPoint x: 700, startPoint y: 345, endPoint x: 736, endPoint y: 346, distance: 36.0
click at [701, 345] on span "universe" at bounding box center [706, 347] width 96 height 13
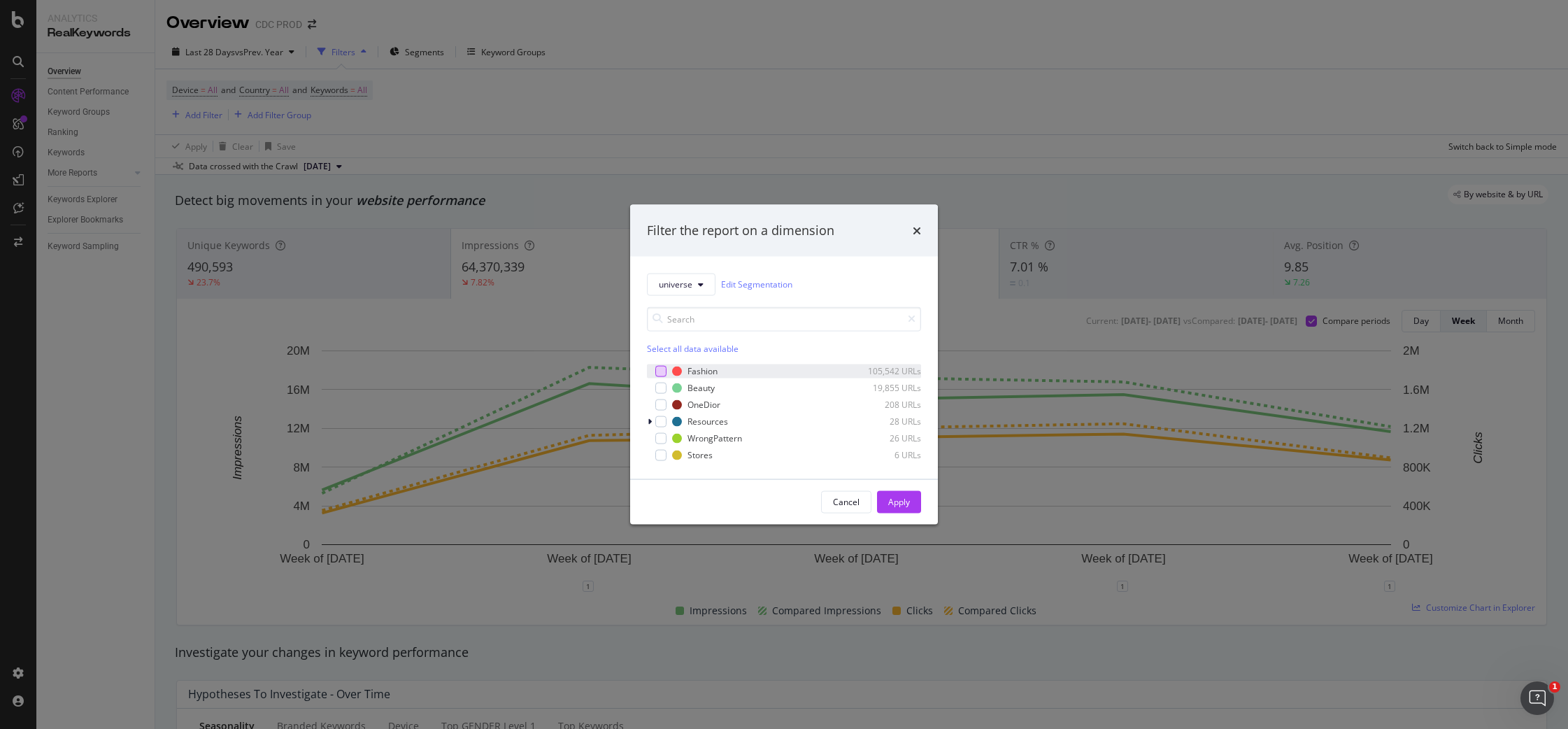
click at [659, 374] on div "modal" at bounding box center [661, 370] width 11 height 11
click at [665, 404] on div "modal" at bounding box center [661, 404] width 11 height 11
click at [911, 503] on button "Apply" at bounding box center [899, 502] width 44 height 22
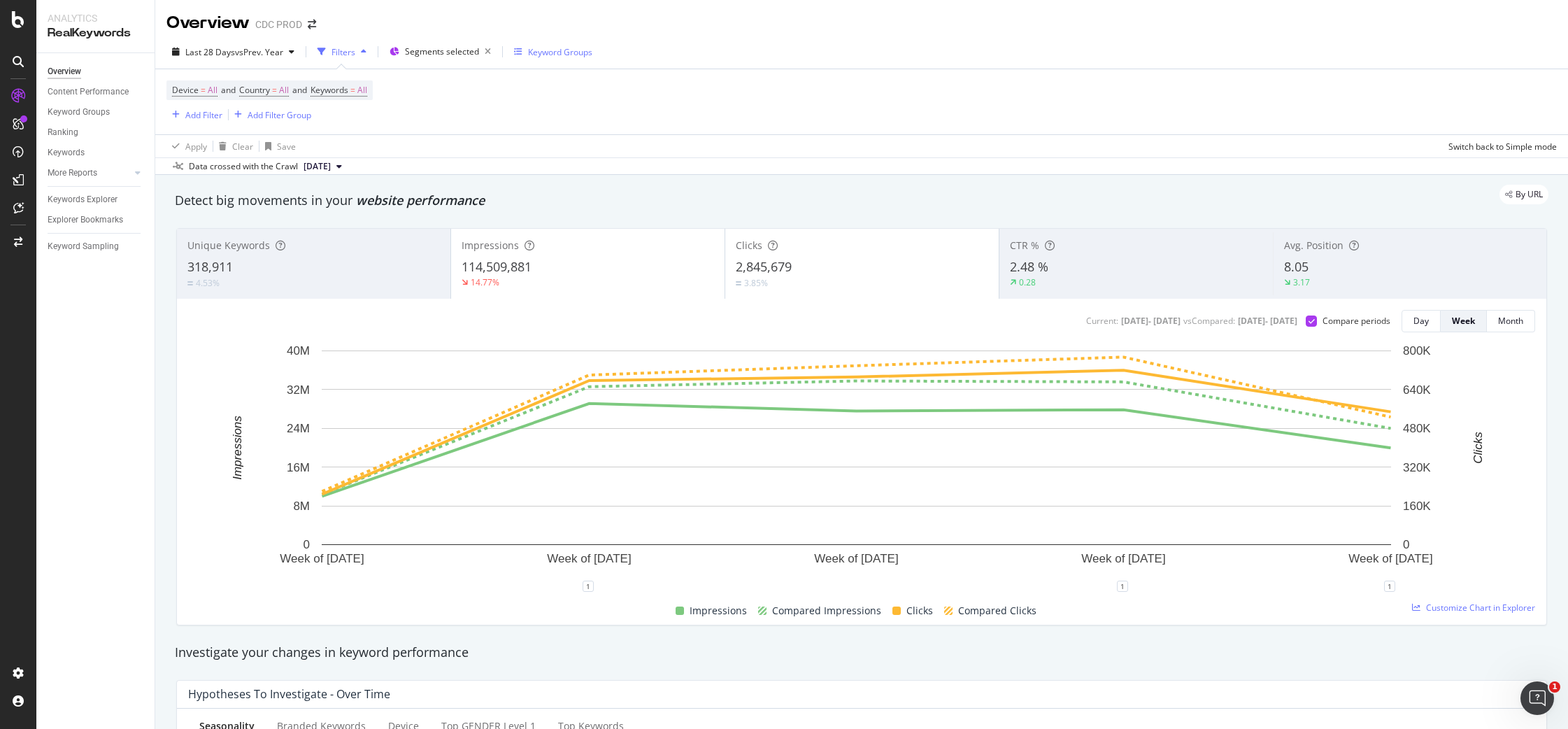
click at [569, 46] on div "Keyword Groups" at bounding box center [559, 51] width 64 height 12
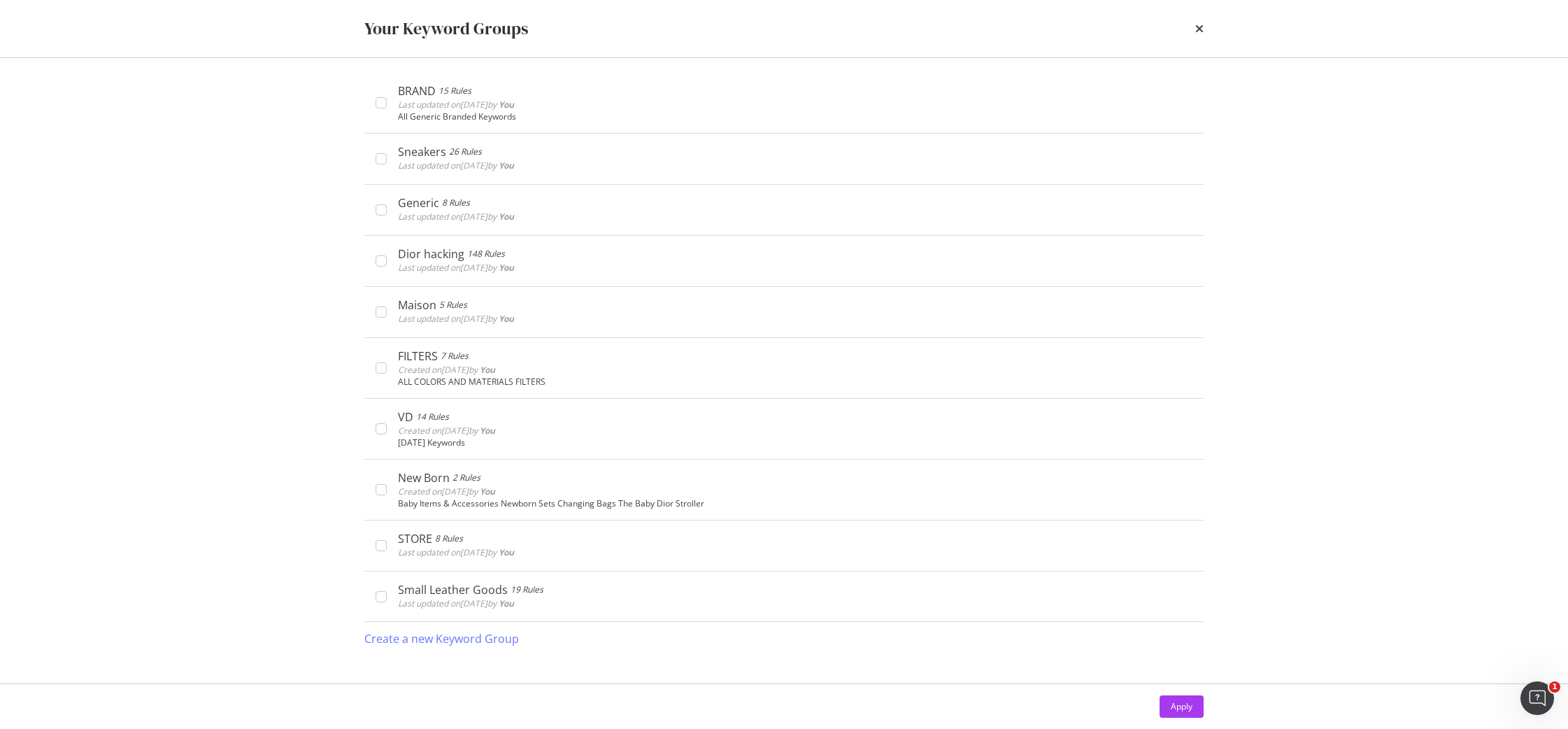
scroll to position [453, 0]
click at [1195, 24] on icon "times" at bounding box center [1199, 28] width 9 height 11
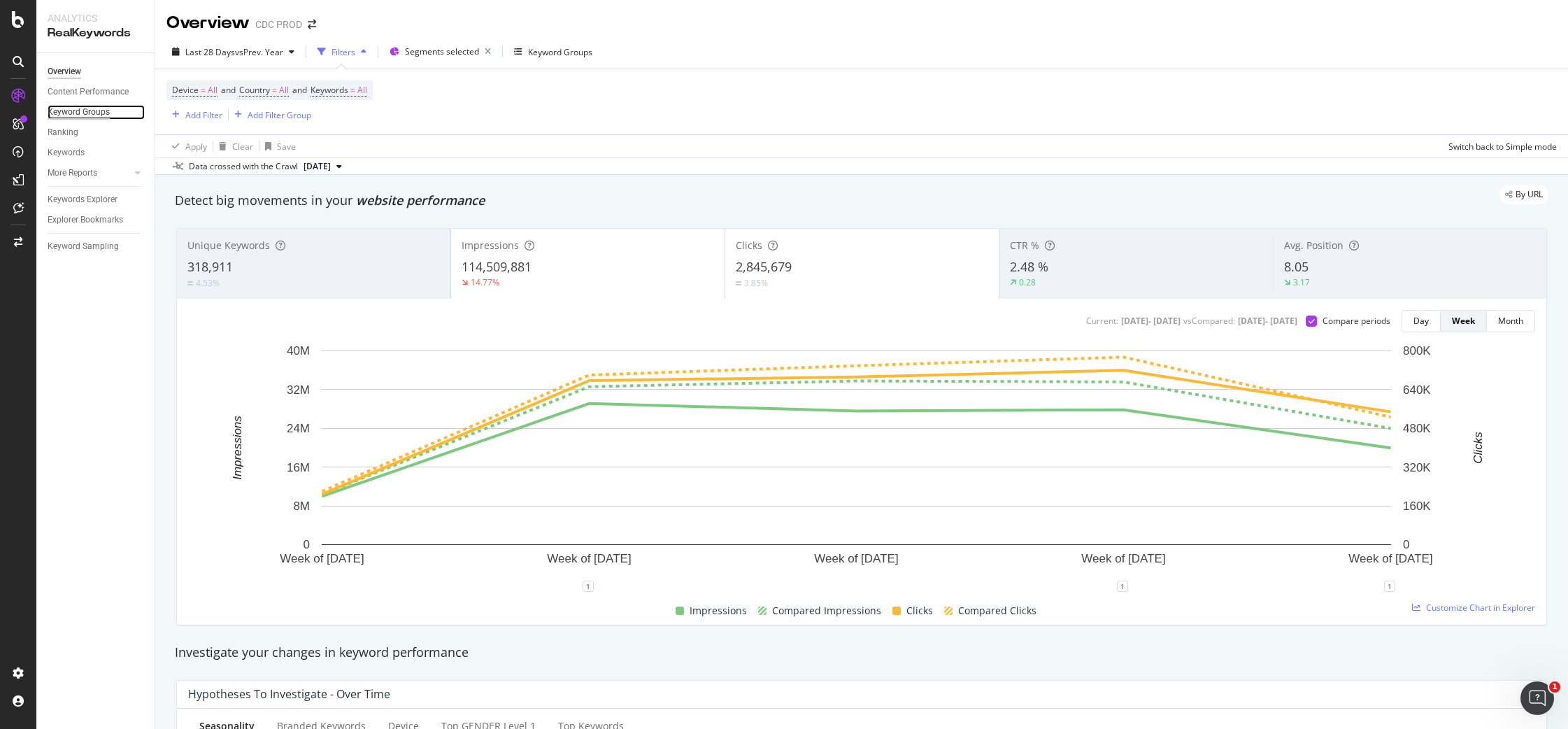
click at [86, 112] on div "Keyword Groups" at bounding box center [78, 112] width 62 height 15
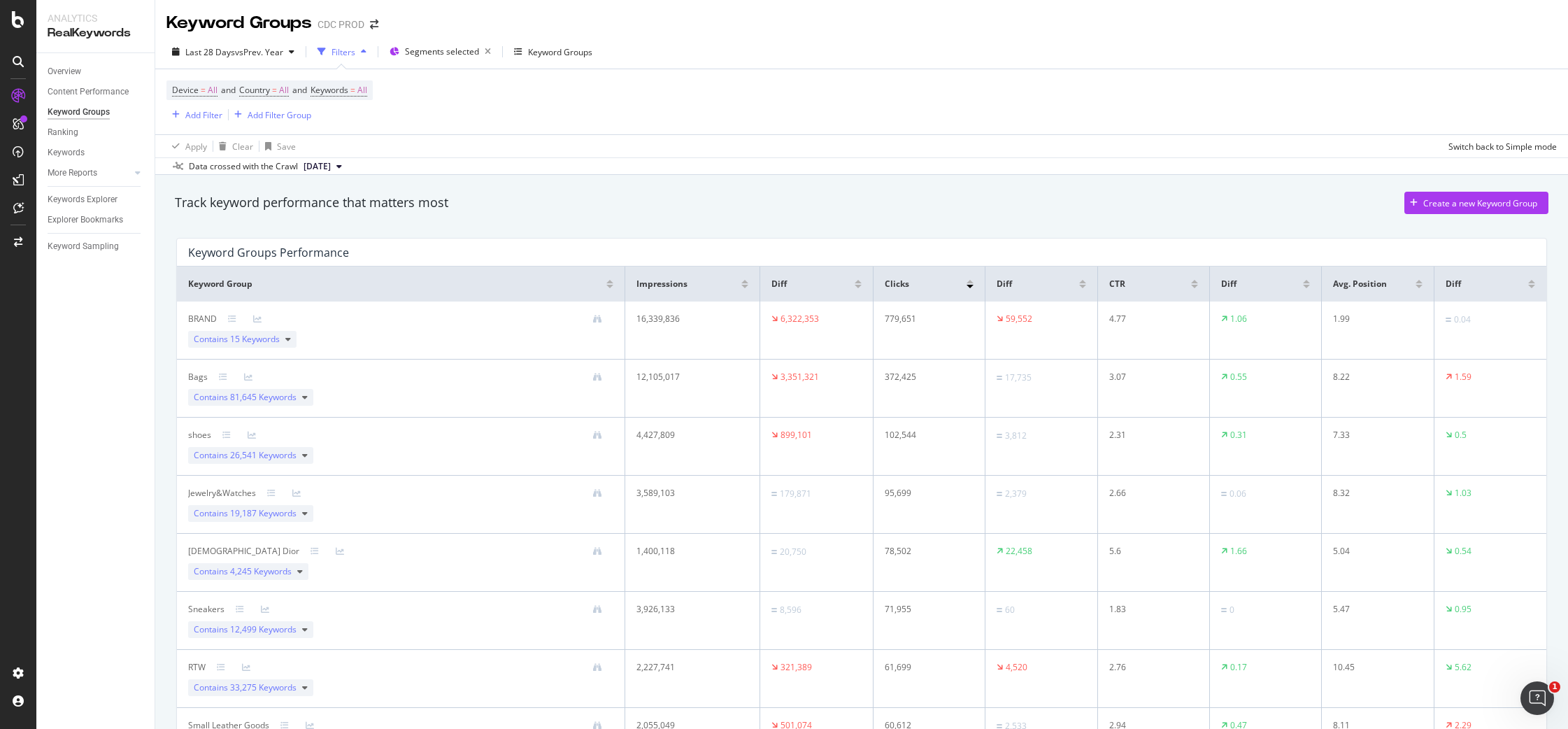
click at [854, 285] on div at bounding box center [858, 287] width 7 height 3
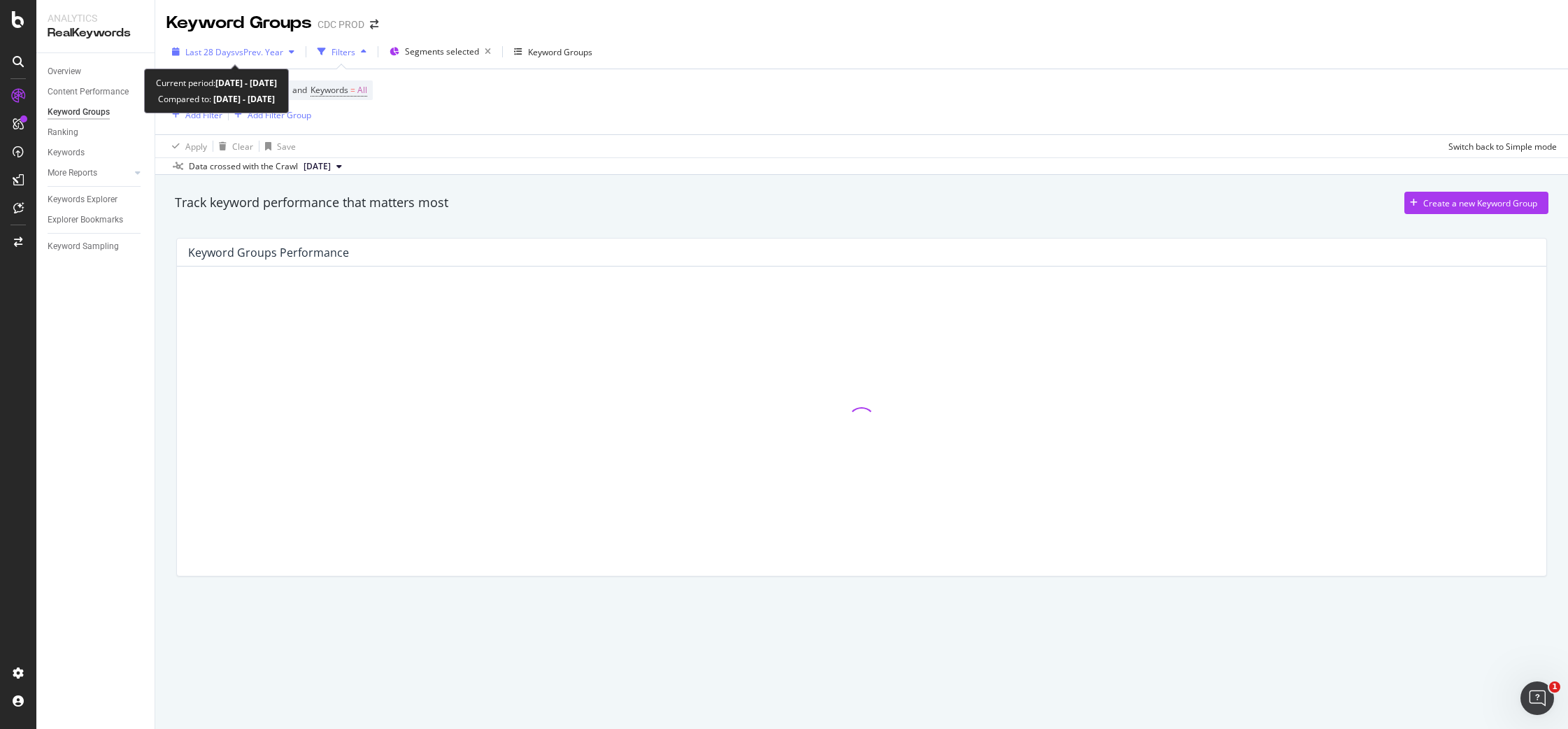
click at [238, 47] on span "vs Prev. Year" at bounding box center [259, 51] width 48 height 12
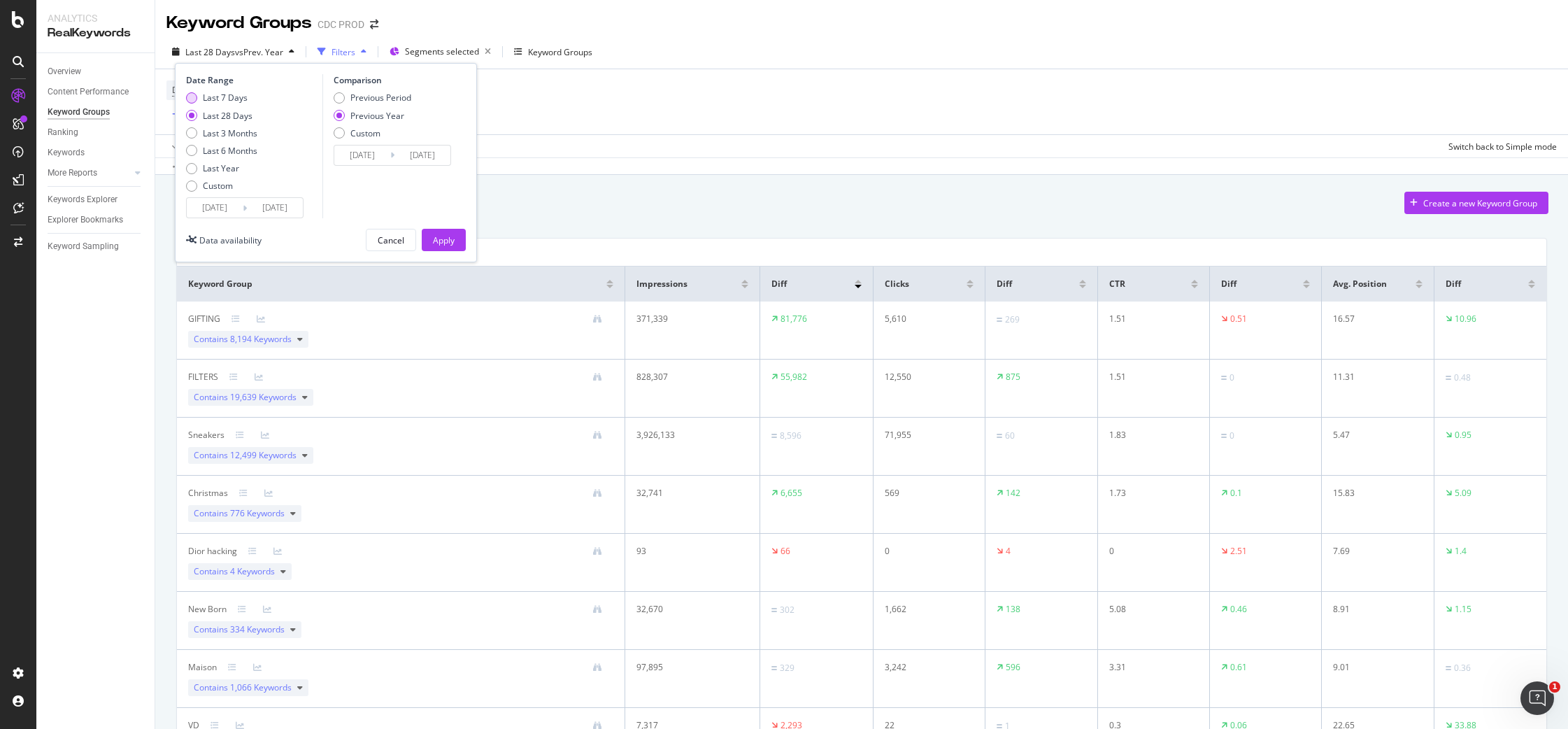
click at [244, 97] on div "Last 7 Days" at bounding box center [225, 97] width 45 height 12
type input "[DATE]"
click at [453, 237] on div "Apply" at bounding box center [443, 240] width 21 height 12
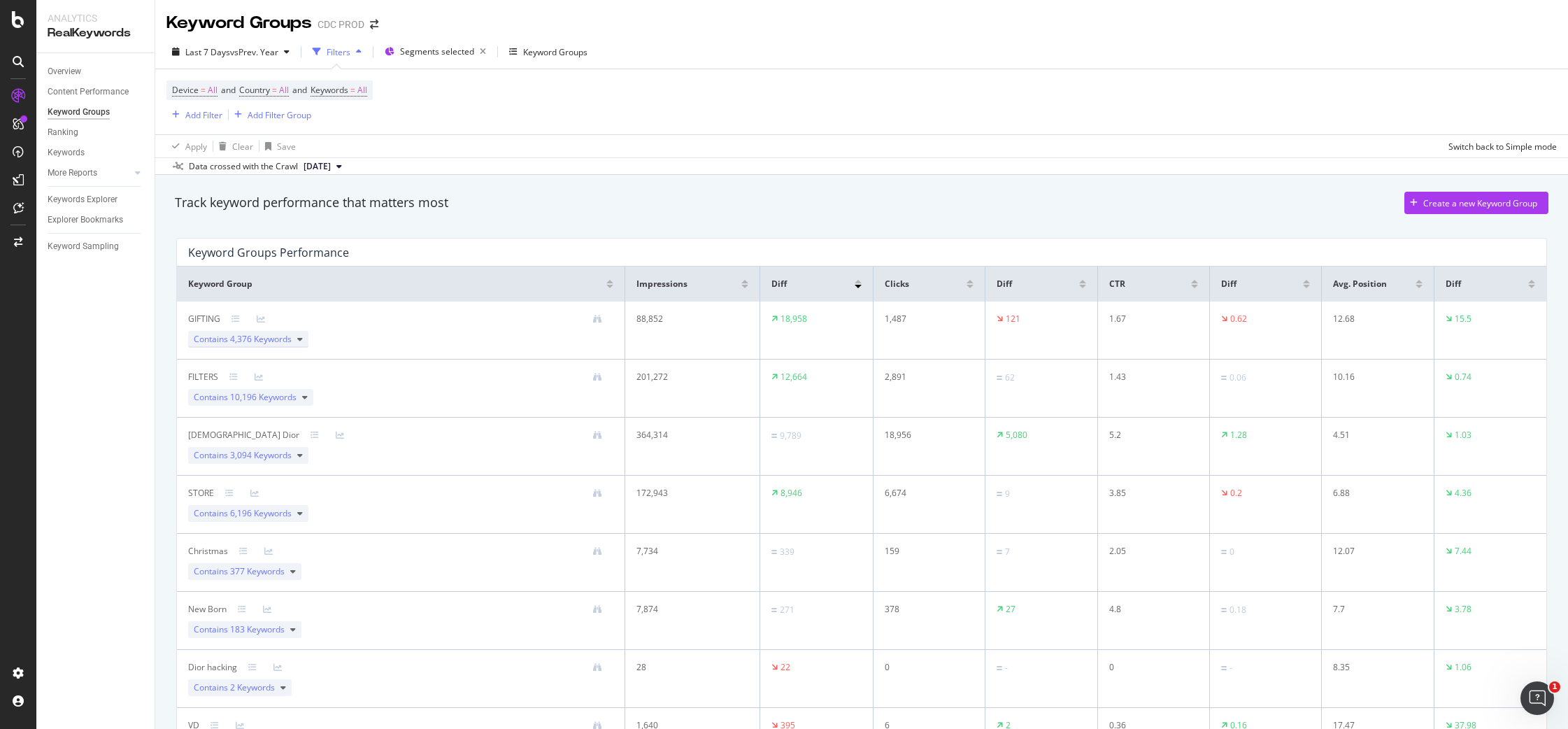
click at [303, 340] on div "Contains 4,376 Keywords" at bounding box center [248, 339] width 120 height 17
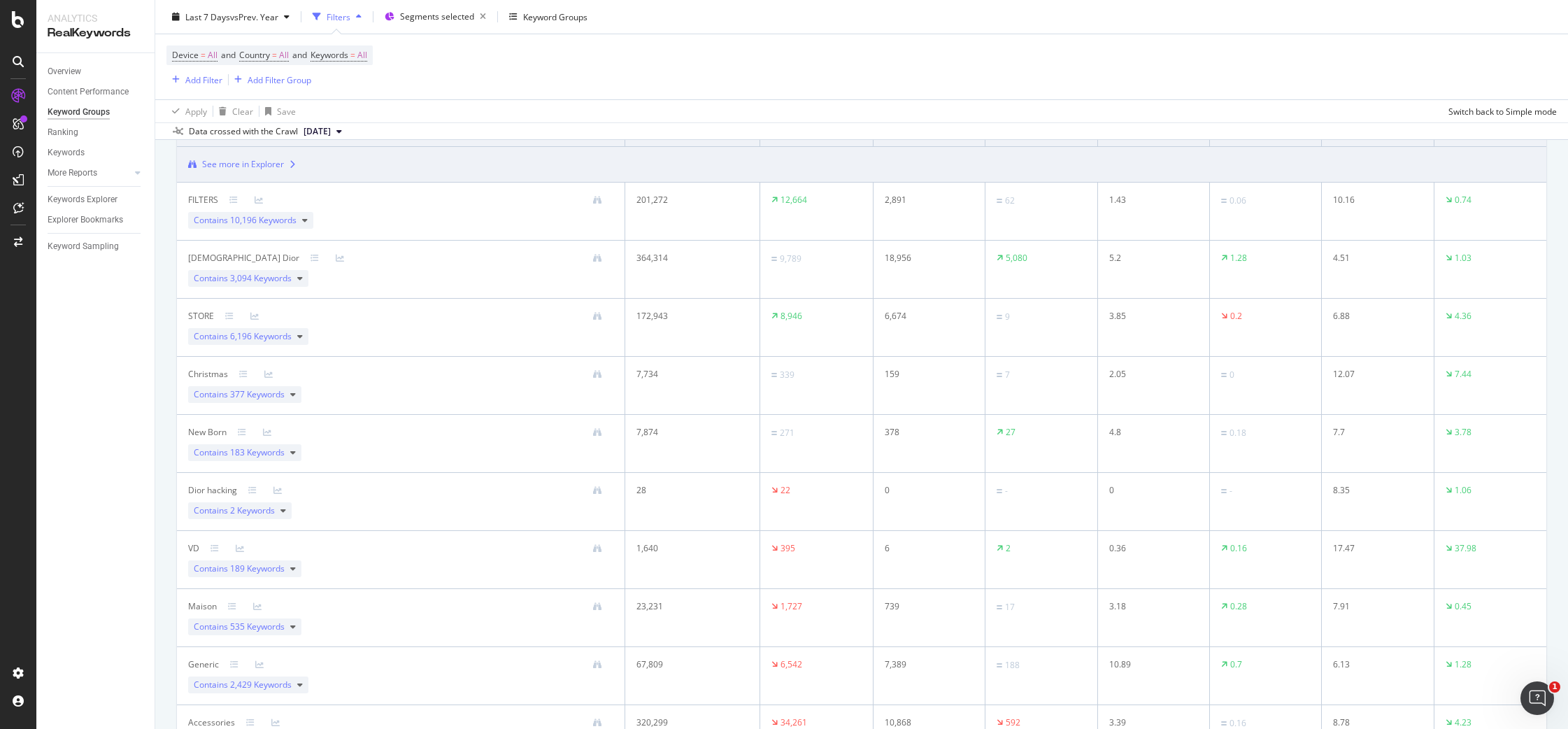
scroll to position [576, 0]
click at [298, 213] on div "Contains 10,196 Keywords" at bounding box center [251, 215] width 125 height 17
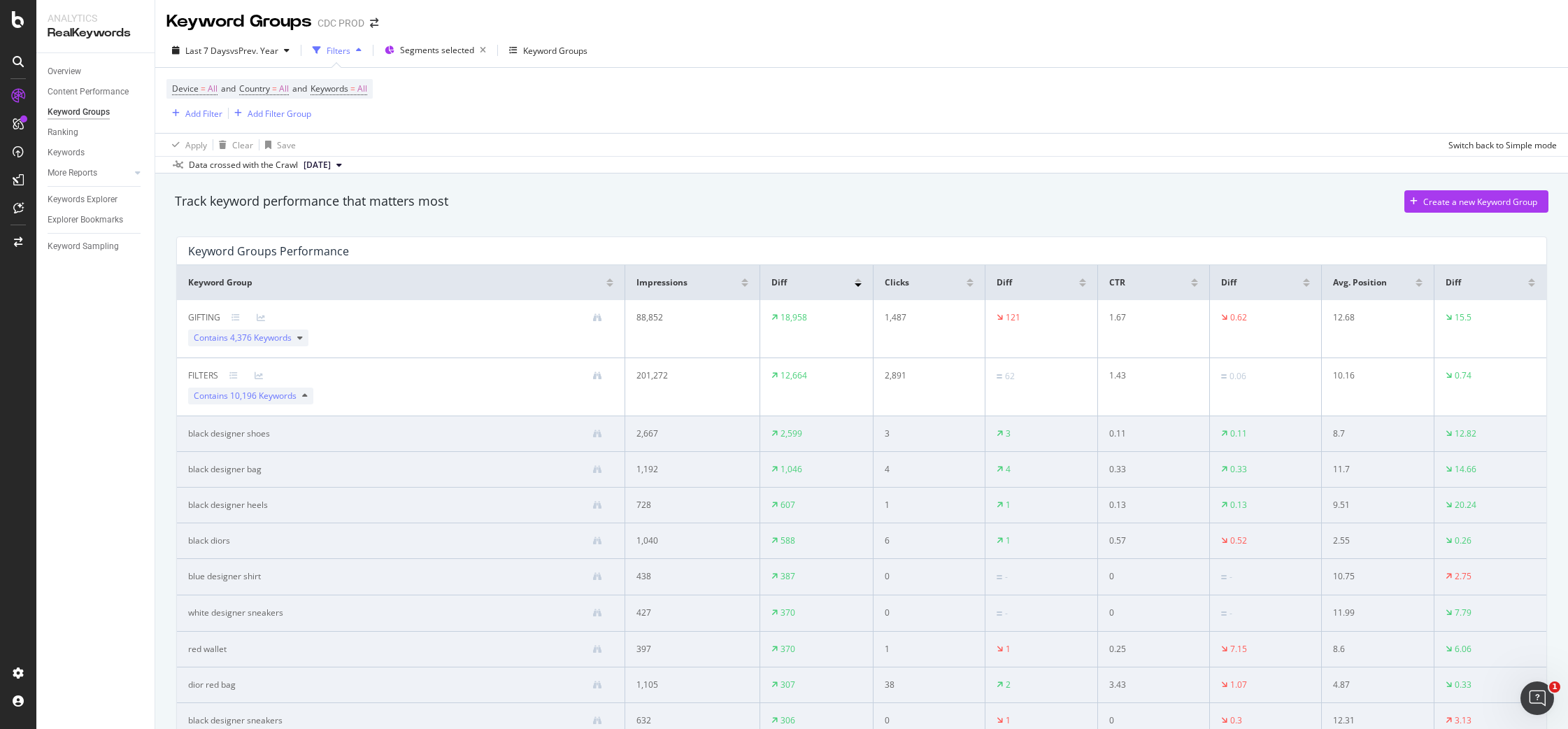
scroll to position [0, 0]
click at [65, 68] on div "Overview" at bounding box center [64, 71] width 33 height 15
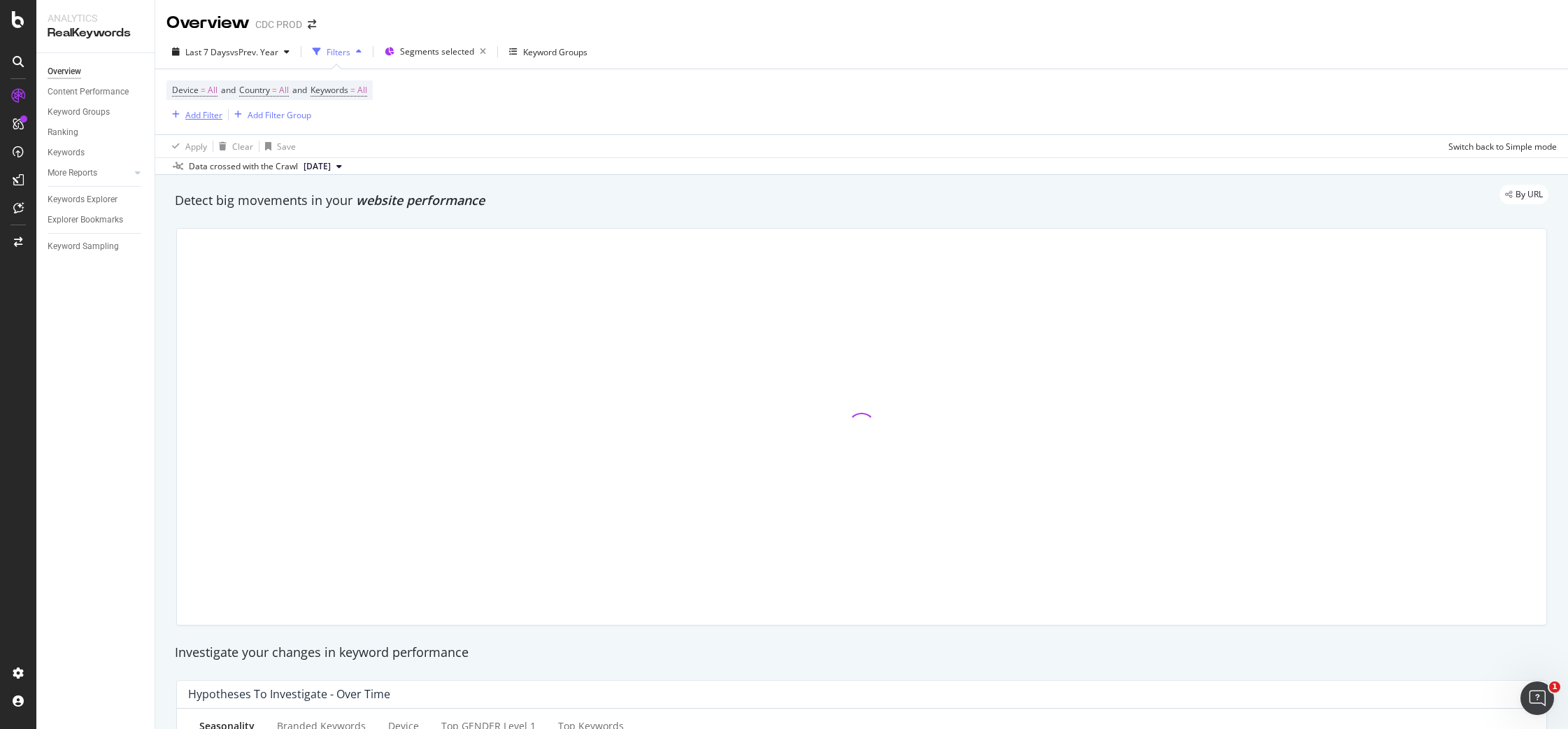
click at [188, 117] on div "Add Filter" at bounding box center [203, 115] width 37 height 12
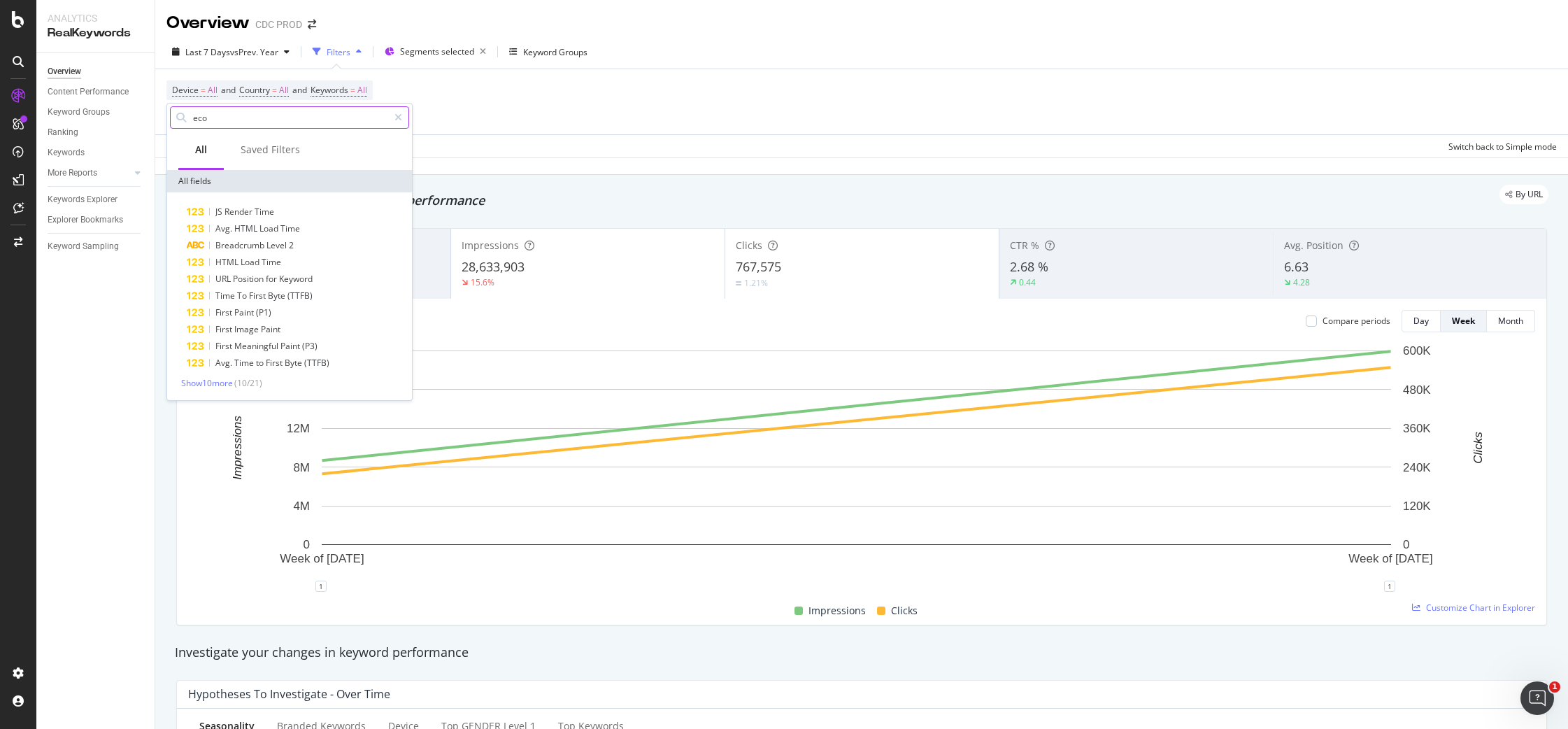
click at [248, 115] on input "eco" at bounding box center [290, 117] width 196 height 21
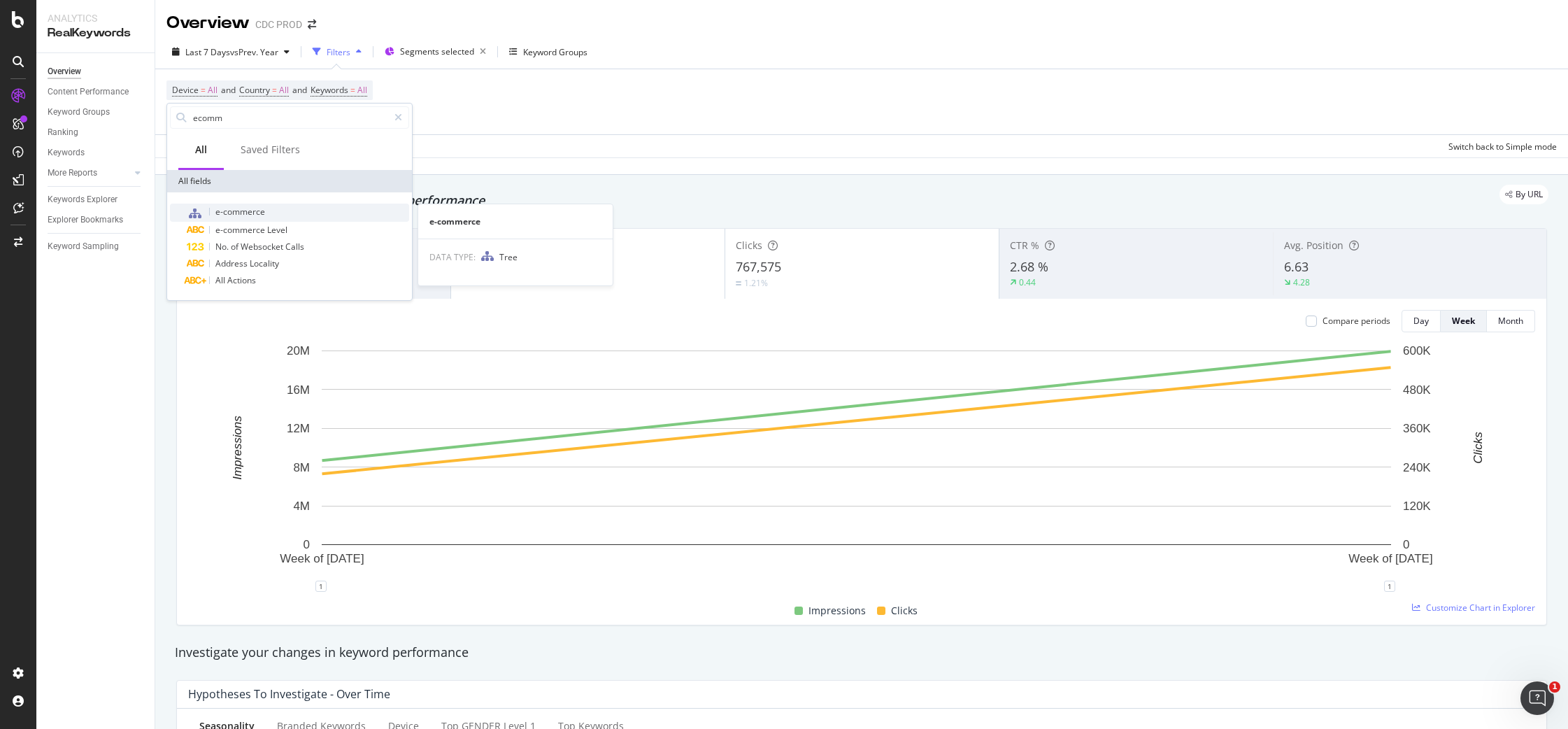
type input "ecomm"
click at [251, 207] on span "e-commerce" at bounding box center [240, 211] width 50 height 12
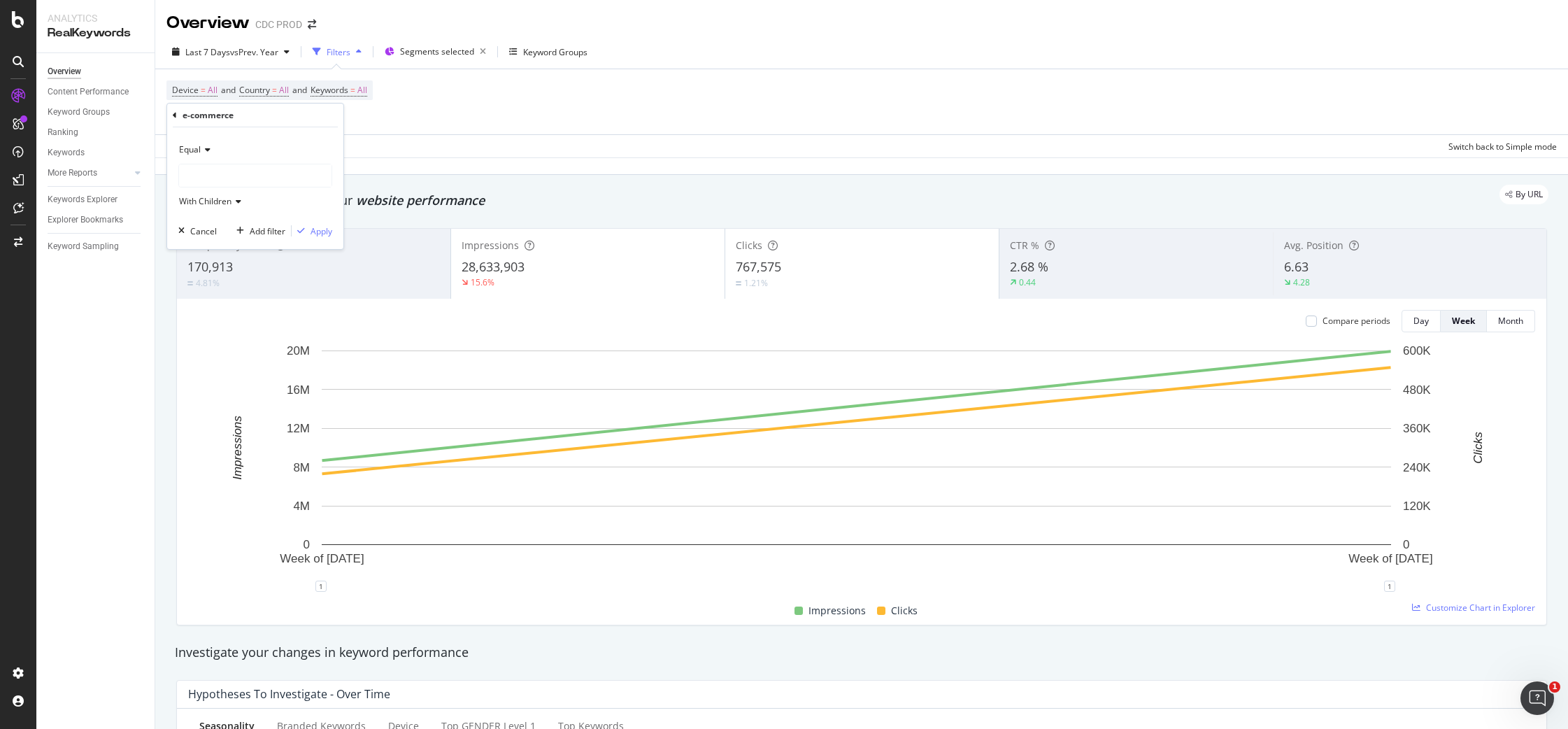
click at [213, 179] on div at bounding box center [255, 176] width 153 height 22
click at [257, 207] on span "68,615 URLS" at bounding box center [270, 204] width 52 height 12
click at [327, 230] on div "Apply" at bounding box center [320, 231] width 21 height 12
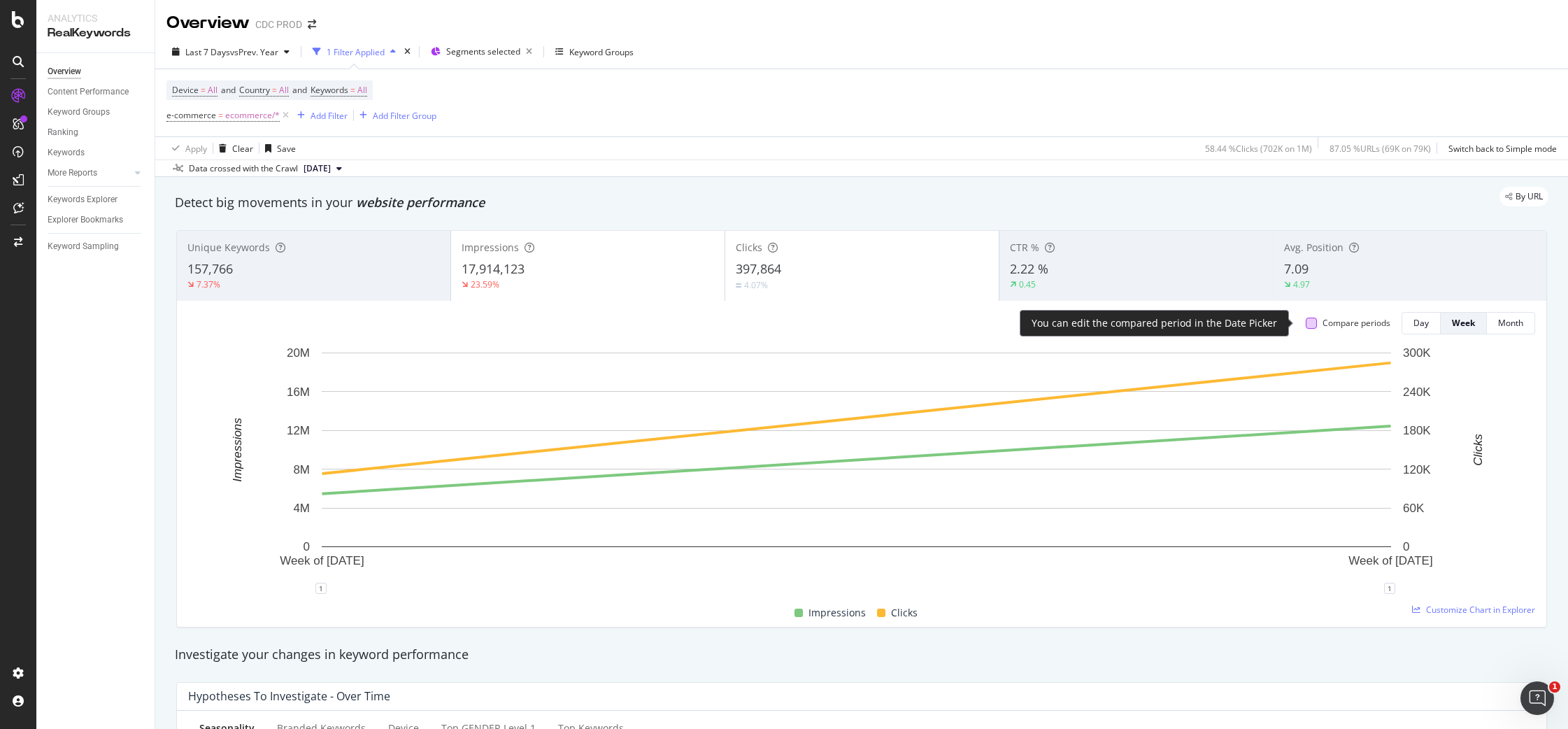
click at [1305, 322] on div at bounding box center [1311, 323] width 11 height 11
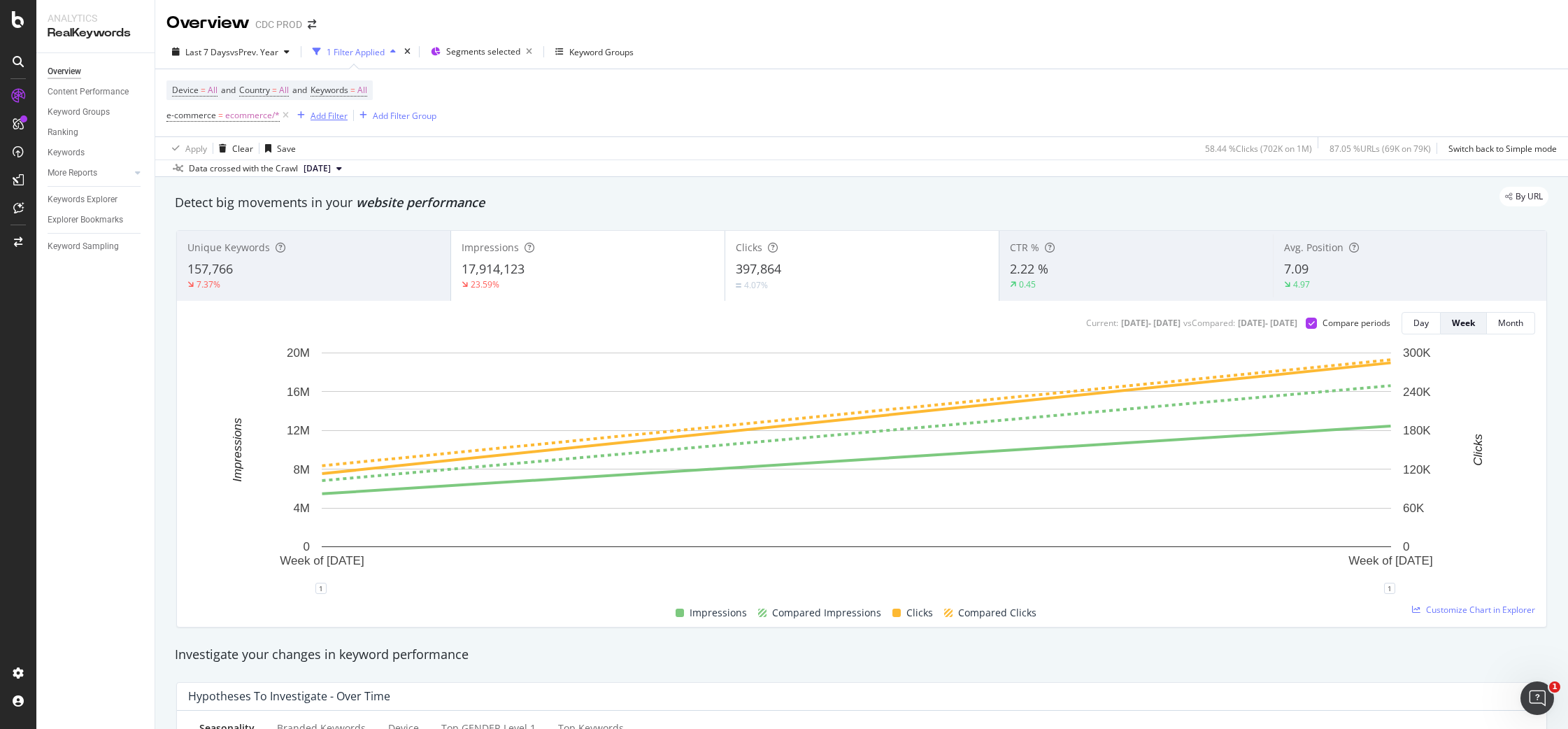
click at [332, 114] on div "Add Filter" at bounding box center [328, 116] width 37 height 12
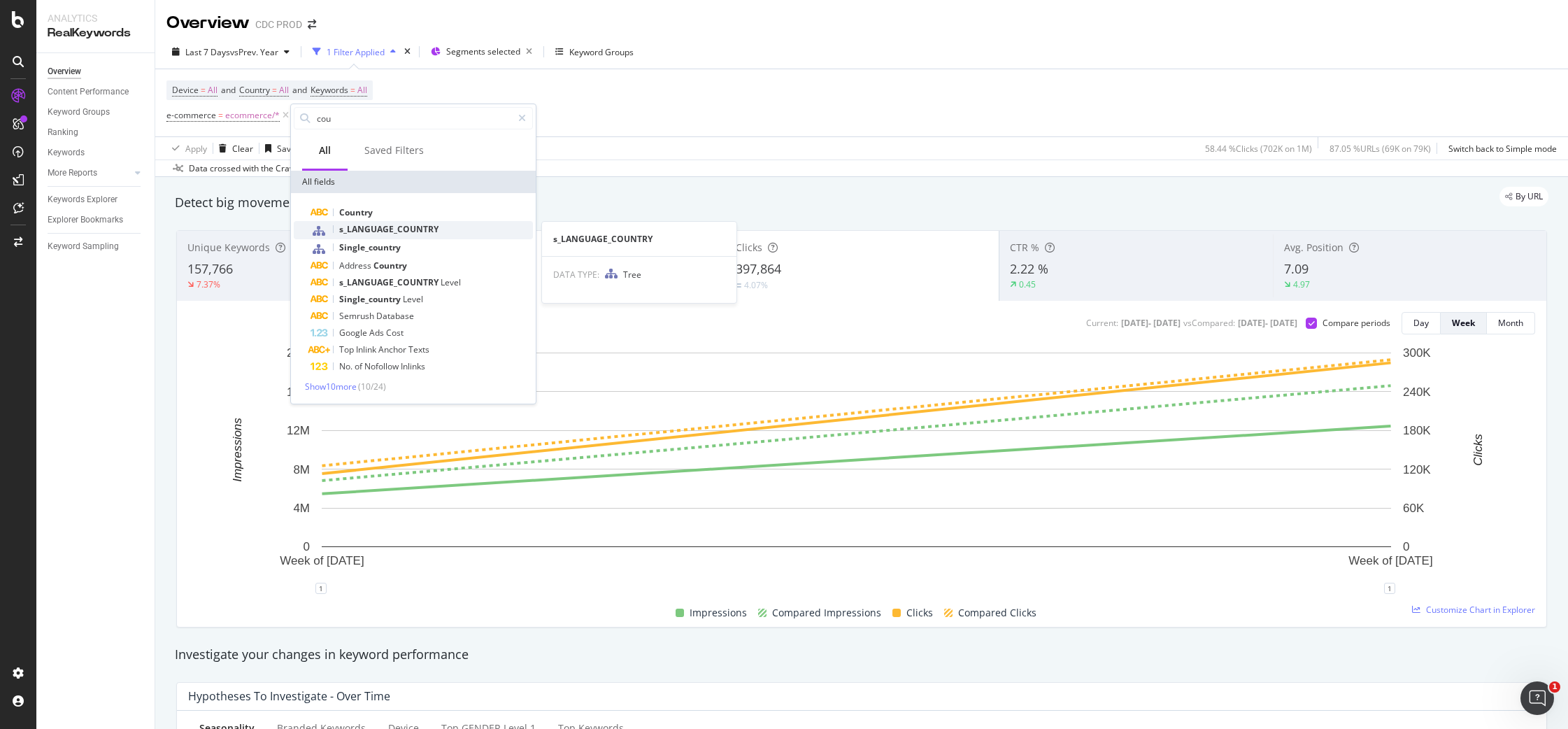
type input "cou"
click at [406, 232] on span "s_LANGUAGE_COUNTRY" at bounding box center [389, 229] width 100 height 12
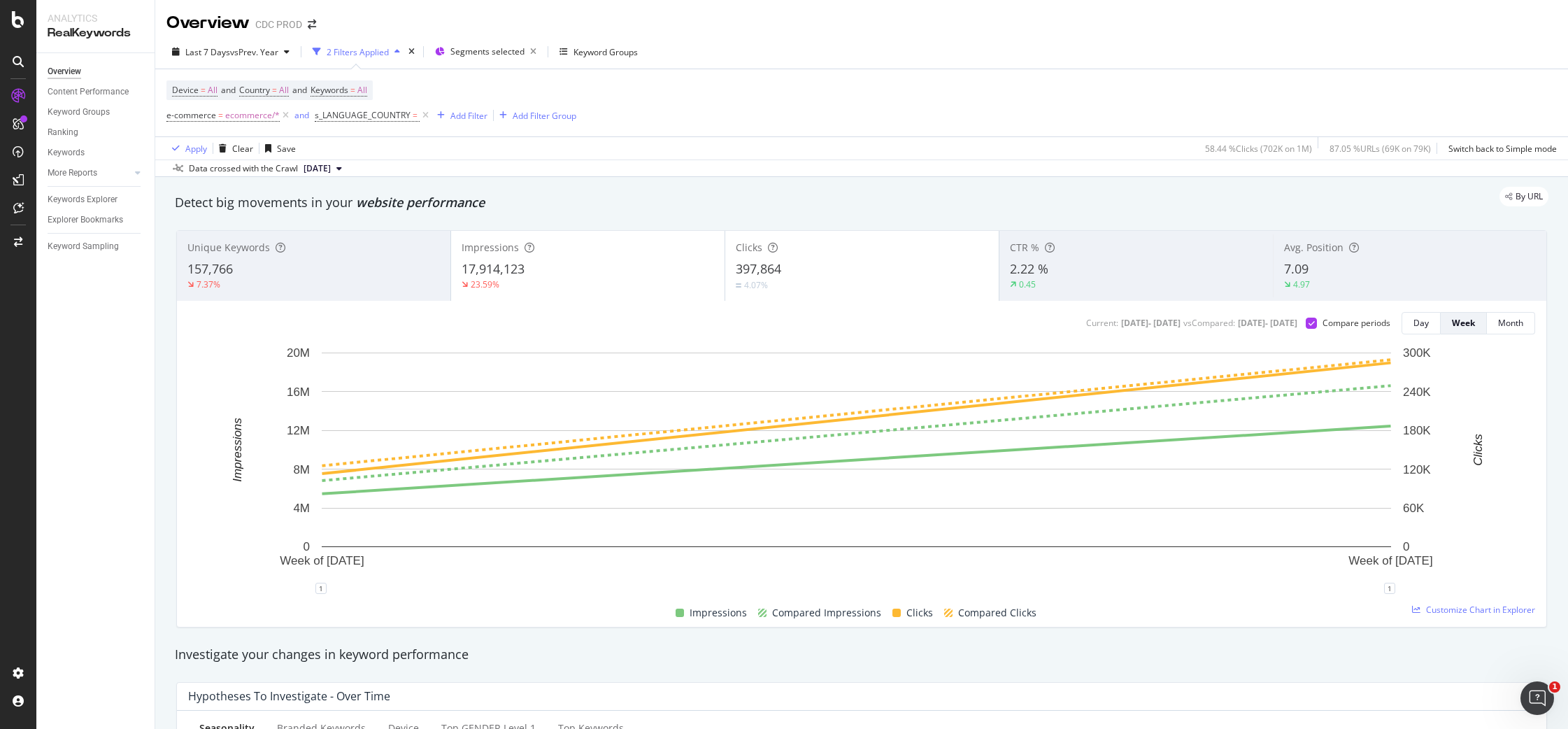
click at [596, 105] on div "Device = All and Country = All and Keywords = All e-commerce = ecommerce/* and …" at bounding box center [861, 102] width 1390 height 67
drag, startPoint x: 423, startPoint y: 114, endPoint x: 354, endPoint y: 123, distance: 69.6
click at [423, 114] on icon at bounding box center [425, 116] width 12 height 14
click at [316, 115] on div "Add Filter" at bounding box center [328, 116] width 37 height 12
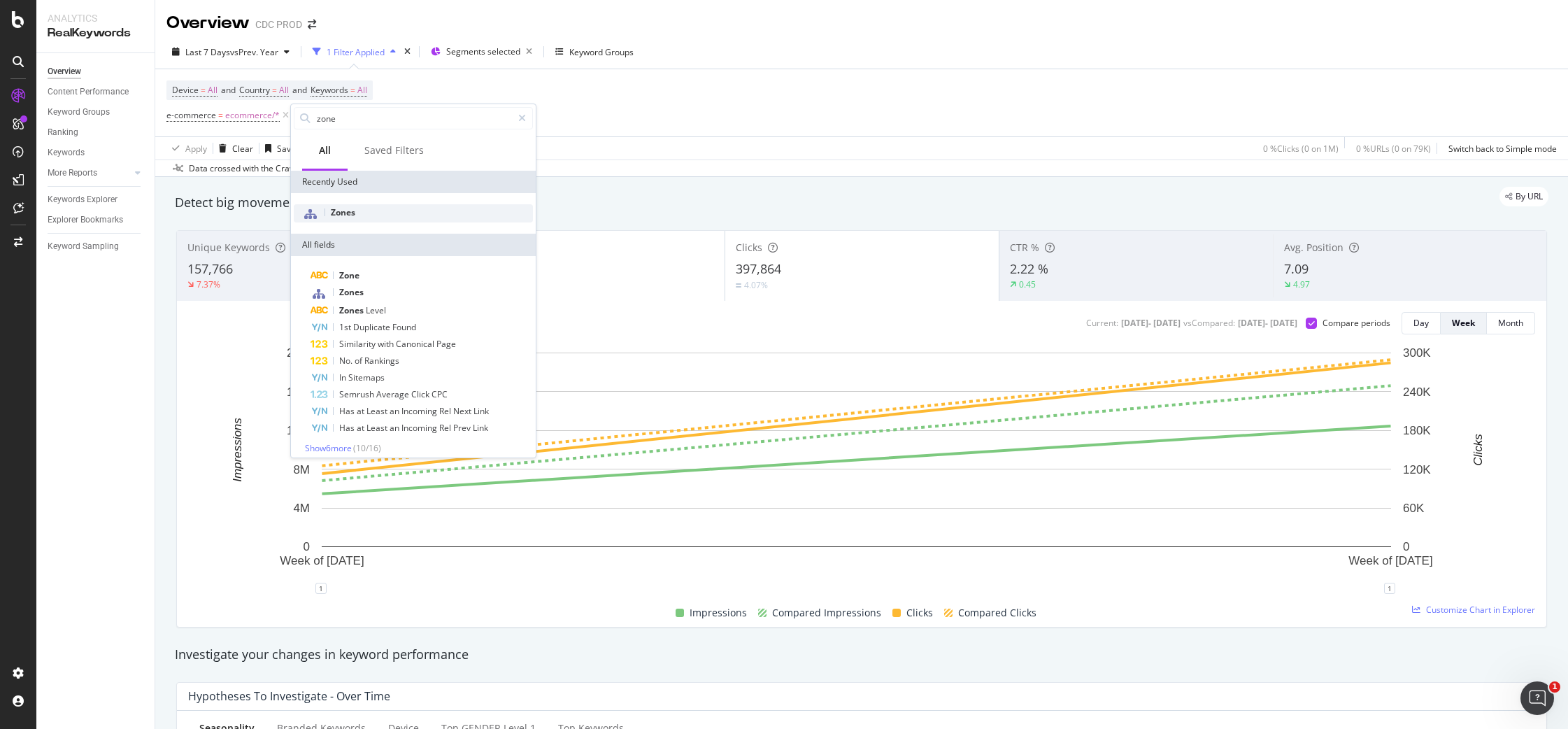
type input "zone"
click at [352, 207] on span "Zones" at bounding box center [343, 212] width 25 height 12
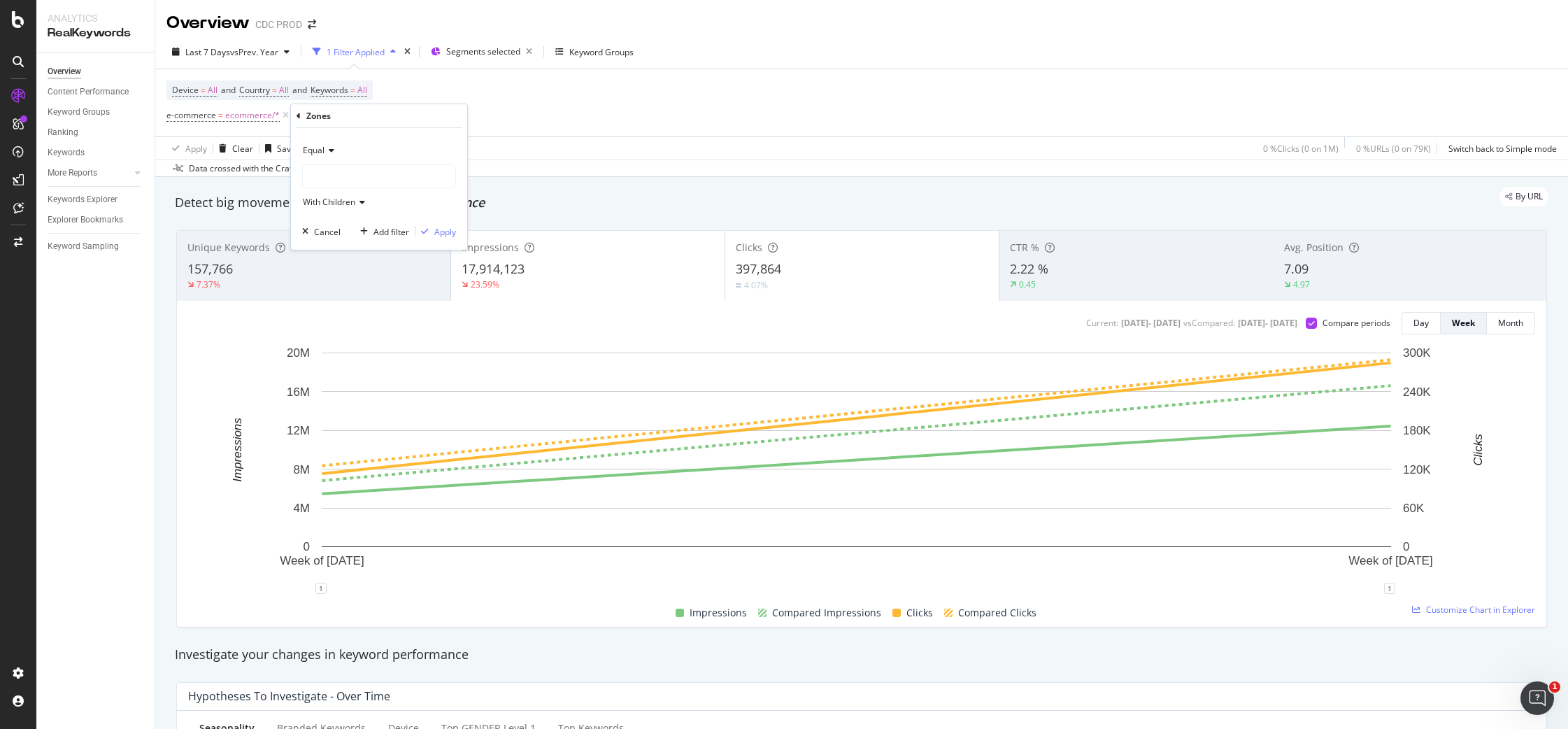
click at [371, 177] on div at bounding box center [379, 177] width 153 height 22
click at [368, 203] on span "38,058 URLS" at bounding box center [374, 205] width 52 height 12
click at [449, 230] on div "Apply" at bounding box center [445, 231] width 21 height 12
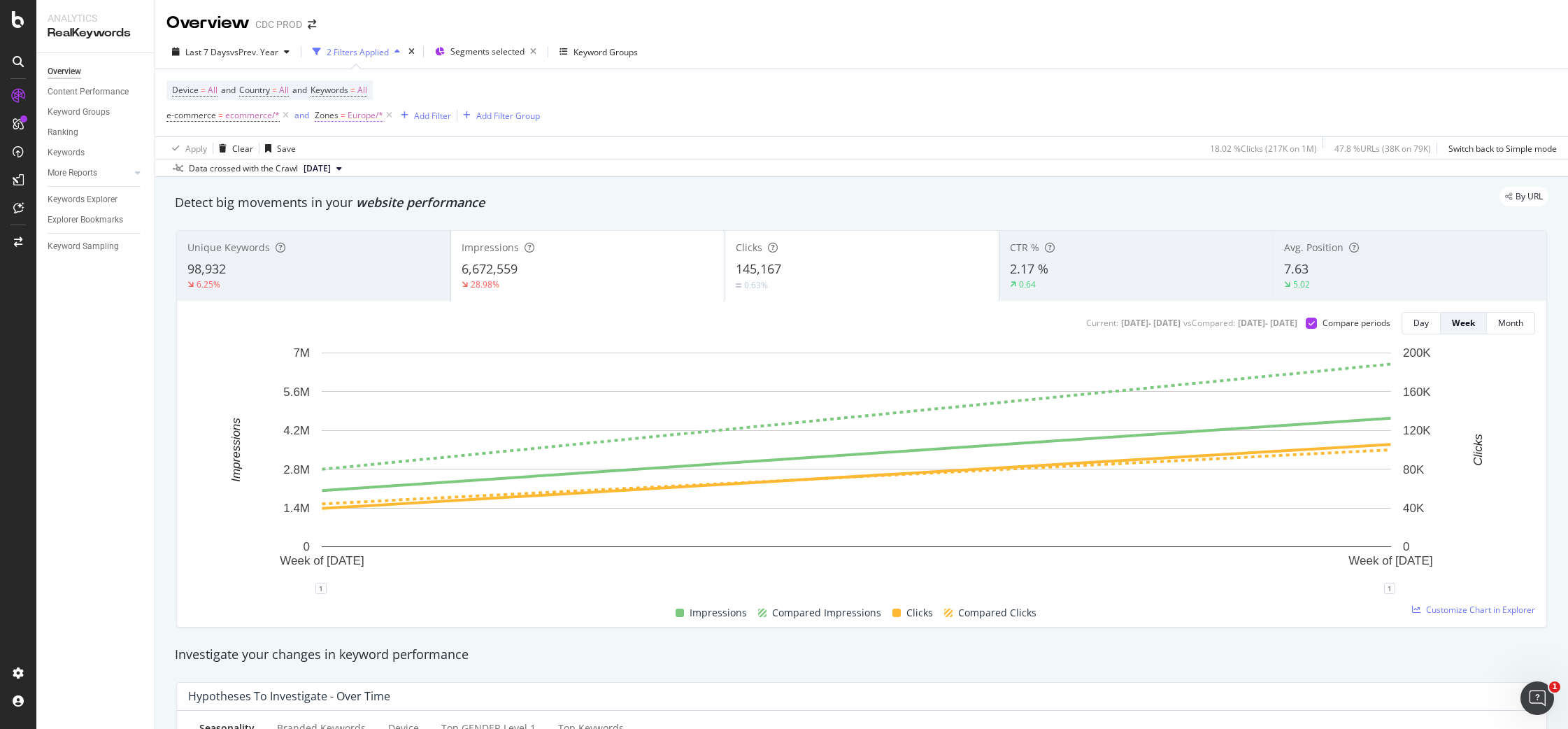
click at [370, 117] on span "Europe/*" at bounding box center [365, 115] width 36 height 20
click at [361, 177] on icon at bounding box center [359, 174] width 9 height 9
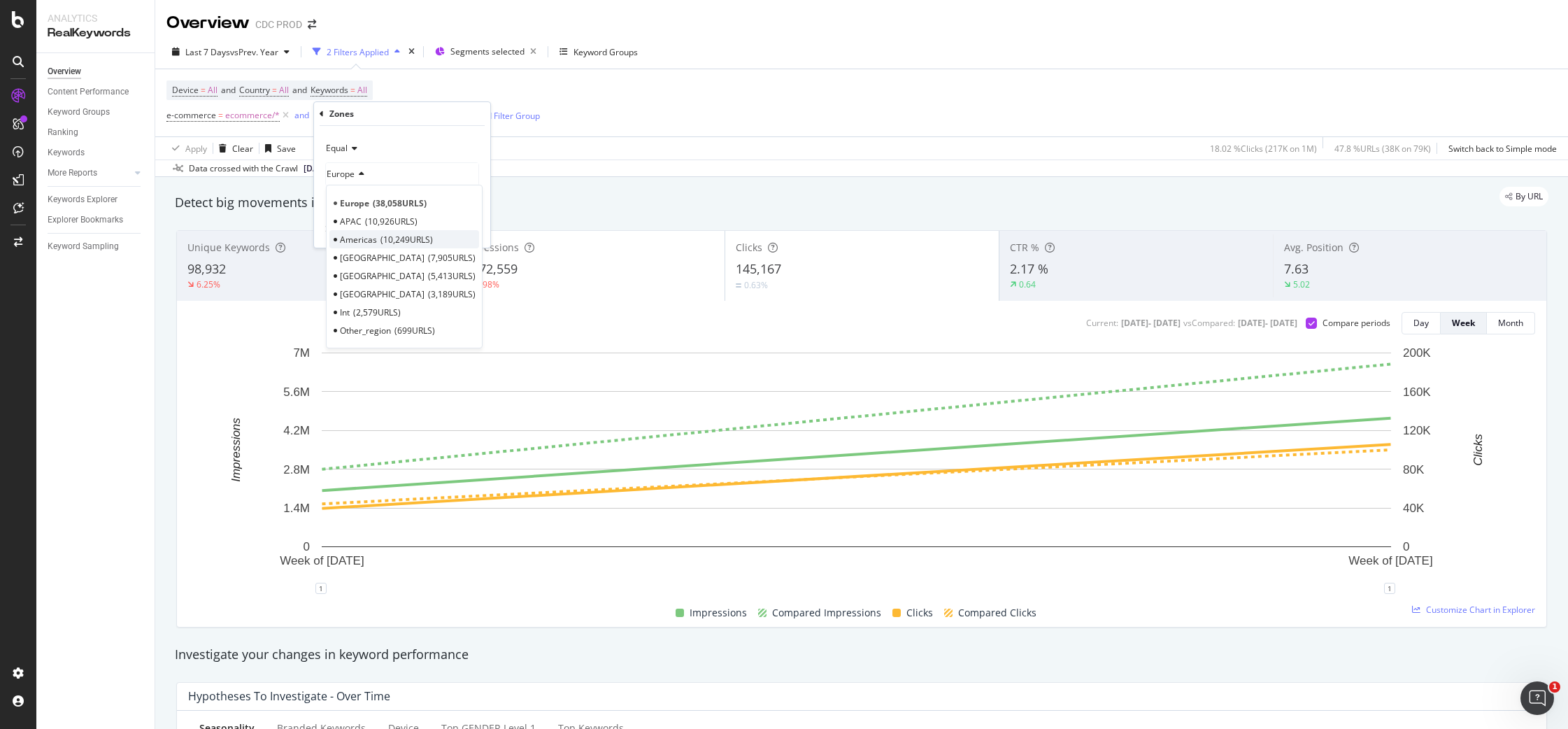
click at [372, 239] on span "Americas" at bounding box center [358, 239] width 37 height 12
click at [464, 226] on div "Apply" at bounding box center [468, 230] width 21 height 12
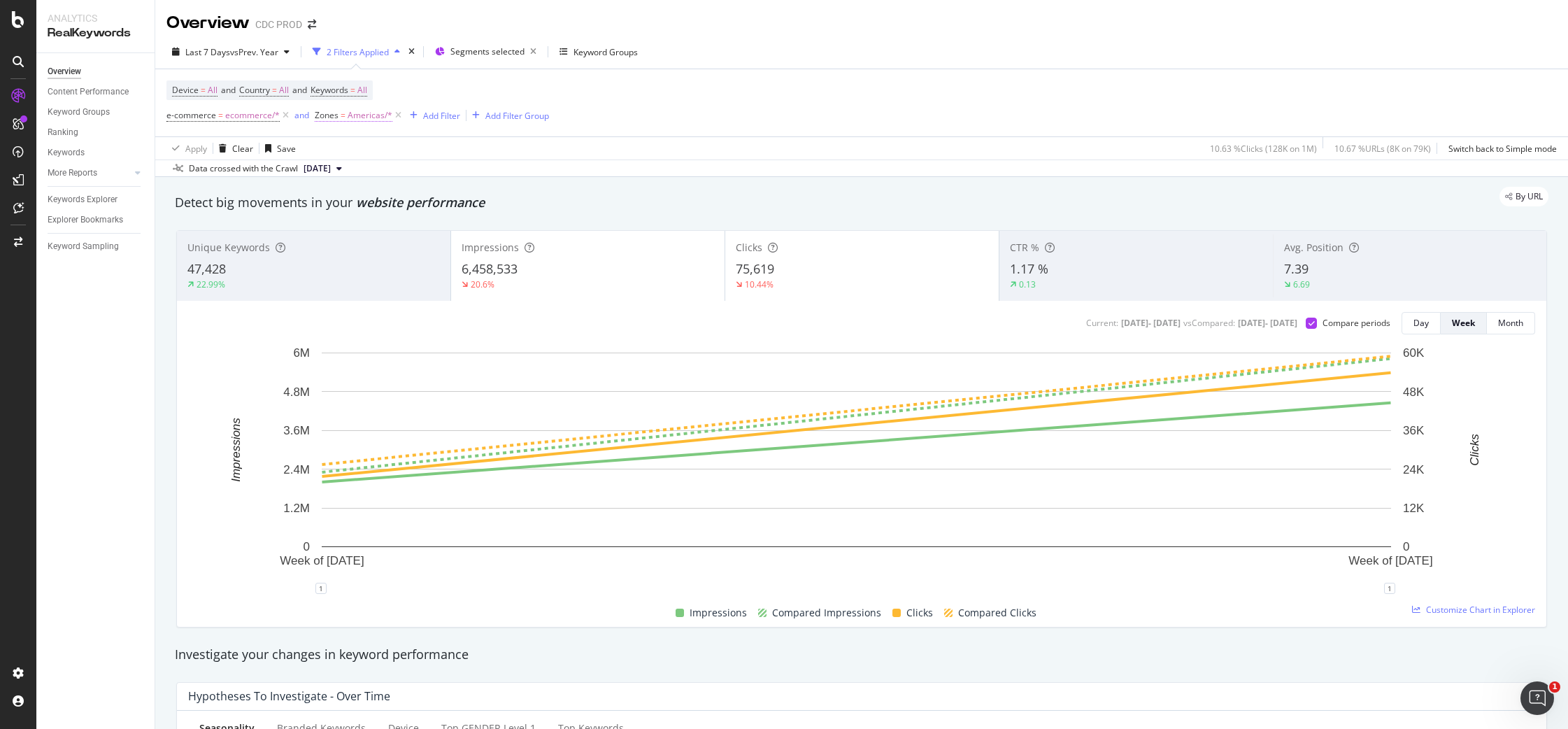
click at [367, 117] on span "Americas/*" at bounding box center [369, 115] width 45 height 20
click at [350, 177] on span "Americas" at bounding box center [345, 173] width 37 height 12
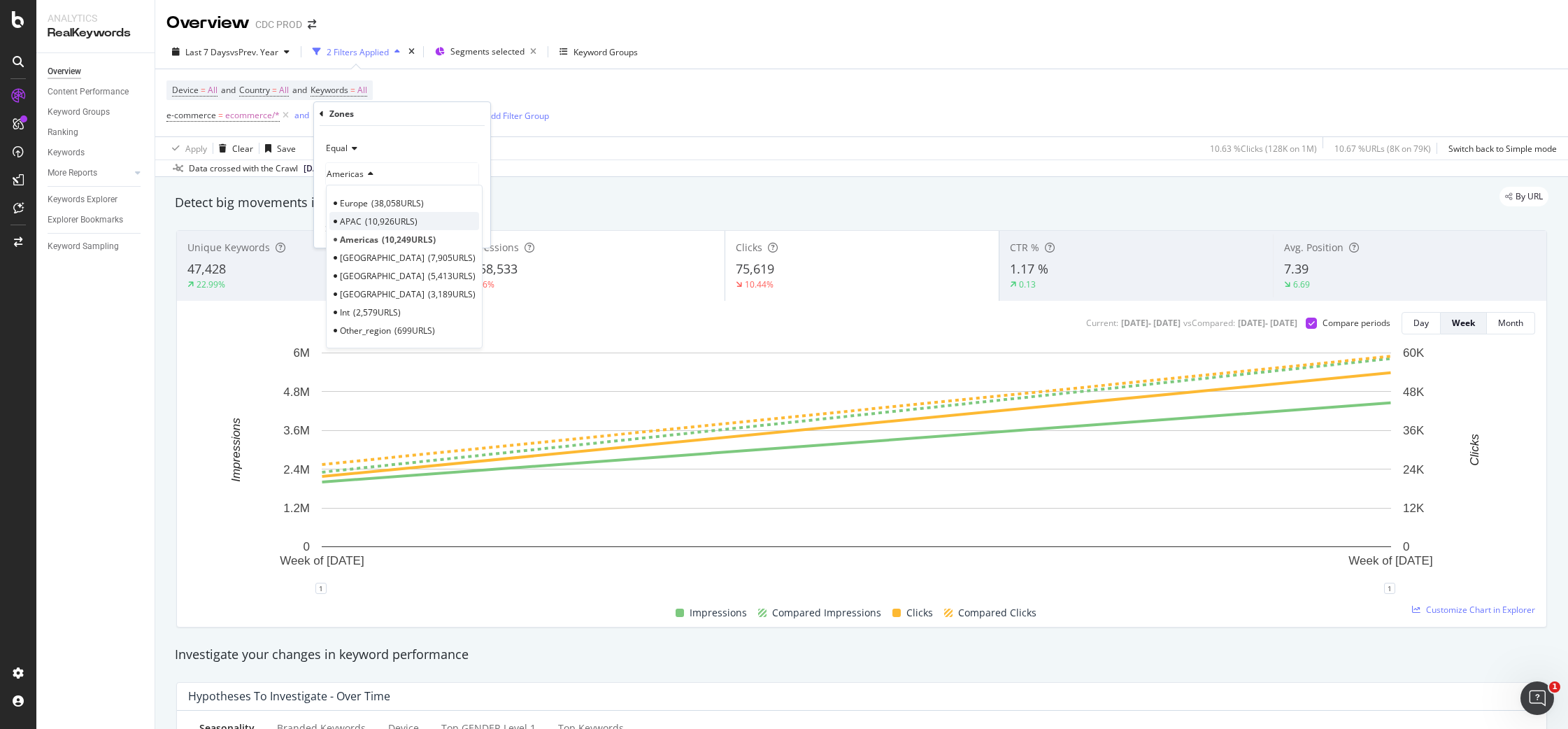
click at [375, 219] on span "10,926 URLS" at bounding box center [391, 221] width 52 height 12
click at [472, 231] on div "Apply" at bounding box center [468, 230] width 21 height 12
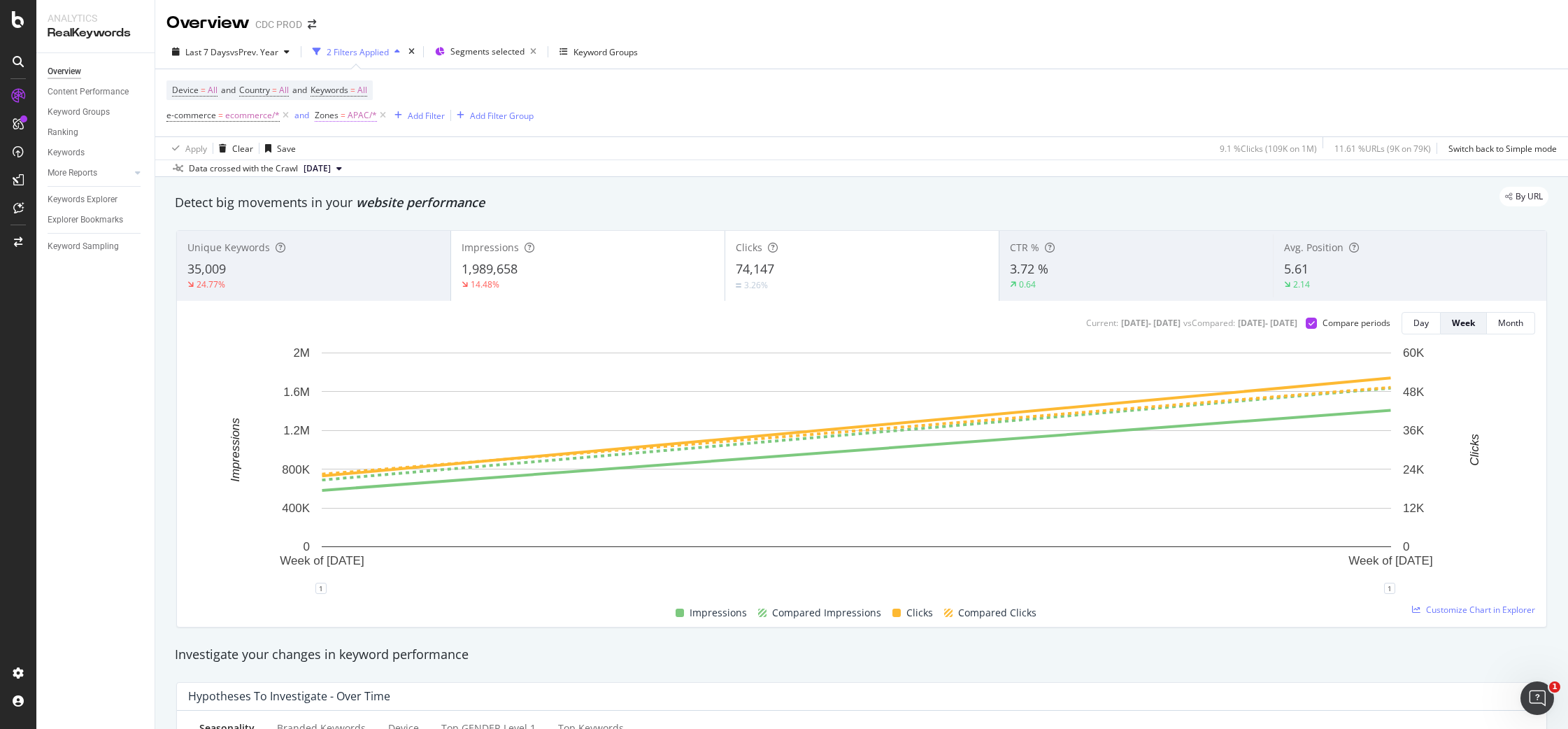
click at [358, 116] on span "APAC/*" at bounding box center [362, 115] width 29 height 20
click at [351, 177] on icon at bounding box center [353, 174] width 9 height 9
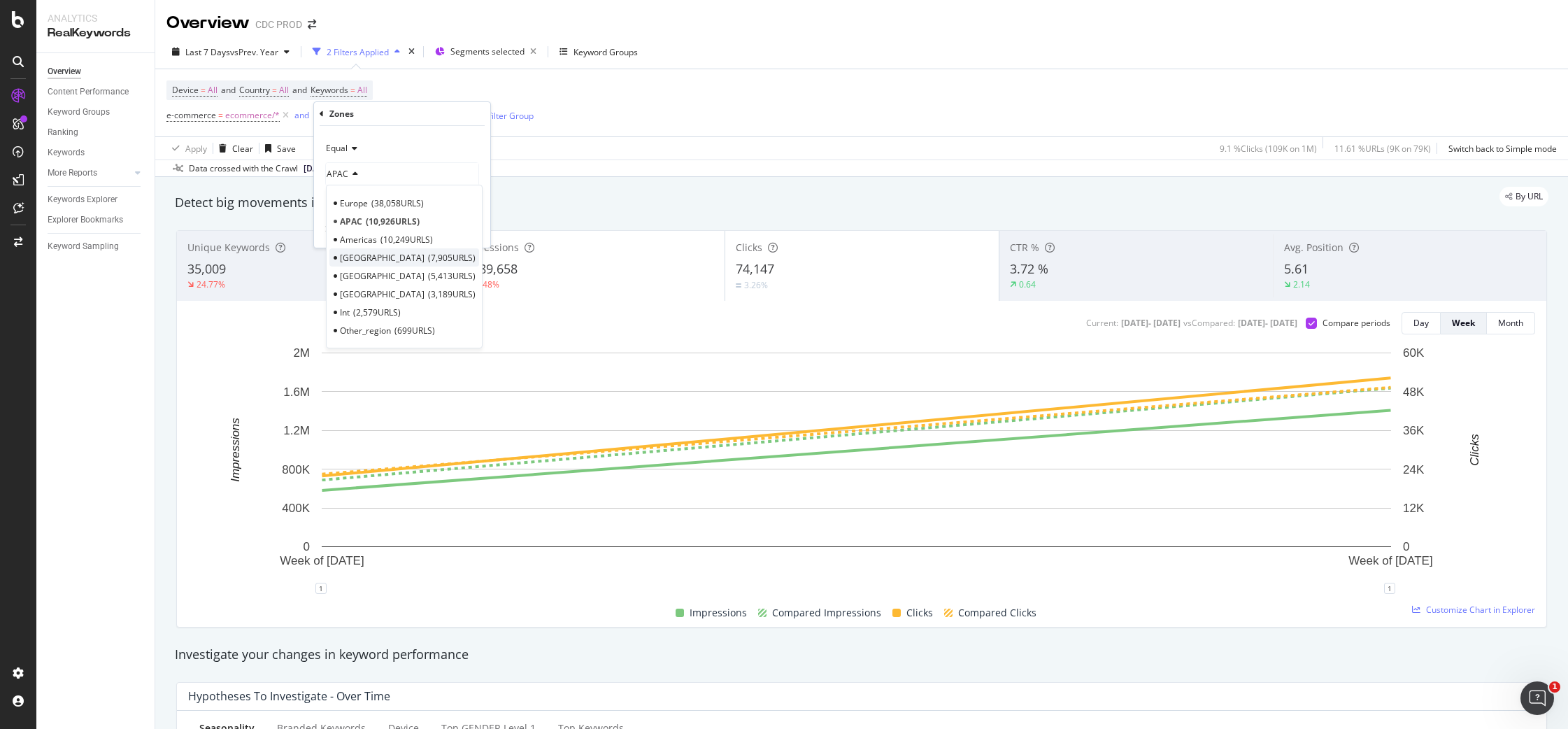
click at [428, 256] on span "7,905 URLS" at bounding box center [452, 257] width 47 height 12
click at [472, 226] on div "Apply" at bounding box center [468, 230] width 21 height 12
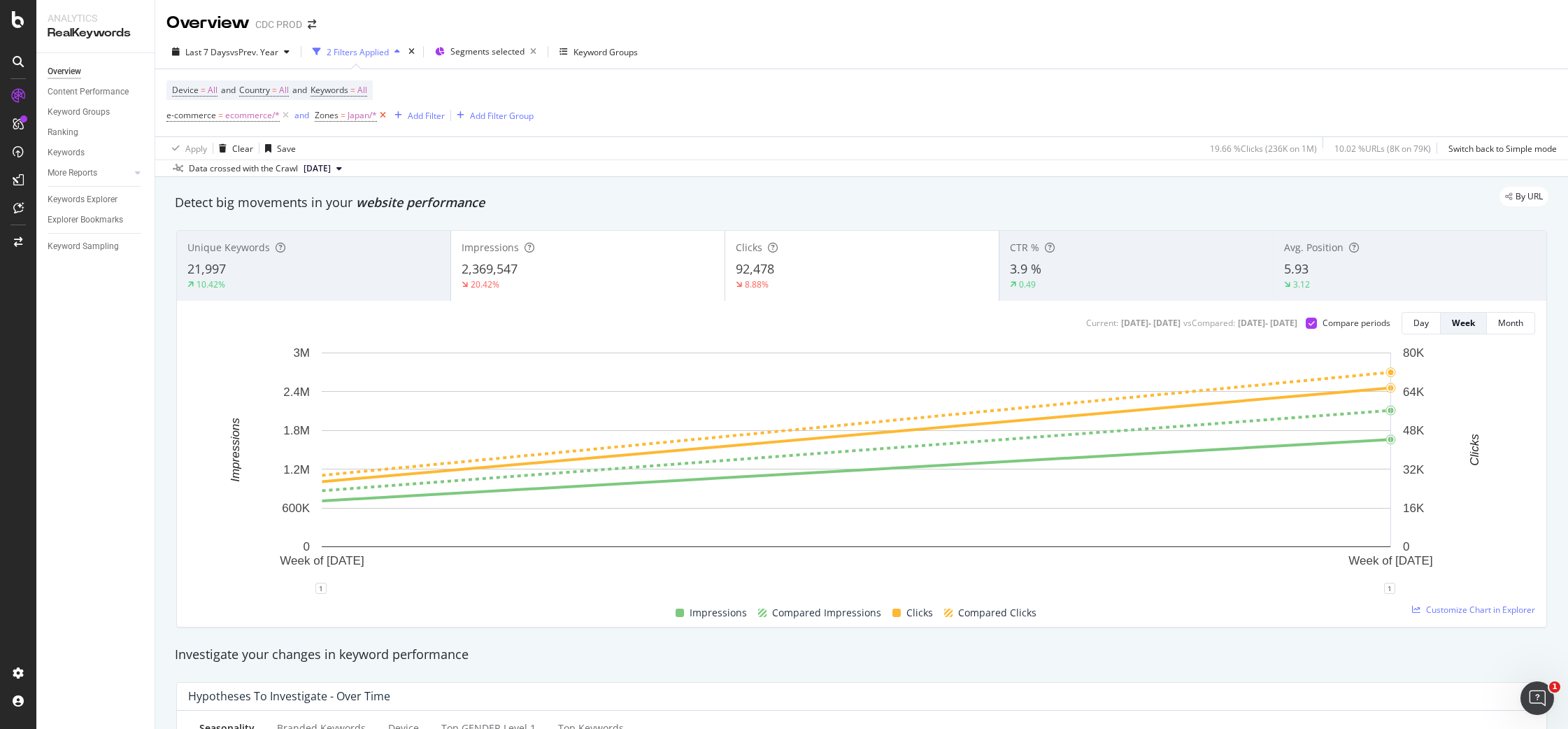
click at [381, 113] on icon at bounding box center [382, 116] width 12 height 14
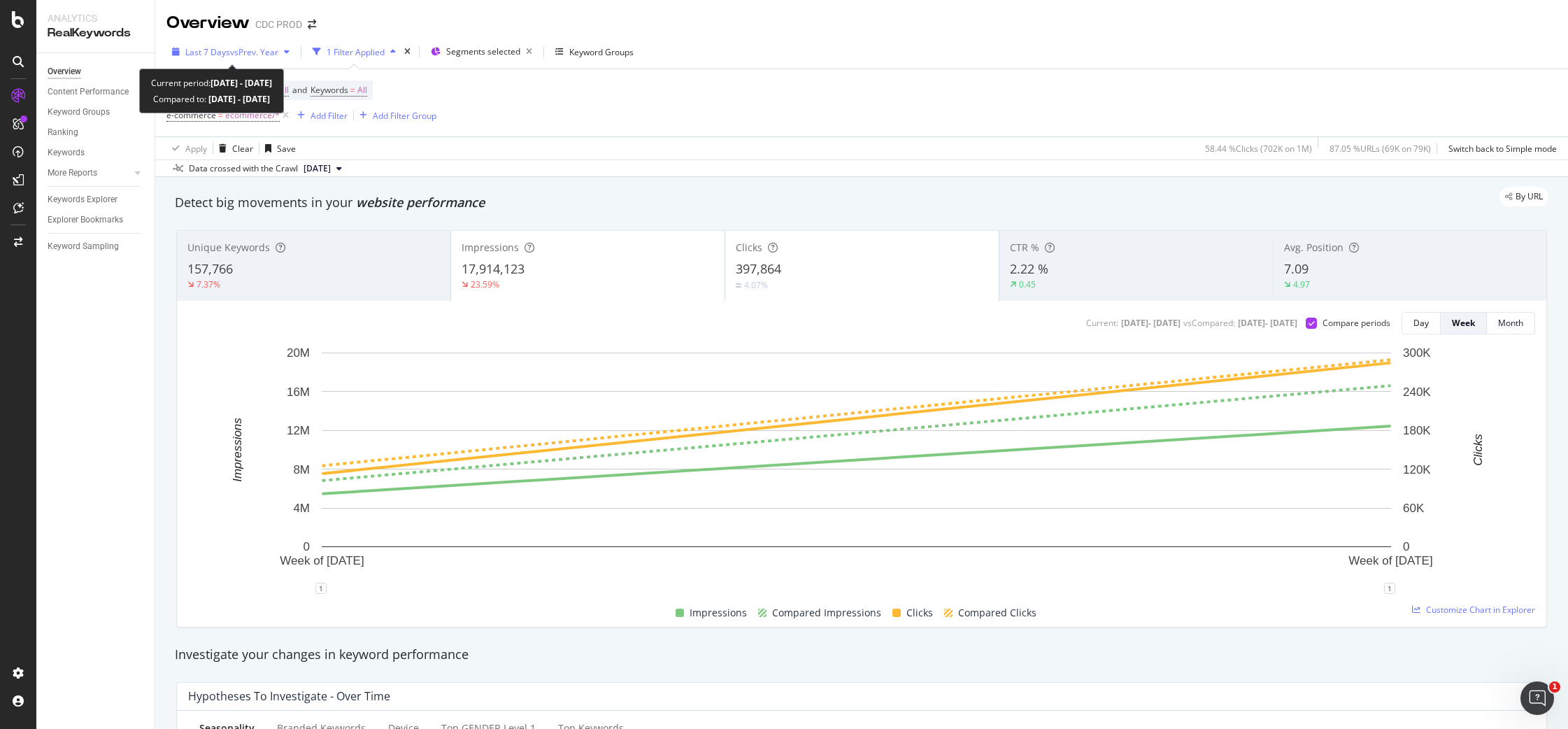
click at [272, 51] on span "vs Prev. Year" at bounding box center [254, 51] width 48 height 12
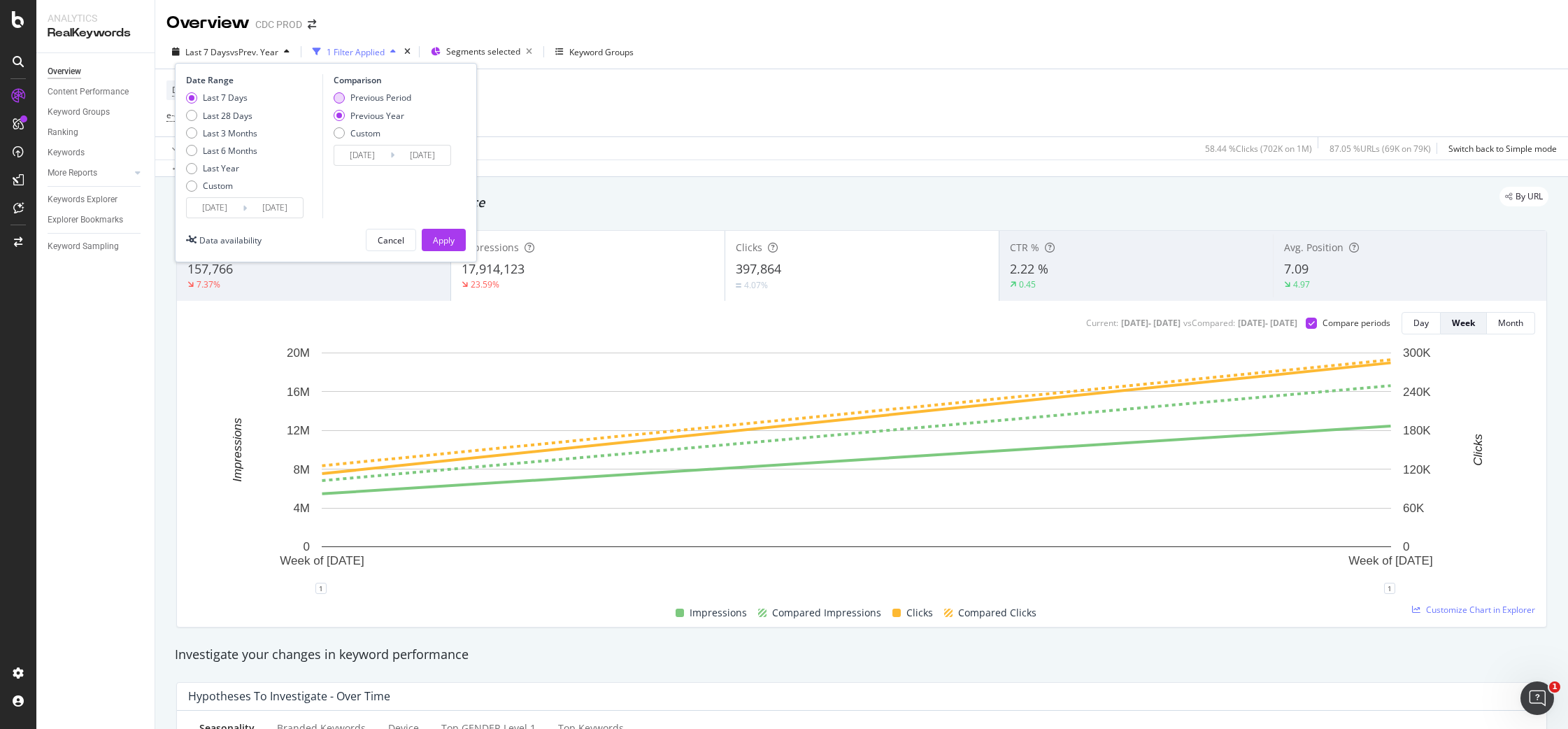
click at [402, 94] on div "Previous Period" at bounding box center [381, 97] width 61 height 12
type input "[DATE]"
click at [443, 238] on div "Apply" at bounding box center [443, 240] width 21 height 12
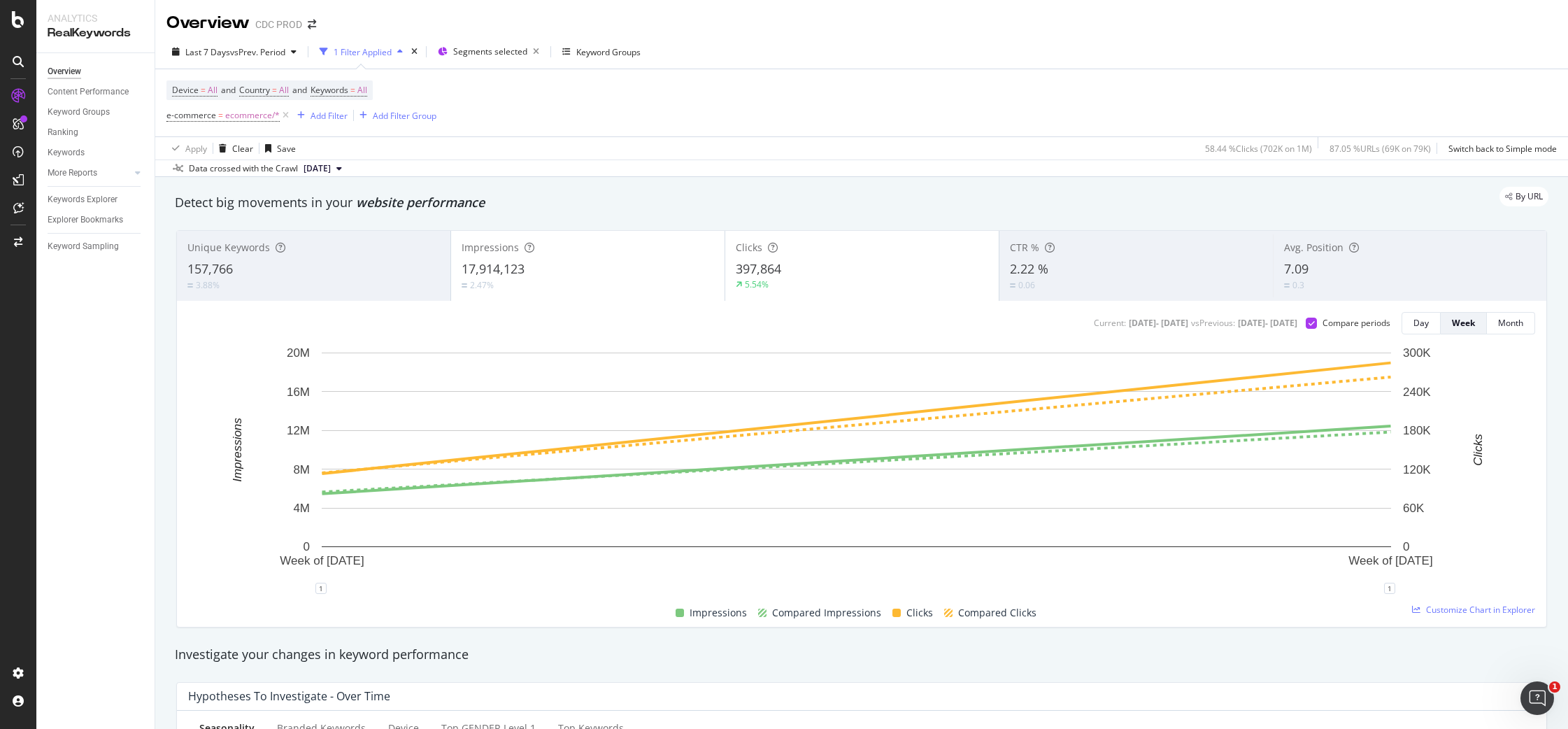
click at [846, 277] on div "397,864" at bounding box center [862, 269] width 252 height 18
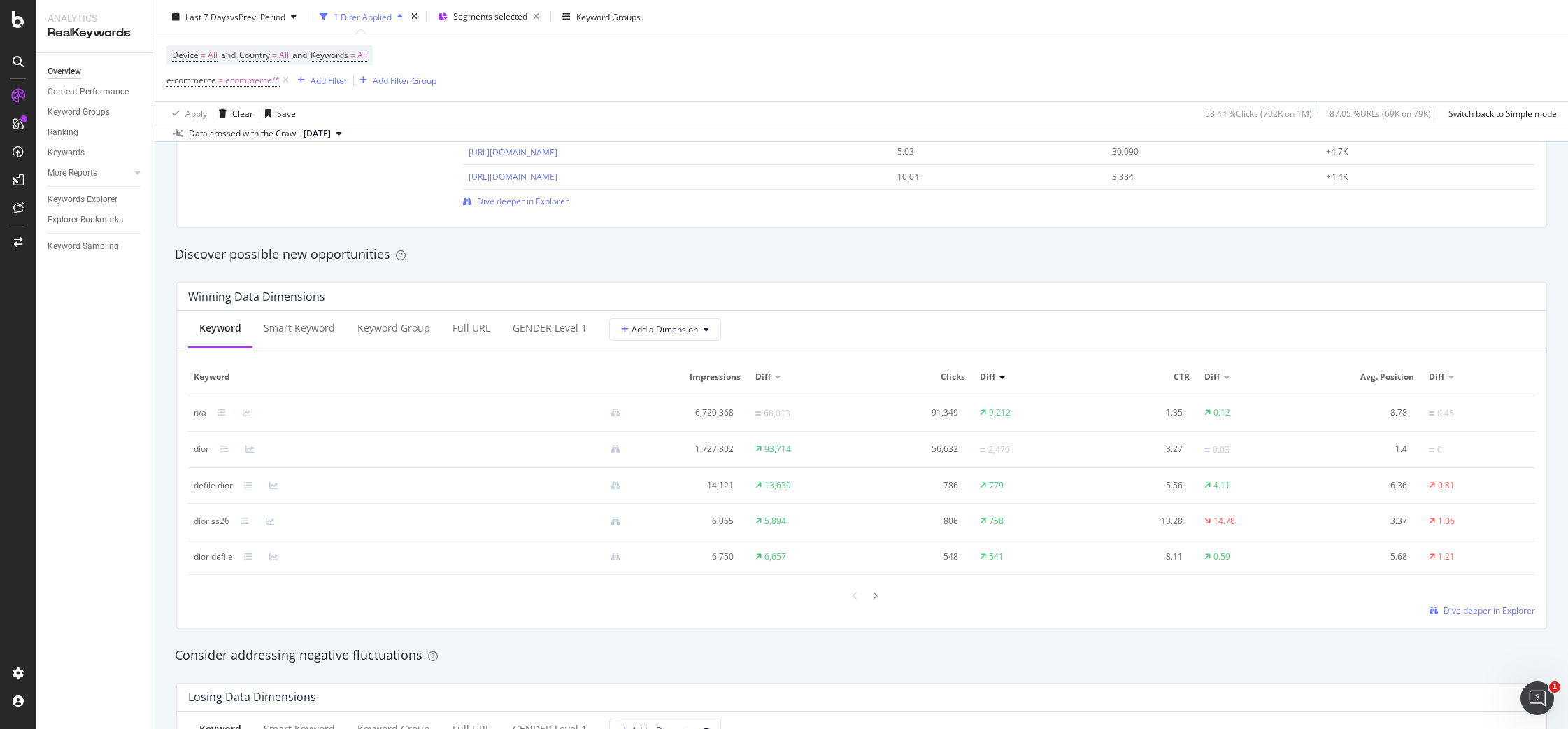
scroll to position [1145, 0]
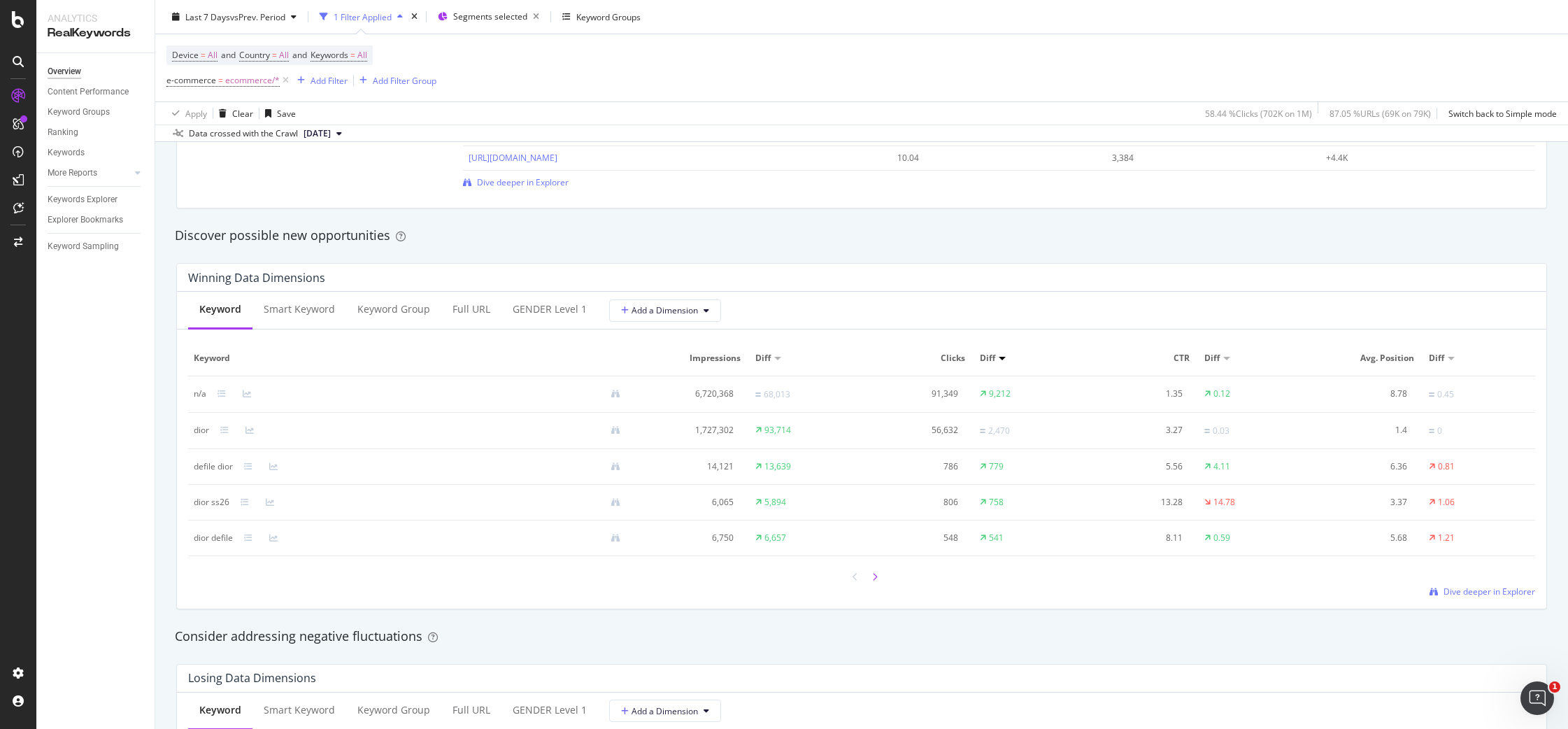
click at [872, 577] on icon at bounding box center [874, 577] width 6 height 9
click at [872, 575] on icon at bounding box center [874, 578] width 6 height 9
click at [852, 578] on icon at bounding box center [854, 579] width 6 height 9
click at [852, 578] on icon at bounding box center [854, 578] width 6 height 9
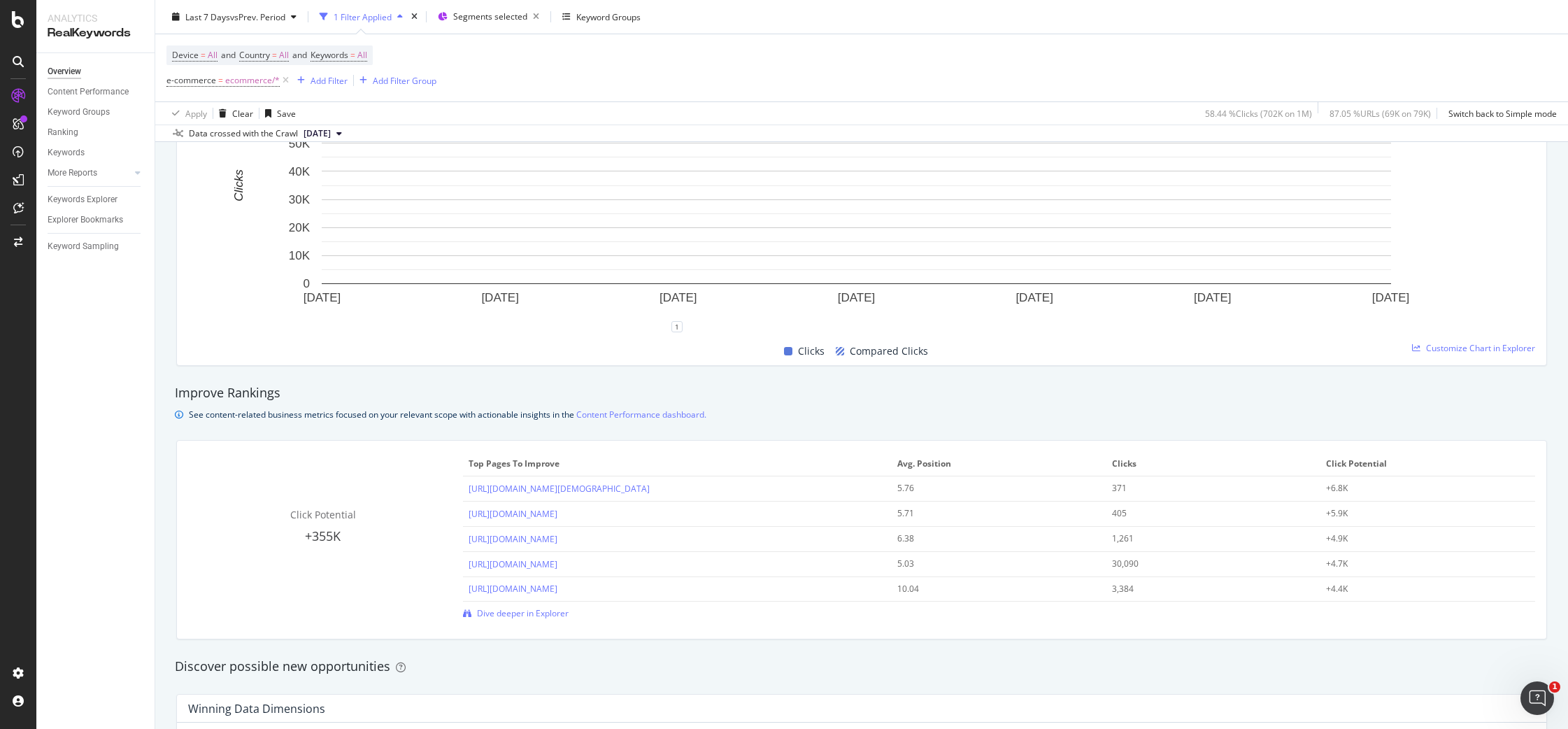
scroll to position [18, 0]
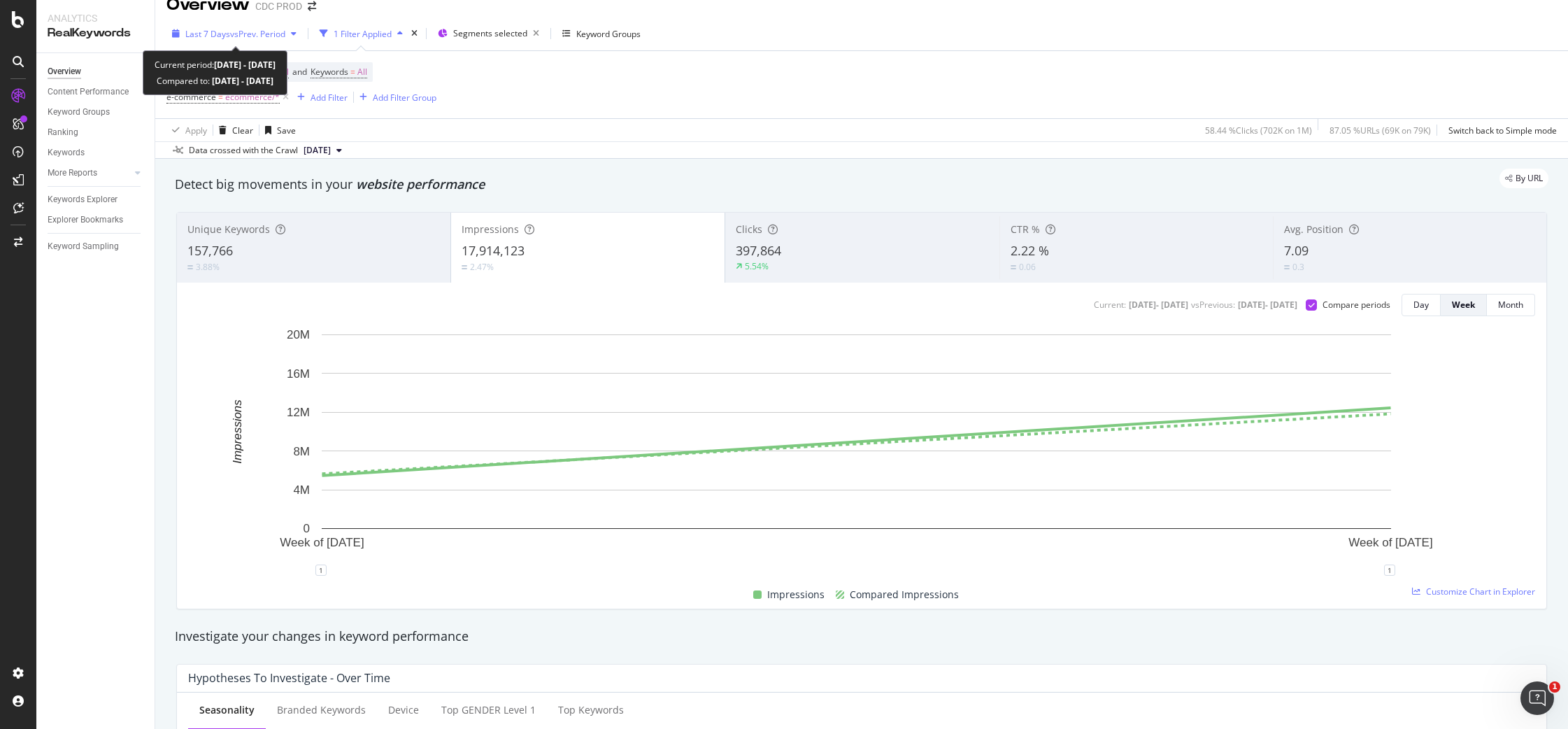
click at [263, 33] on span "vs Prev. Period" at bounding box center [258, 33] width 55 height 12
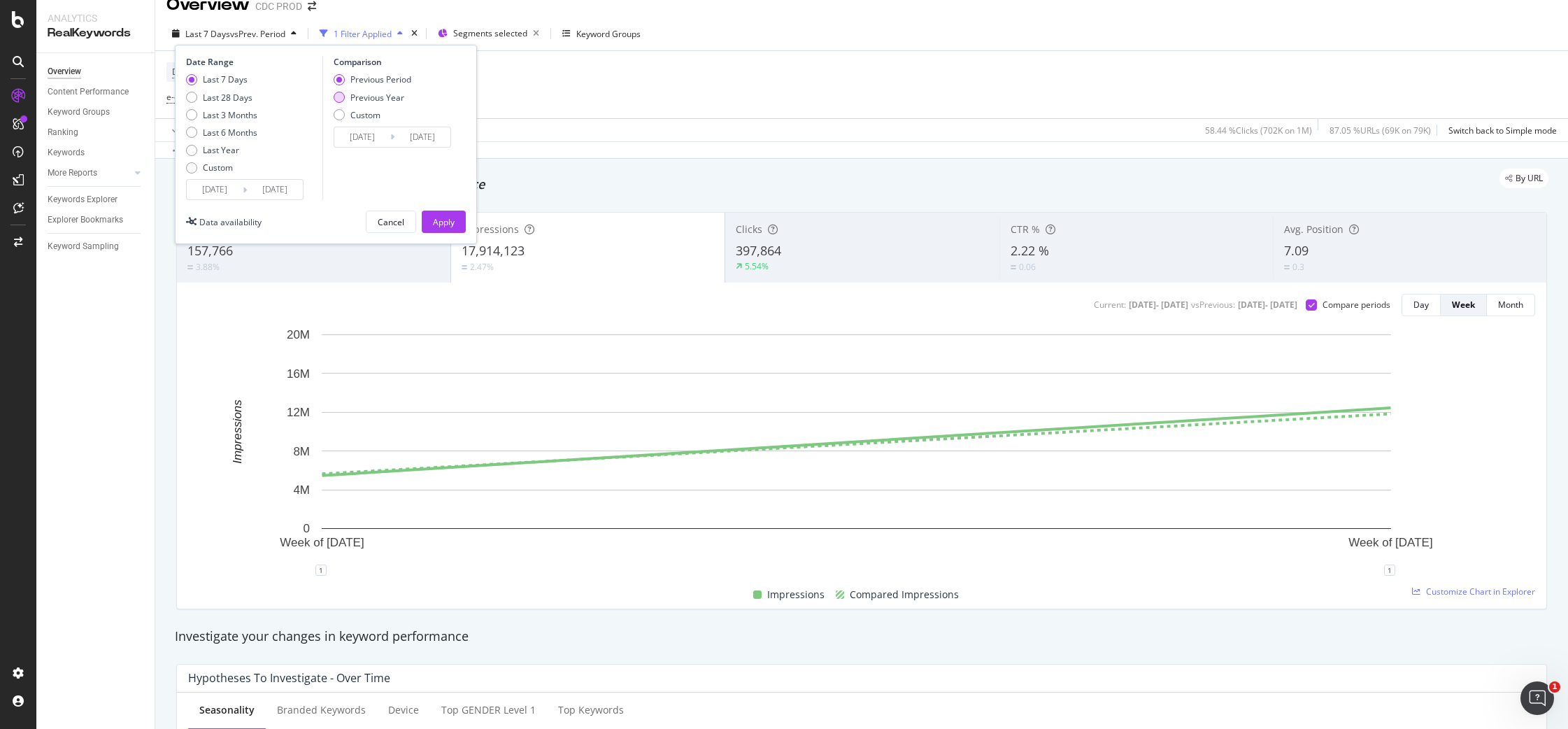
click at [393, 93] on div "Previous Year" at bounding box center [377, 97] width 54 height 12
type input "[DATE]"
click at [453, 217] on div "Apply" at bounding box center [443, 222] width 21 height 12
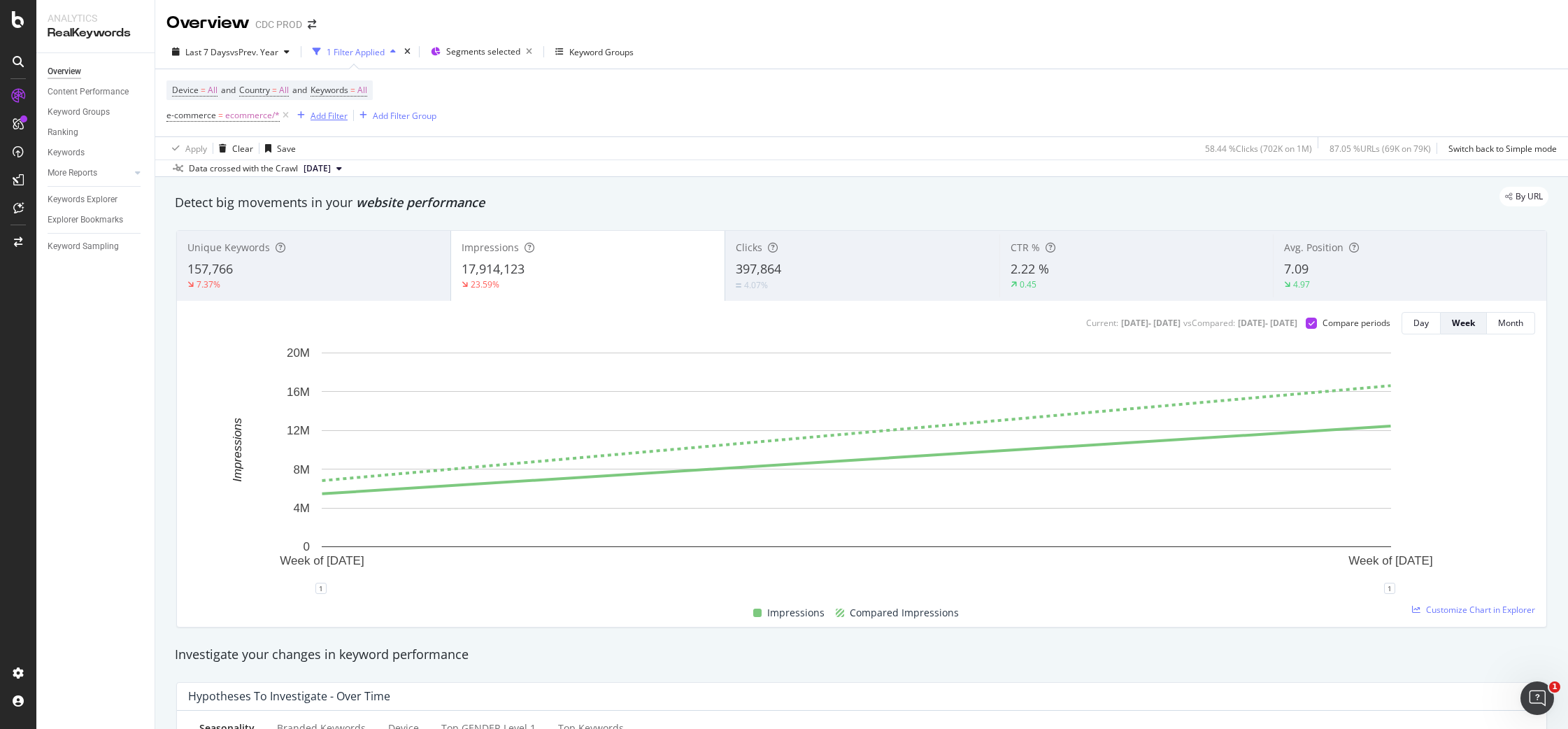
click at [328, 112] on div "Add Filter" at bounding box center [328, 116] width 37 height 12
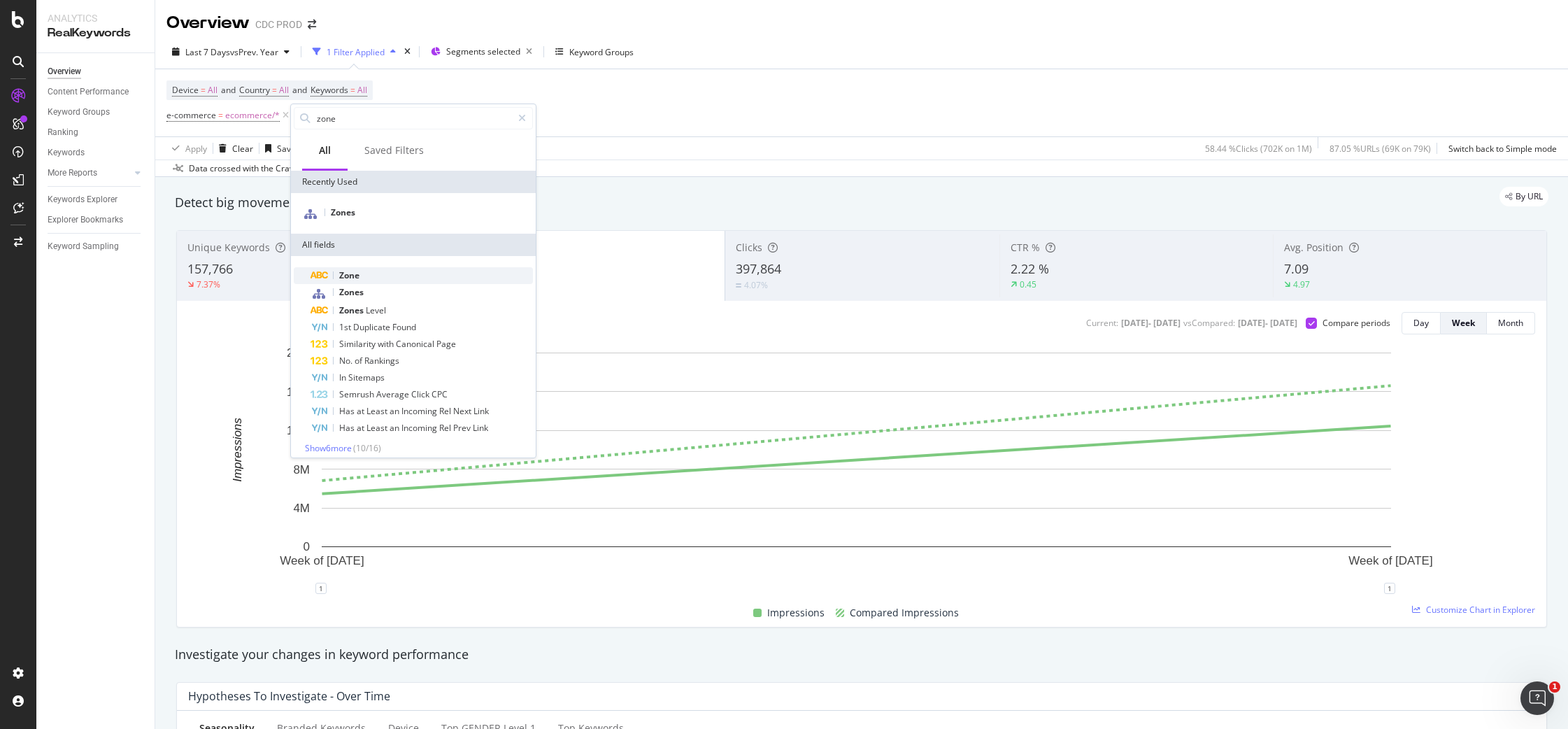
click at [364, 275] on div "Zone" at bounding box center [421, 275] width 222 height 17
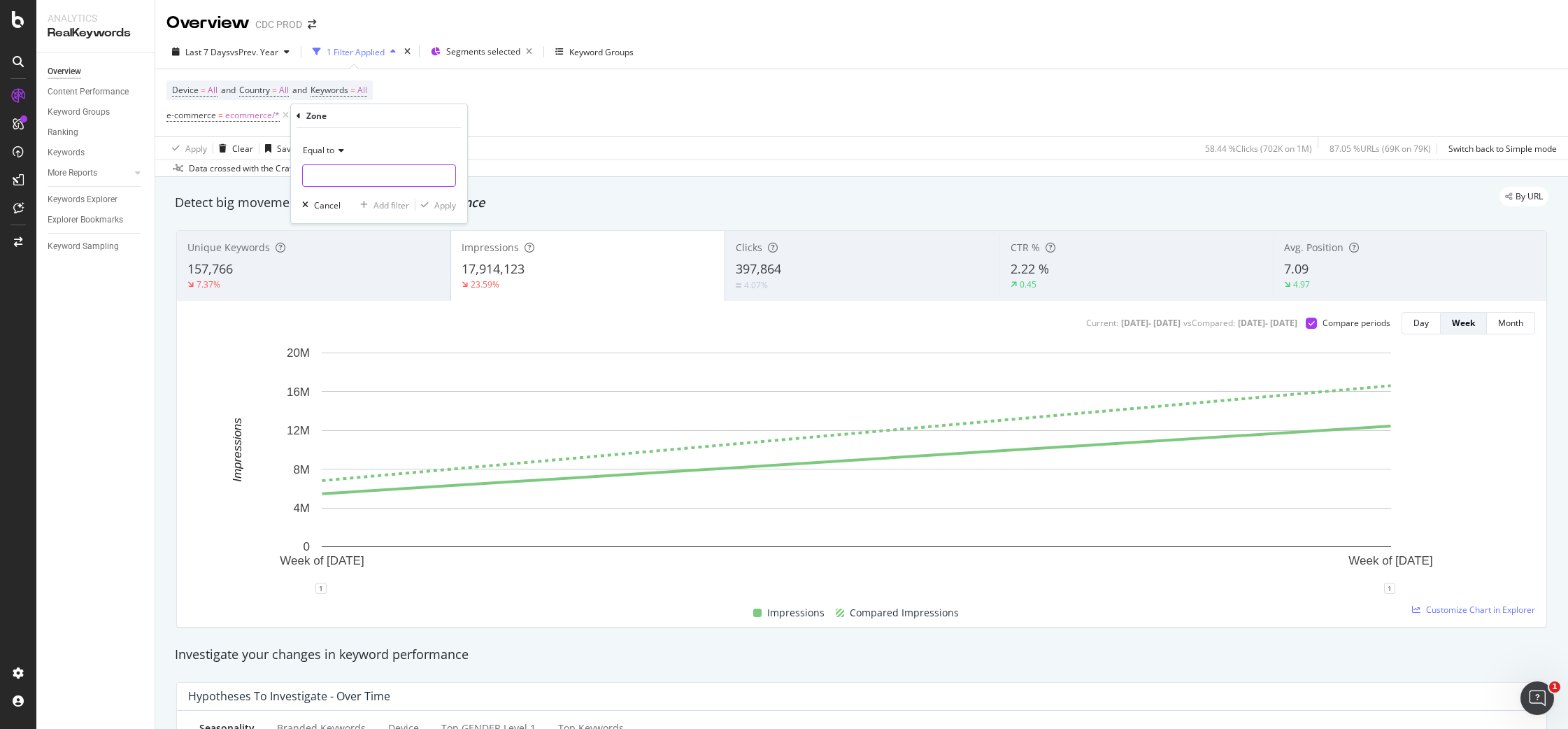
click at [335, 171] on input "text" at bounding box center [379, 176] width 153 height 22
click at [301, 117] on div "Zone" at bounding box center [379, 116] width 165 height 24
click at [297, 116] on icon at bounding box center [298, 116] width 4 height 9
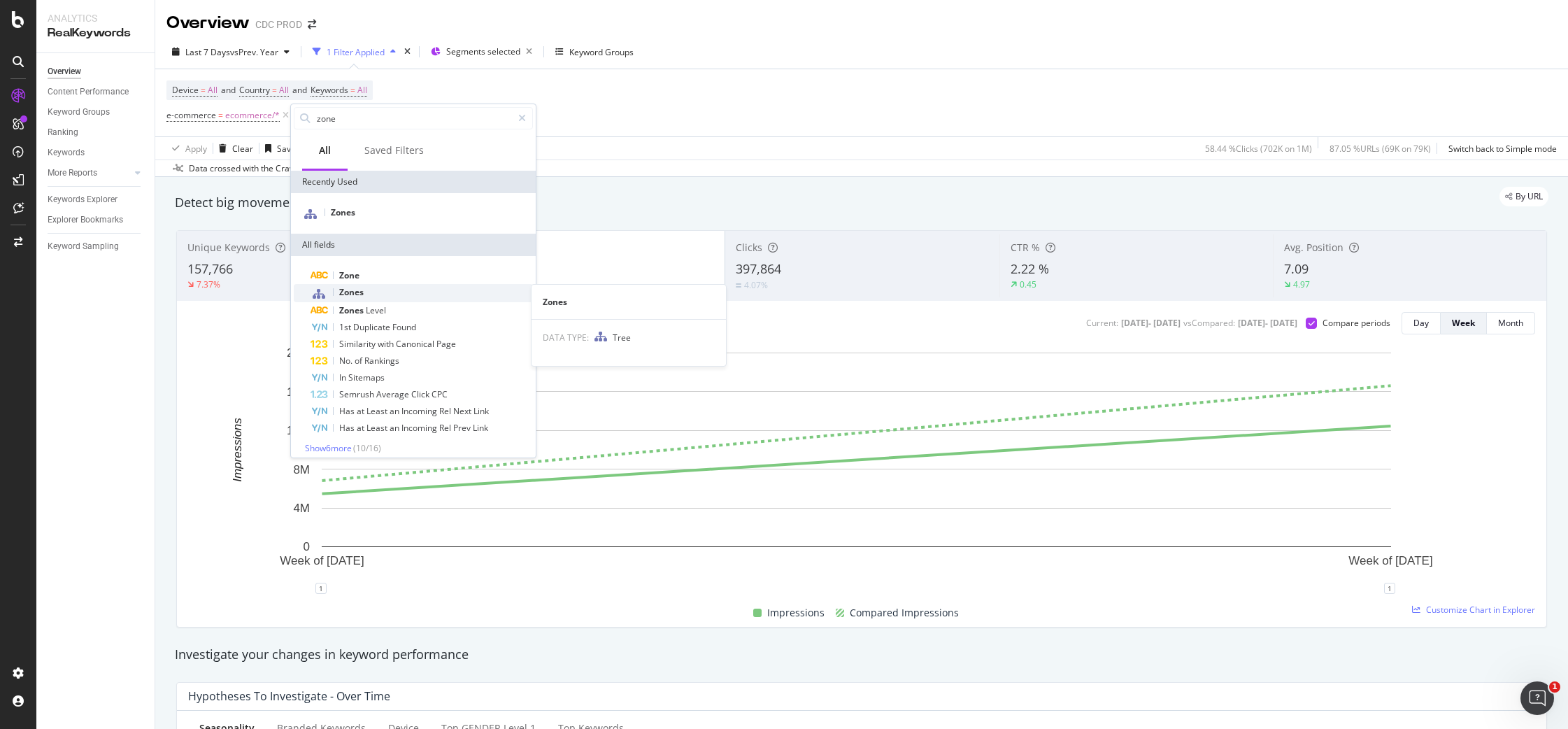
click at [382, 295] on div "Zones" at bounding box center [421, 293] width 222 height 18
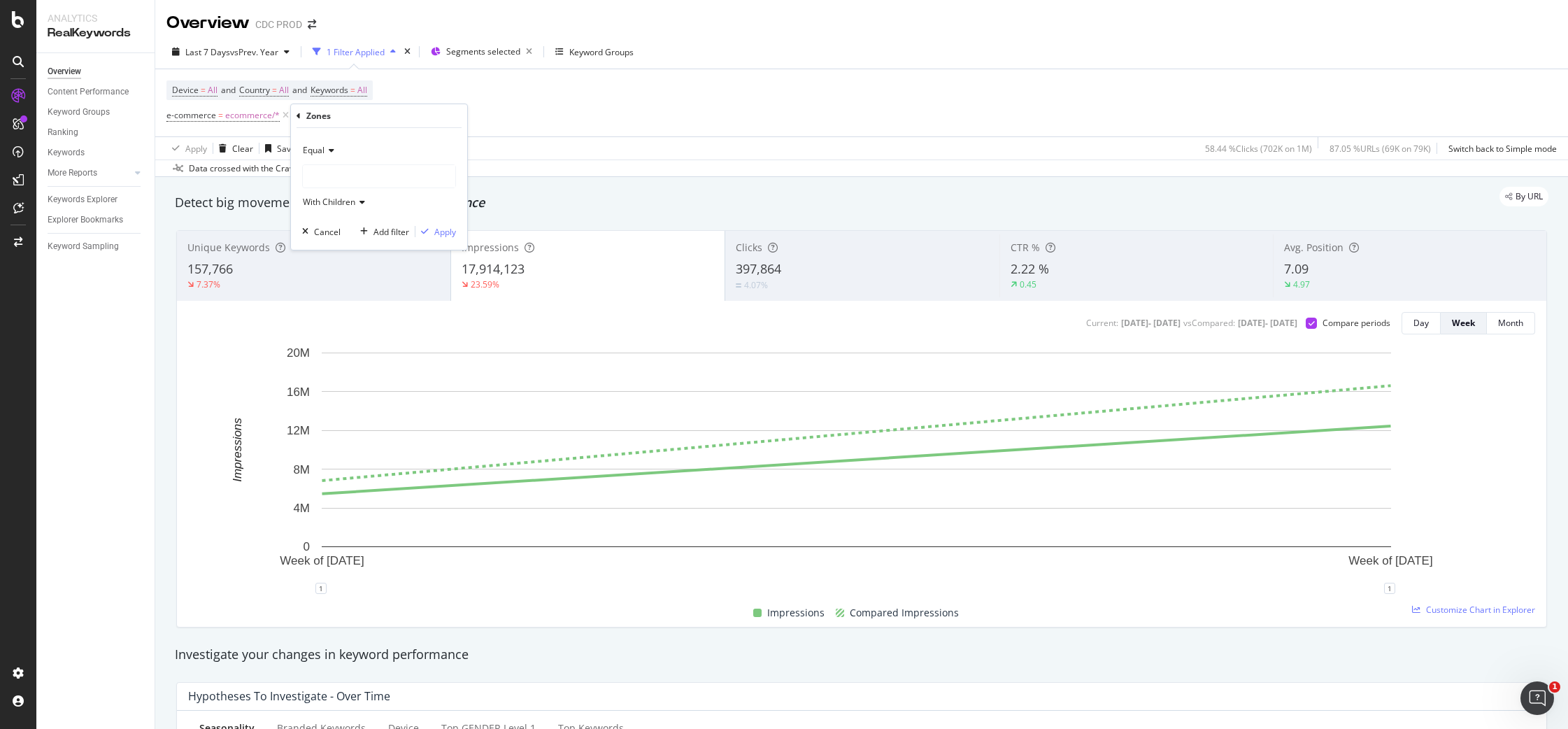
click at [348, 177] on div at bounding box center [379, 177] width 153 height 22
click at [373, 239] on span "10,249 URLS" at bounding box center [384, 241] width 52 height 12
drag, startPoint x: 442, startPoint y: 226, endPoint x: 509, endPoint y: 207, distance: 69.6
click at [442, 226] on div "Apply" at bounding box center [445, 231] width 21 height 12
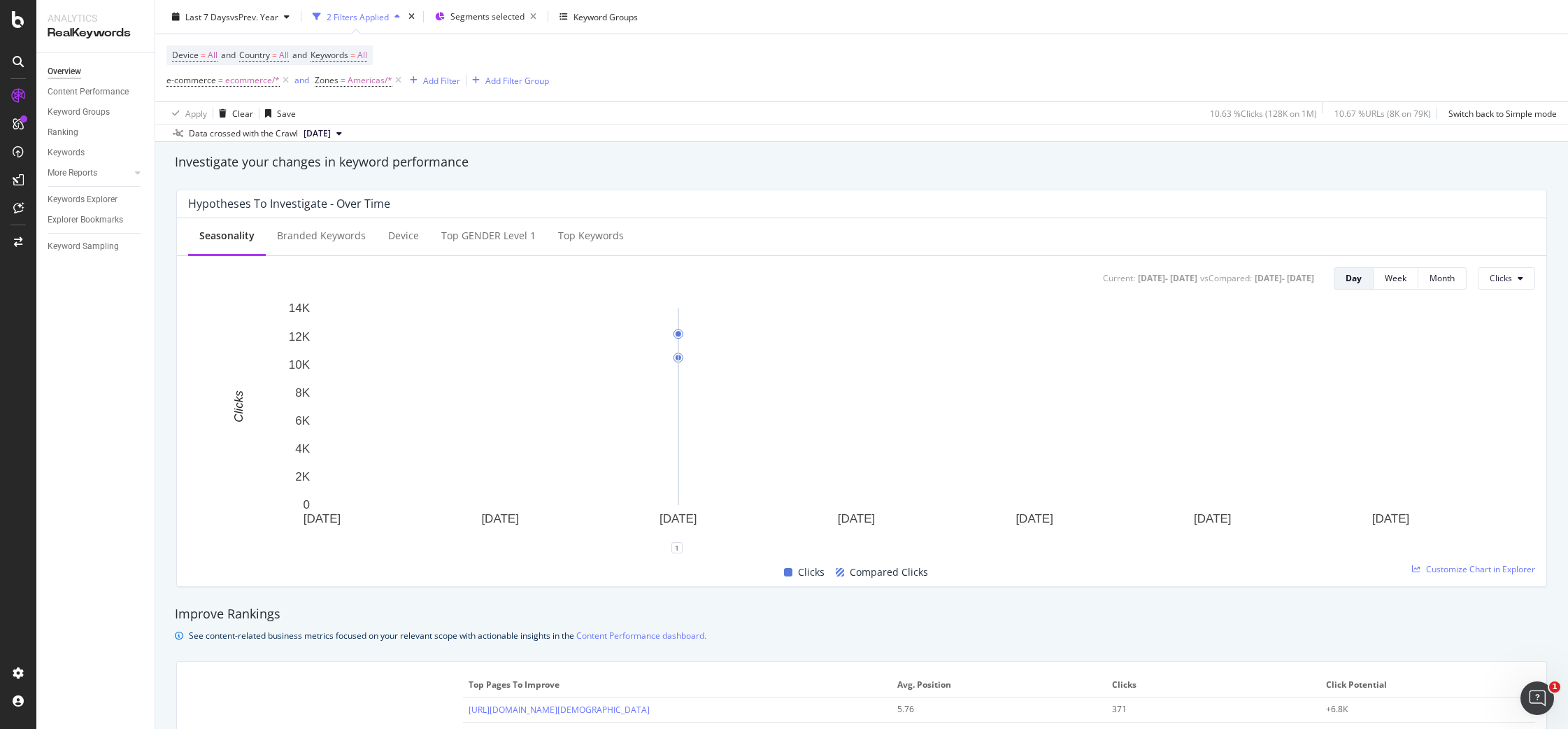
scroll to position [63, 0]
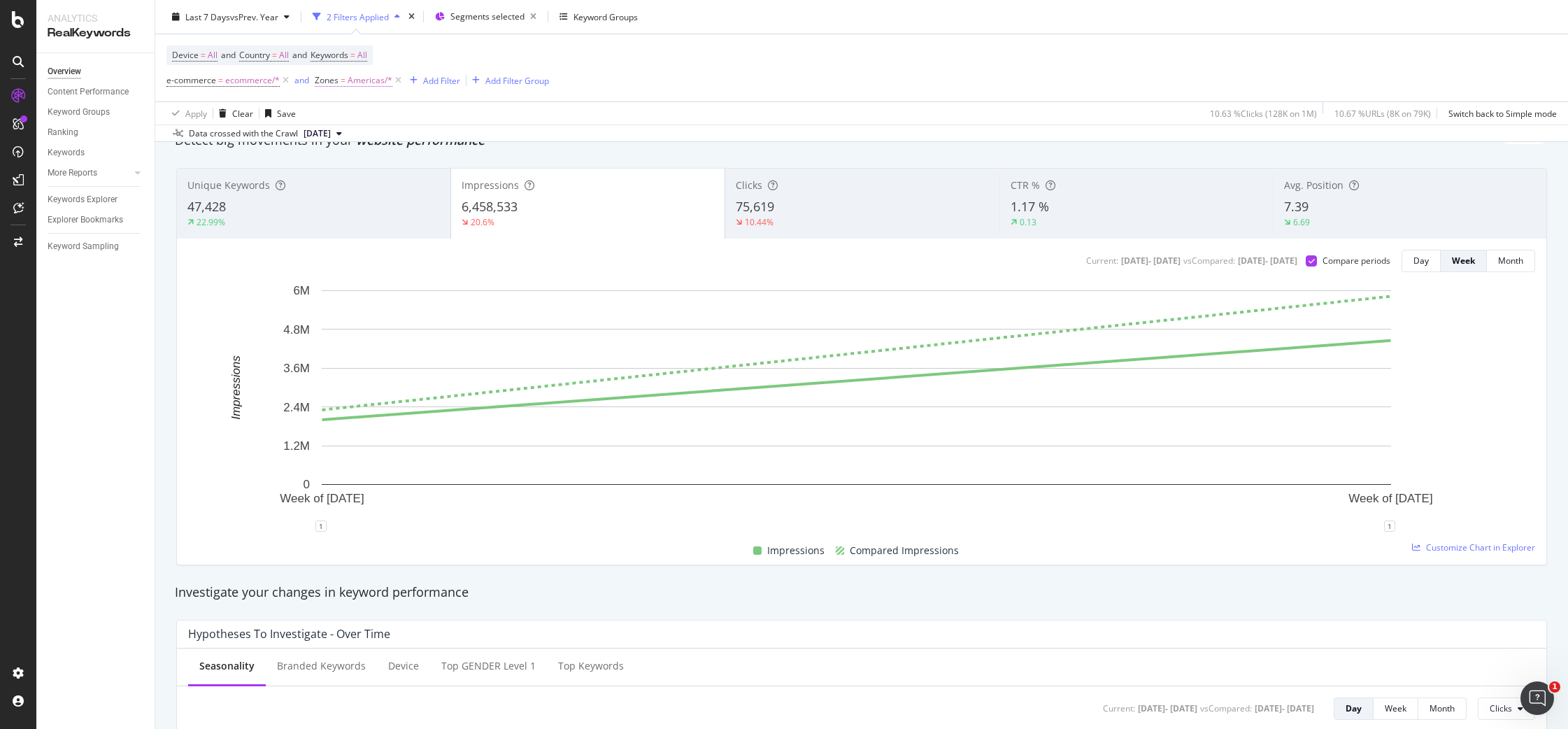
click at [365, 85] on span "Americas/*" at bounding box center [369, 80] width 45 height 20
click at [344, 135] on span "Americas" at bounding box center [345, 139] width 37 height 12
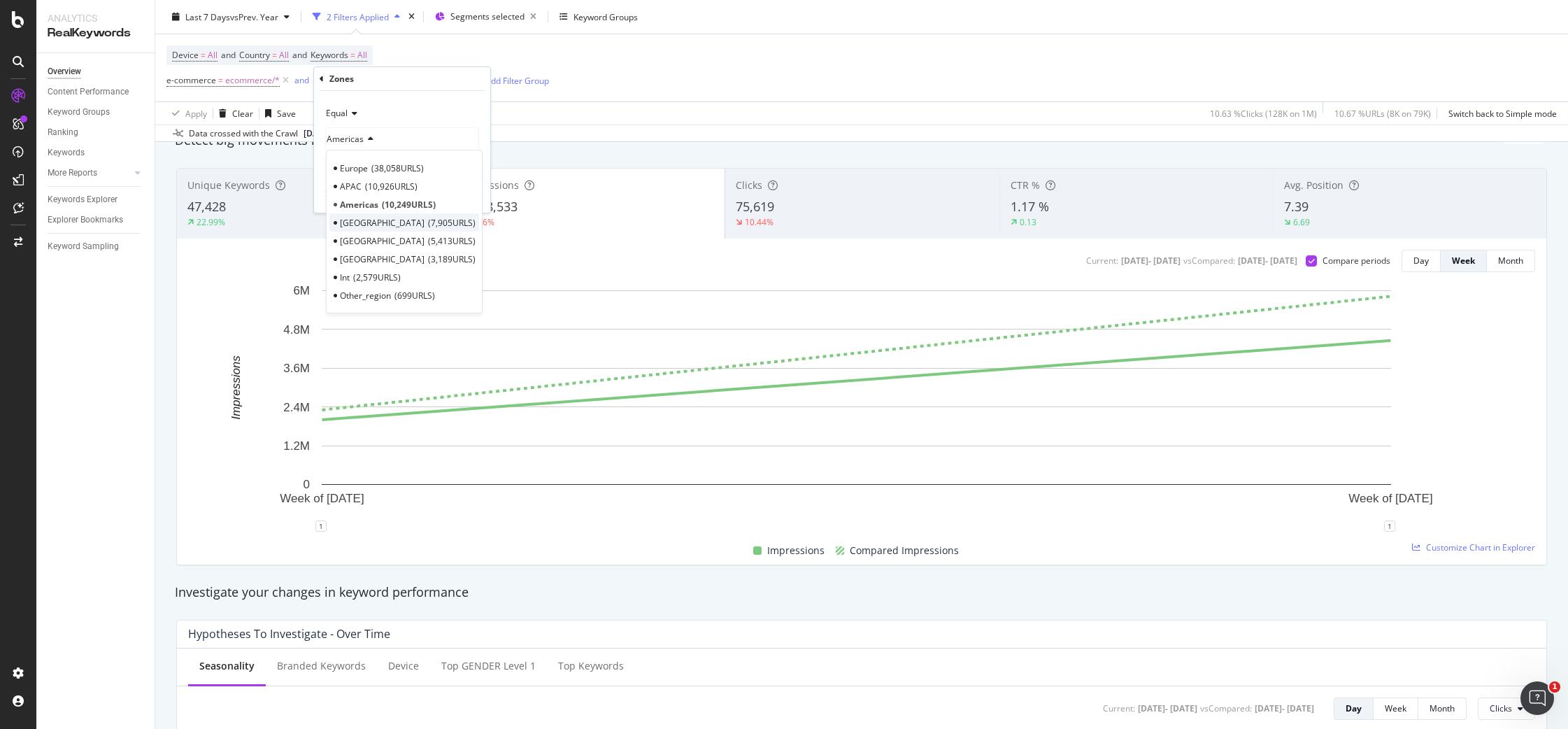
click at [428, 222] on span "7,905 URLS" at bounding box center [452, 222] width 47 height 12
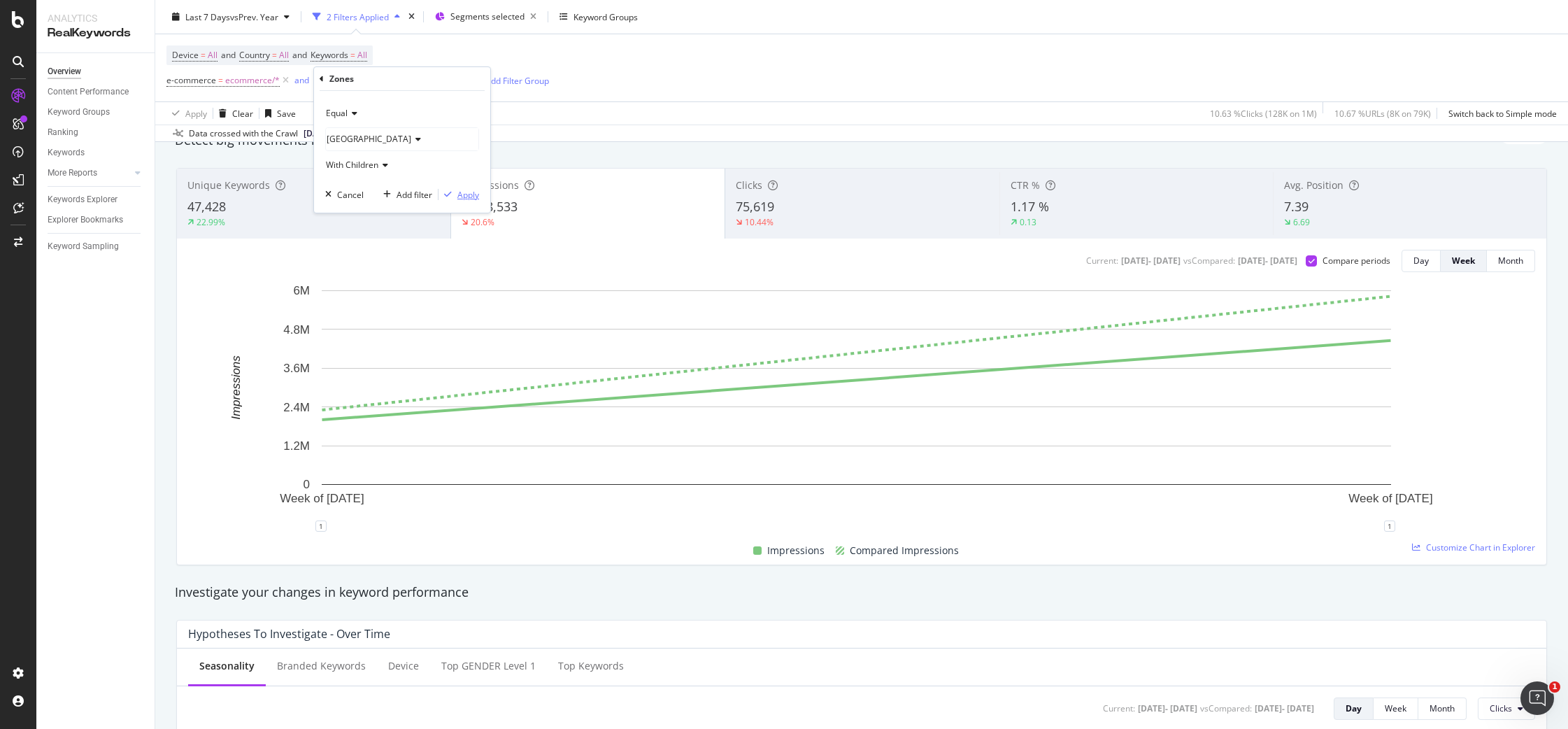
click at [470, 191] on div "Apply" at bounding box center [468, 195] width 21 height 12
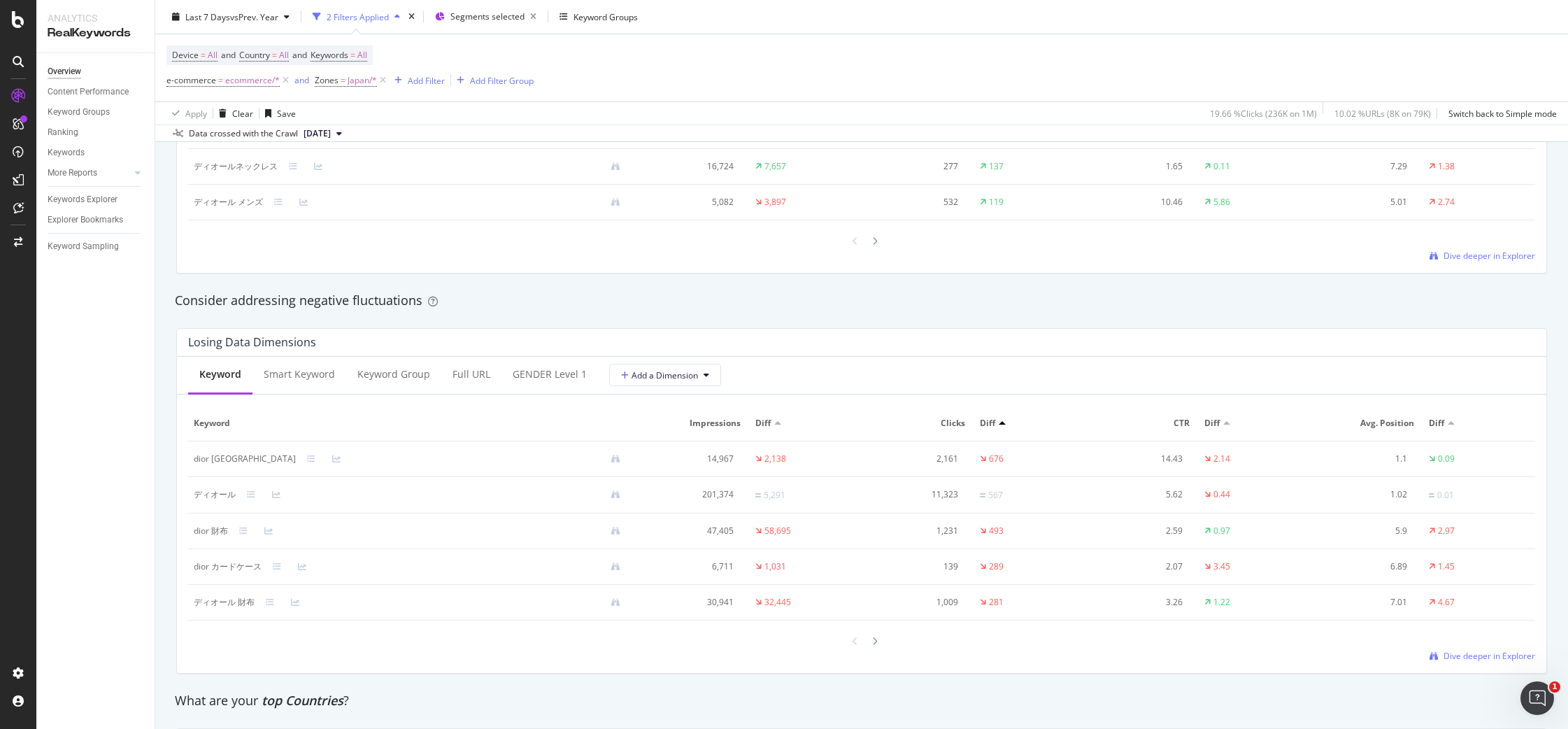
scroll to position [1483, 0]
